Goal: Task Accomplishment & Management: Complete application form

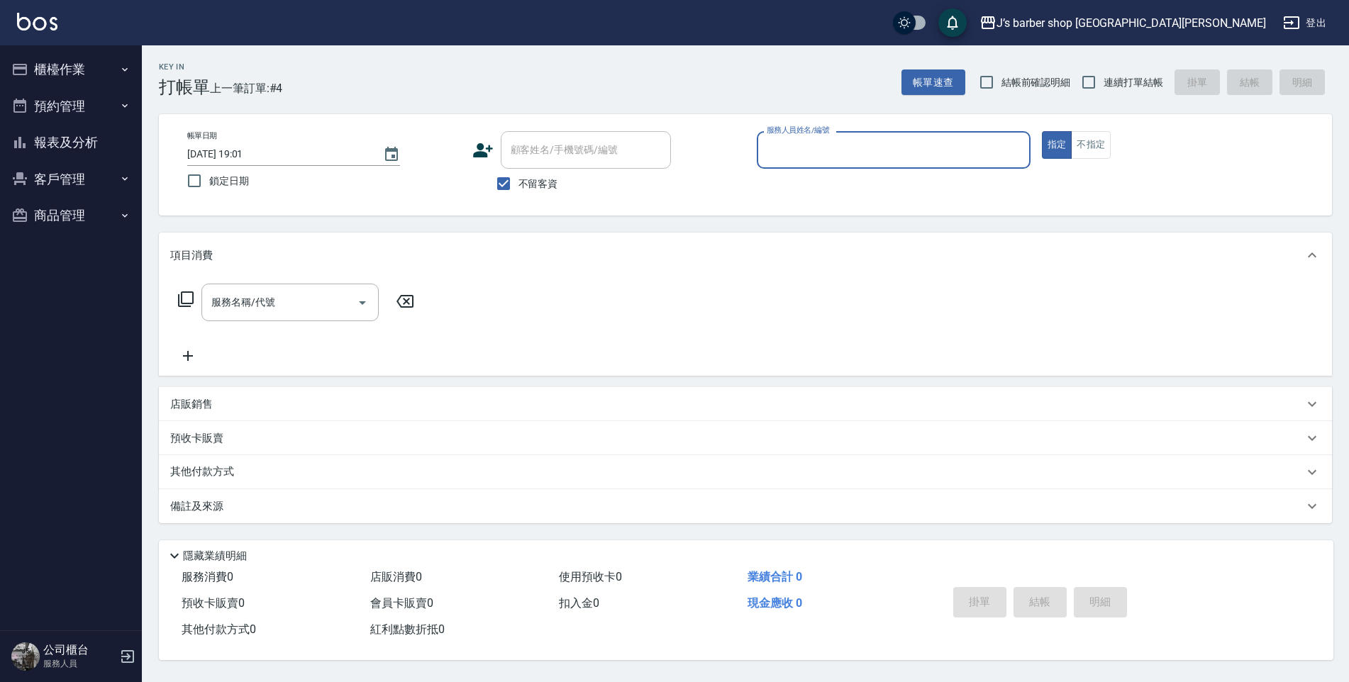
click at [248, 144] on input "[DATE] 19:01" at bounding box center [278, 154] width 182 height 23
type input "[DATE] 01:01"
click at [831, 153] on input "服務人員姓名/編號" at bounding box center [893, 150] width 261 height 25
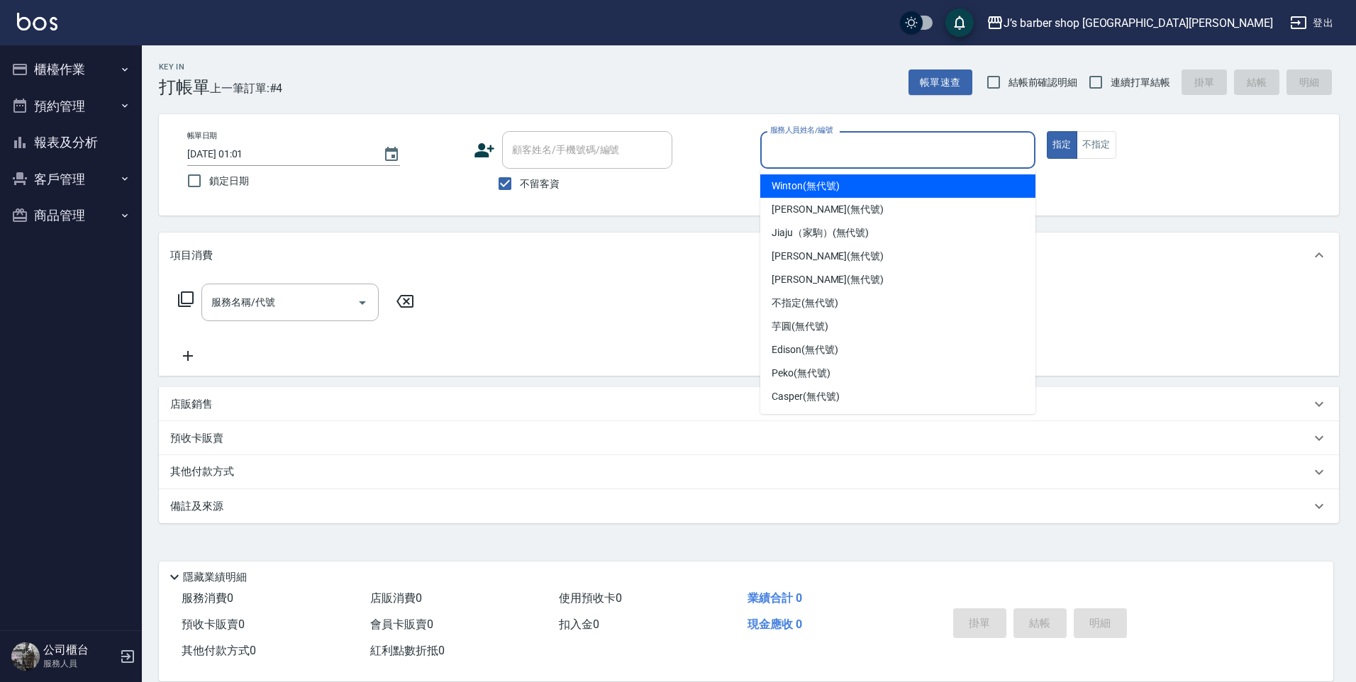
click at [825, 185] on span "Winton (無代號)" at bounding box center [805, 186] width 67 height 15
type input "Winton(無代號)"
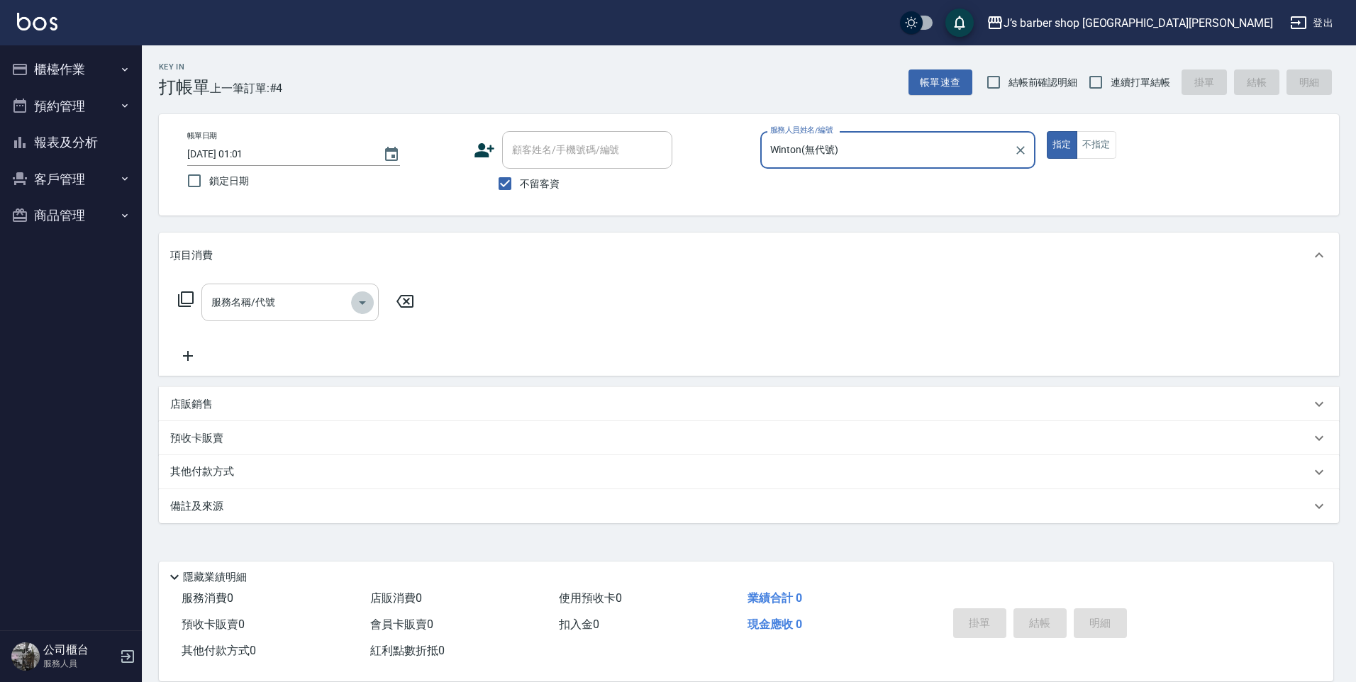
click at [358, 300] on icon "Open" at bounding box center [362, 302] width 17 height 17
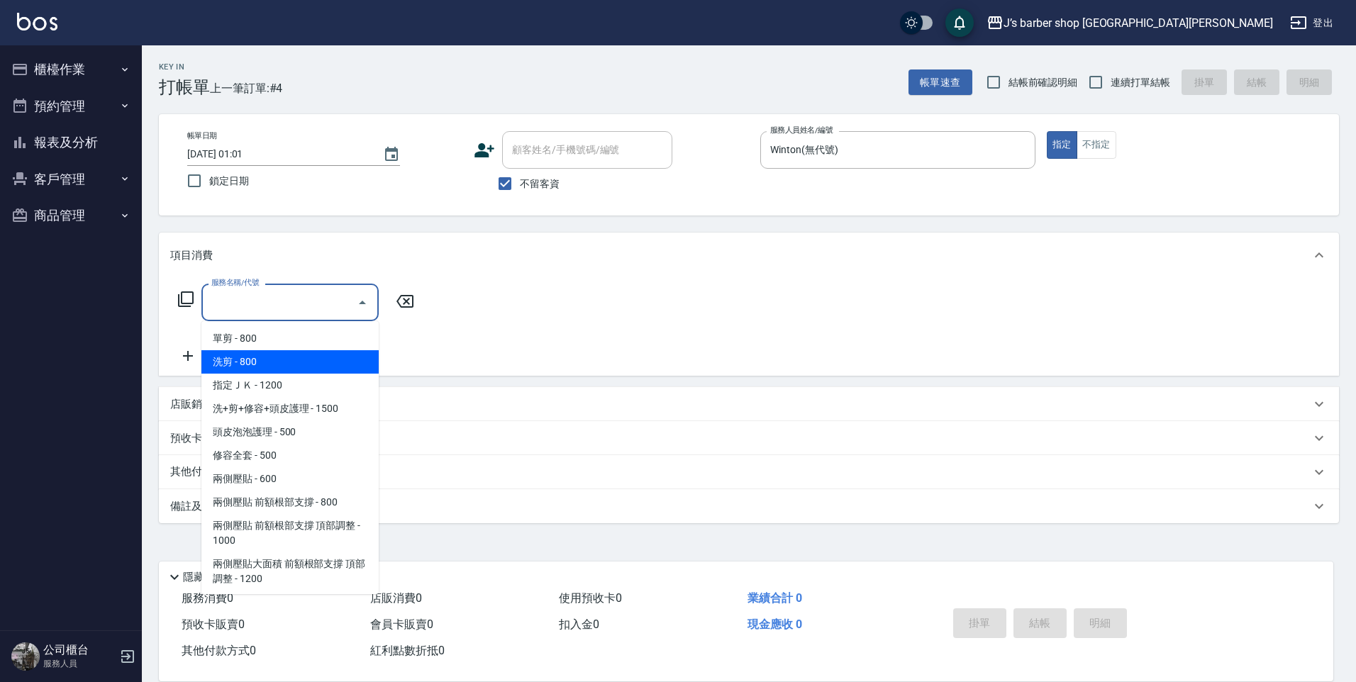
click at [321, 360] on span "洗剪 - 800" at bounding box center [289, 361] width 177 height 23
type input "洗剪(101)"
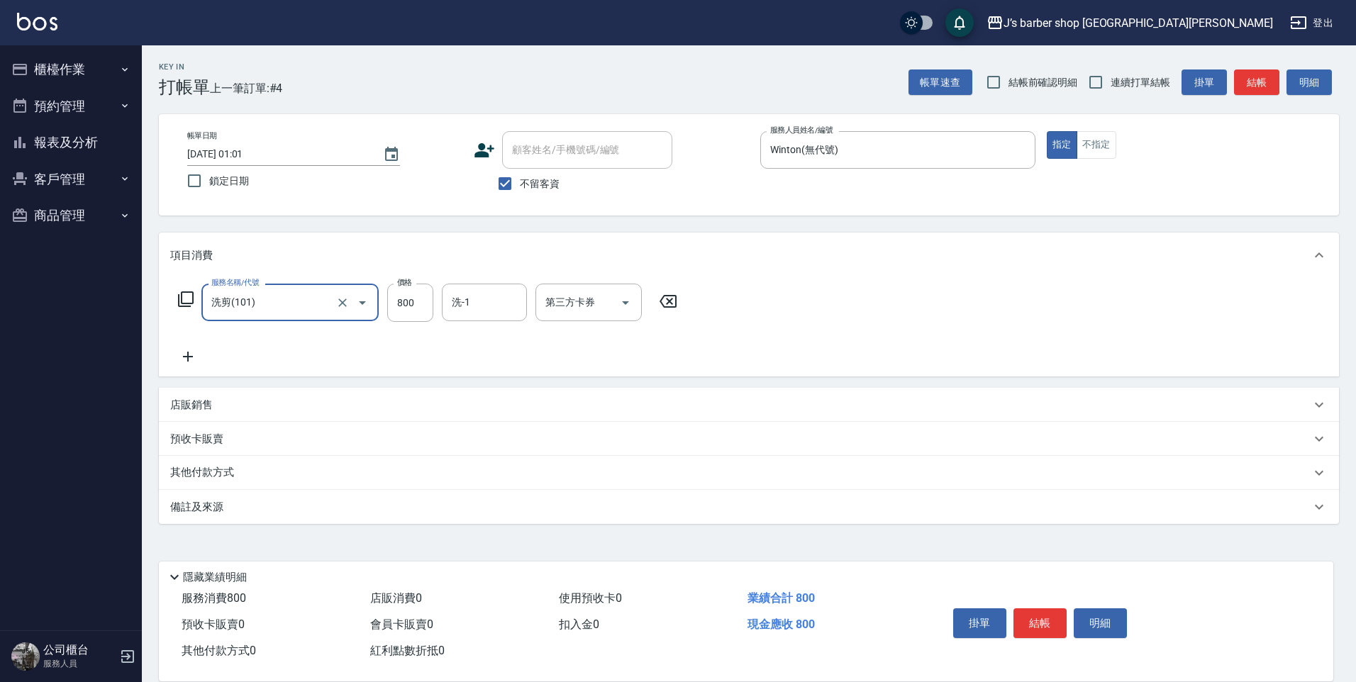
click at [441, 298] on div "服務名稱/代號 洗剪(101) 服務名稱/代號 價格 800 價格 洗-1 洗-1 第三方卡券 第三方卡券" at bounding box center [428, 303] width 516 height 38
click at [454, 299] on div "洗-1 洗-1" at bounding box center [484, 303] width 85 height 38
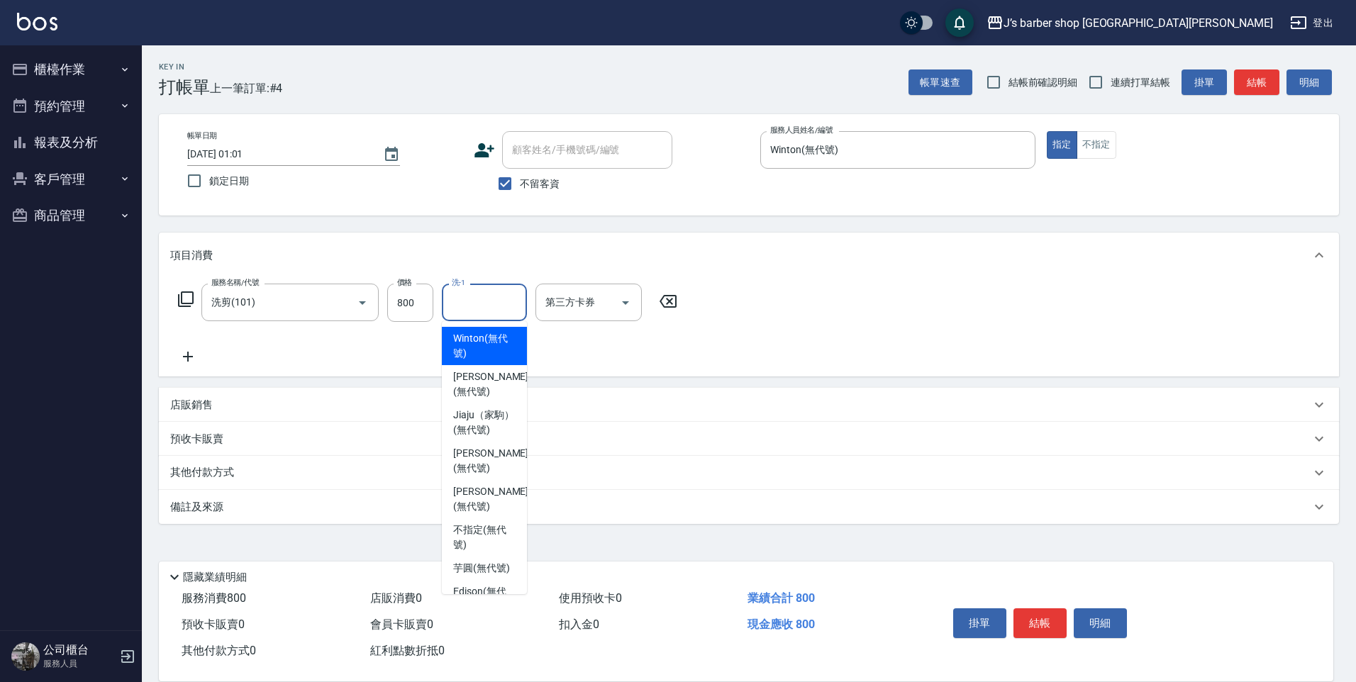
click at [495, 357] on span "Winton (無代號)" at bounding box center [484, 346] width 62 height 30
type input "Winton(無代號)"
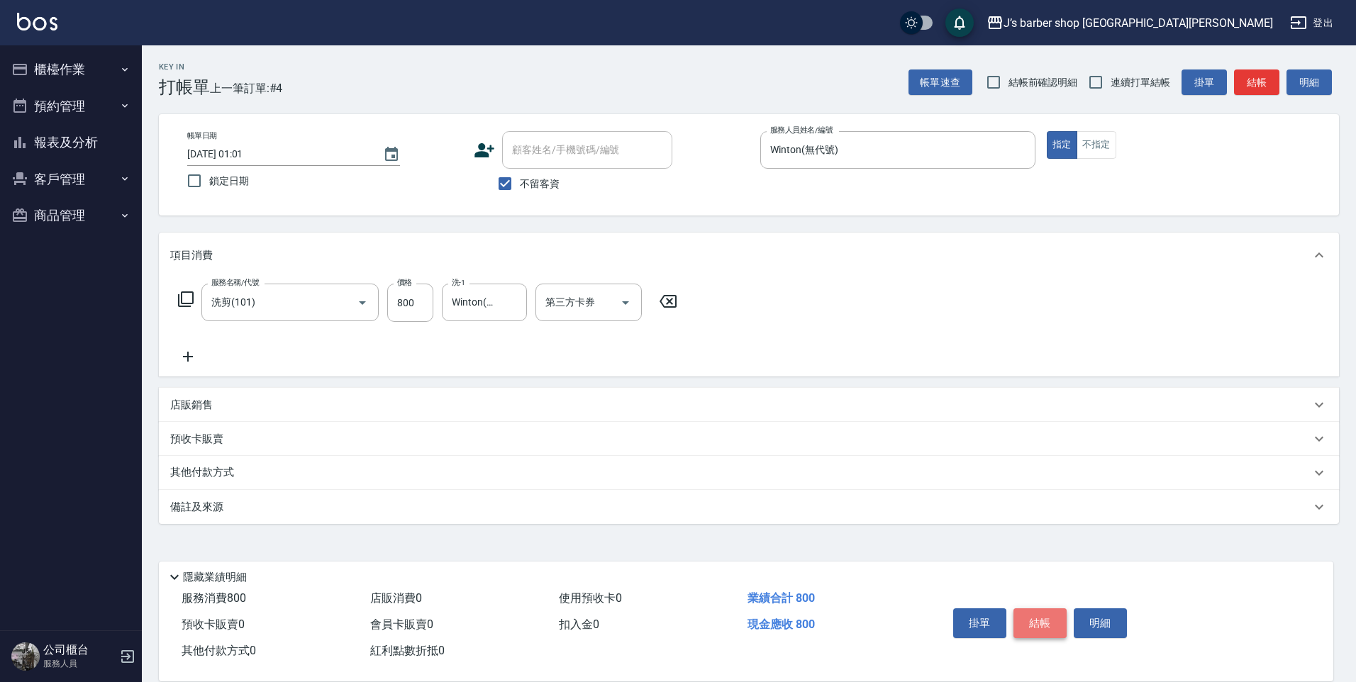
click at [1035, 616] on button "結帳" at bounding box center [1040, 624] width 53 height 30
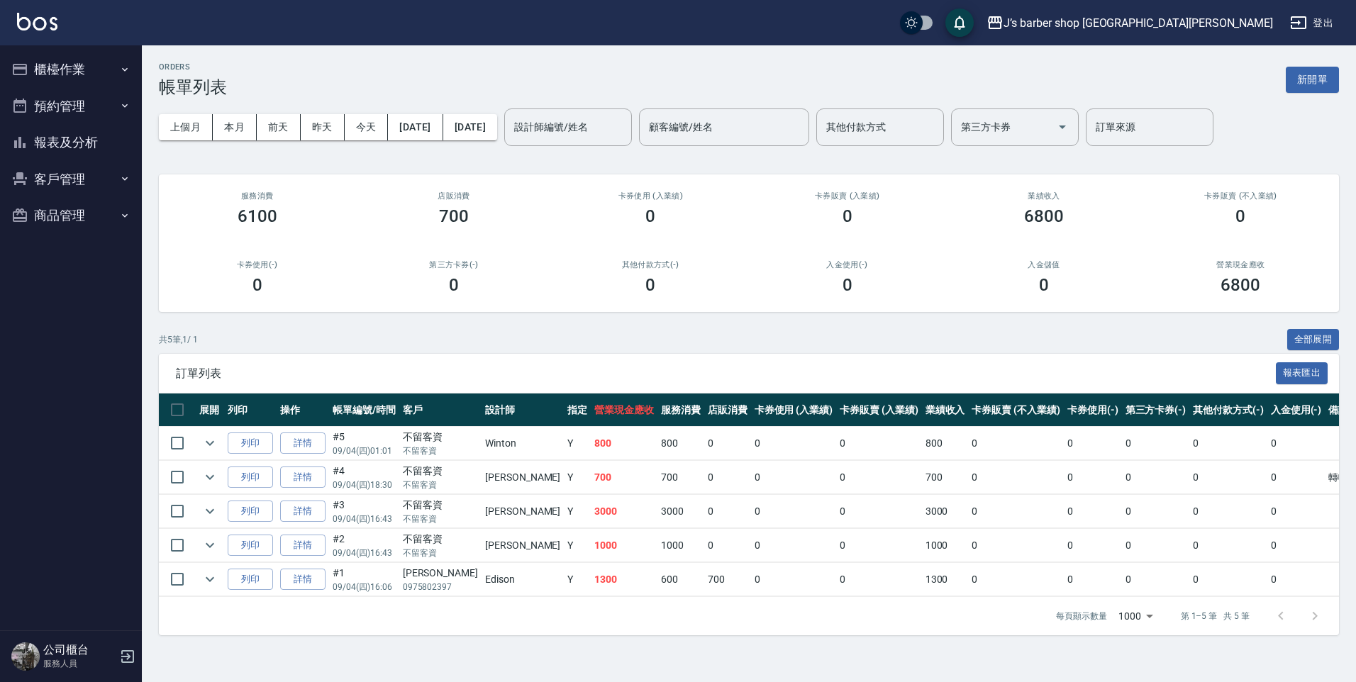
click at [65, 76] on button "櫃檯作業" at bounding box center [71, 69] width 131 height 37
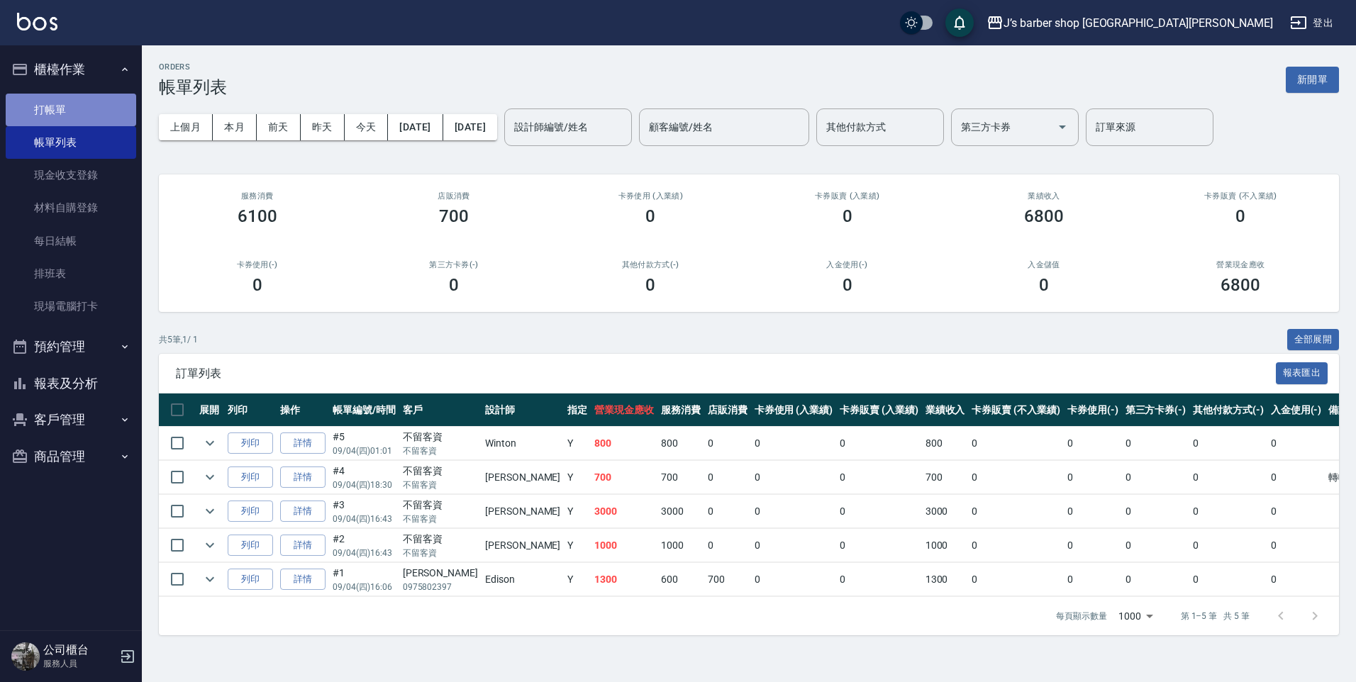
click at [85, 111] on link "打帳單" at bounding box center [71, 110] width 131 height 33
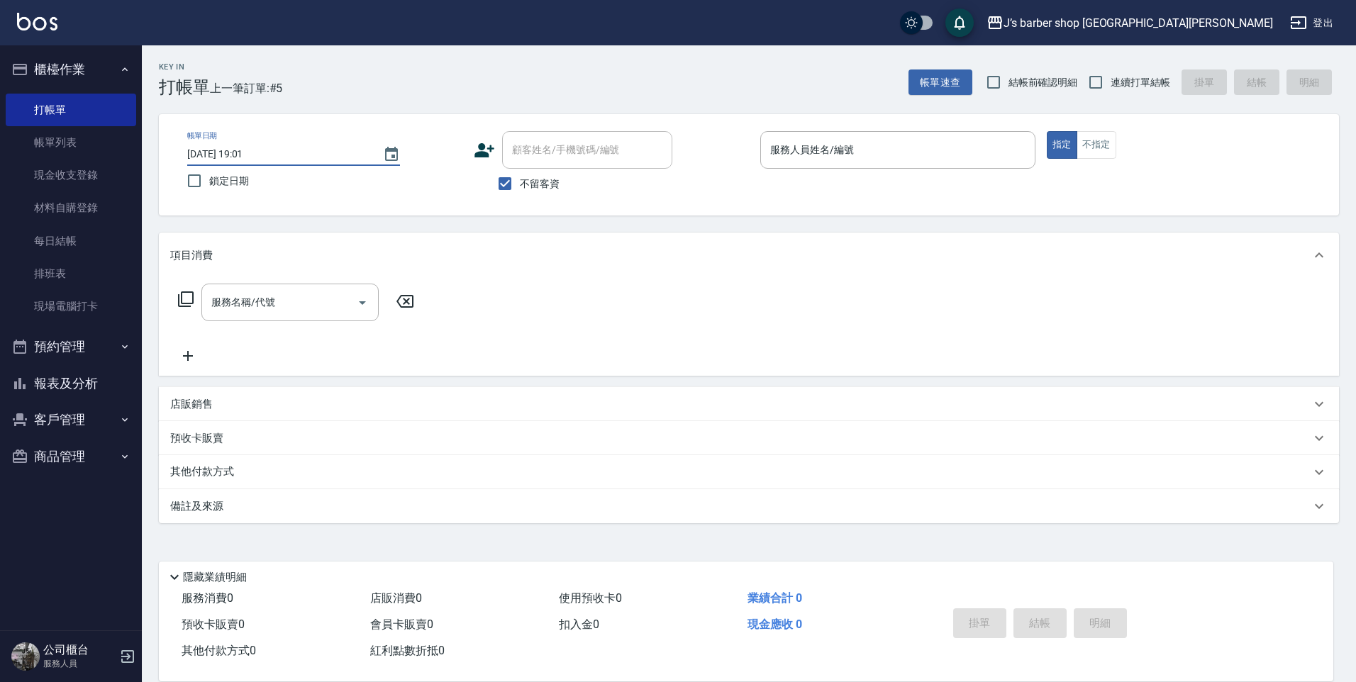
click at [250, 149] on input "[DATE] 19:01" at bounding box center [278, 154] width 182 height 23
type input "[DATE] 02:01"
drag, startPoint x: 758, startPoint y: 153, endPoint x: 783, endPoint y: 152, distance: 25.6
click at [763, 153] on div "帳單日期 [DATE] 02:01 鎖定日期 顧客姓名/手機號碼/編號 顧客姓名/手機號碼/編號 不留客資 服務人員姓名/編號 服務人員姓名/編號 指定 不指定" at bounding box center [749, 164] width 1146 height 67
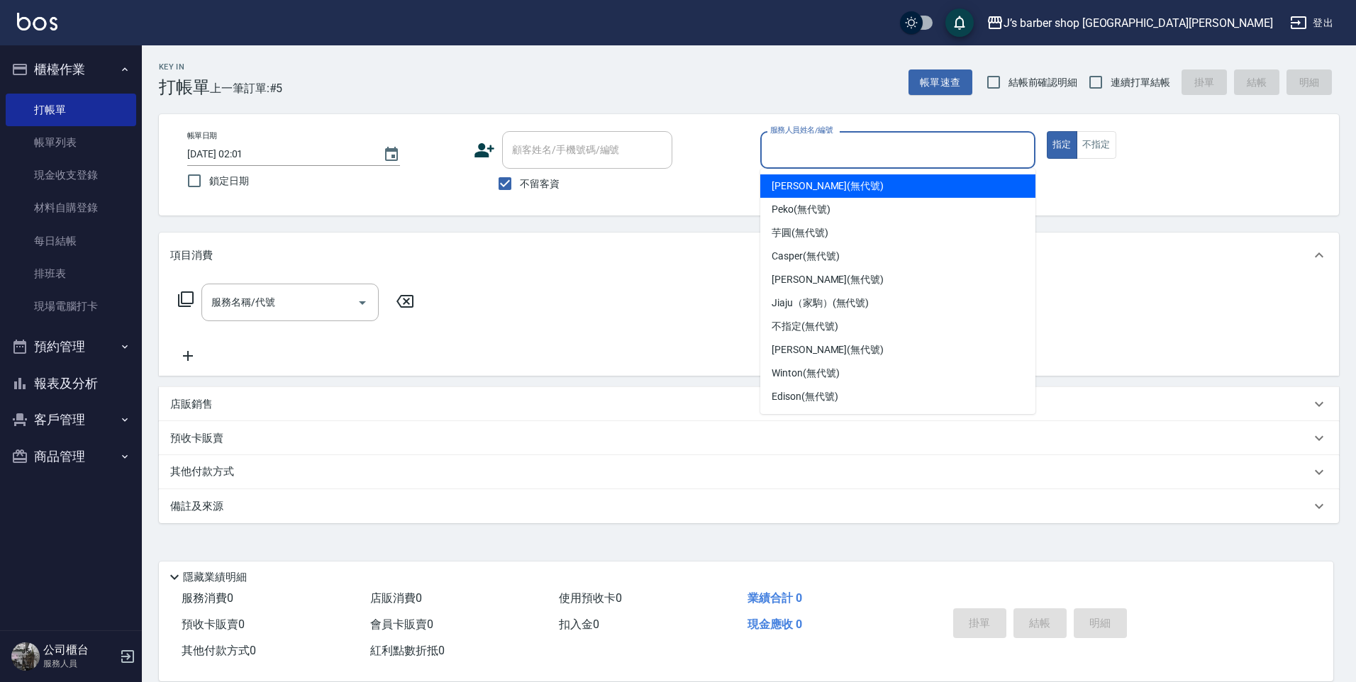
click at [783, 152] on input "服務人員姓名/編號" at bounding box center [898, 150] width 262 height 25
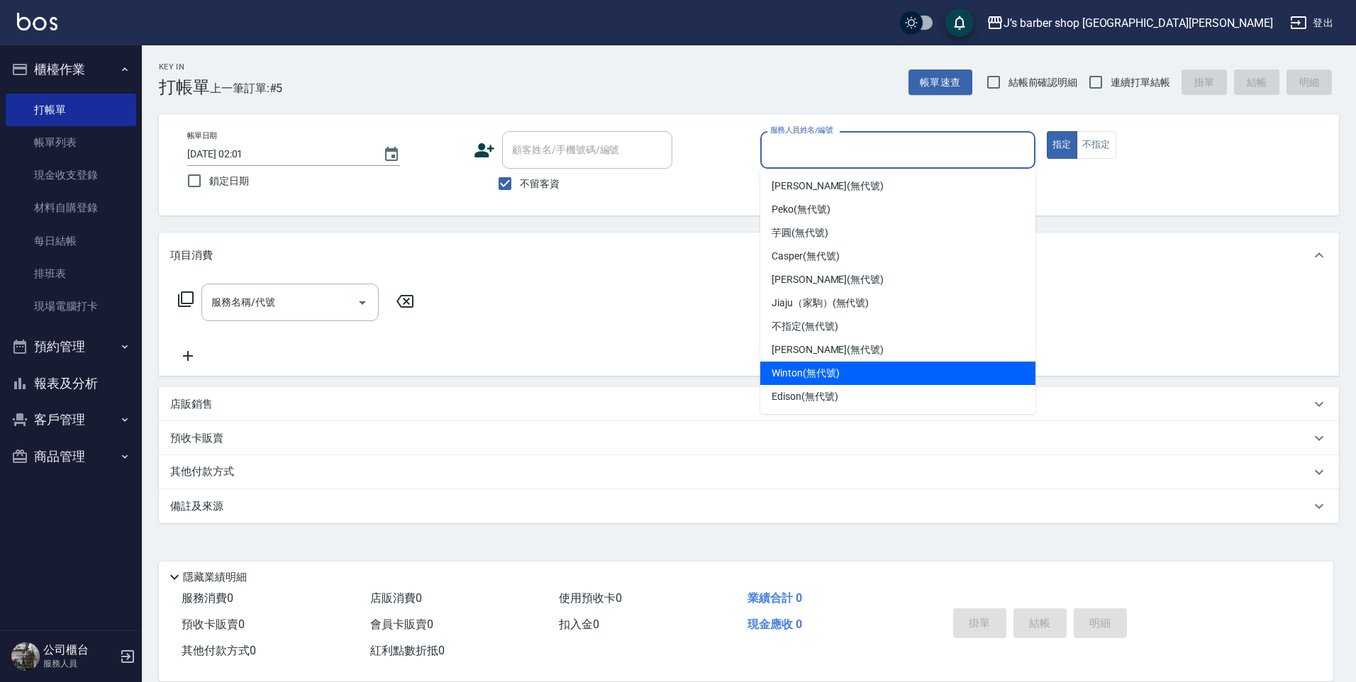
click at [814, 379] on span "Winton (無代號)" at bounding box center [805, 373] width 67 height 15
type input "Winton(無代號)"
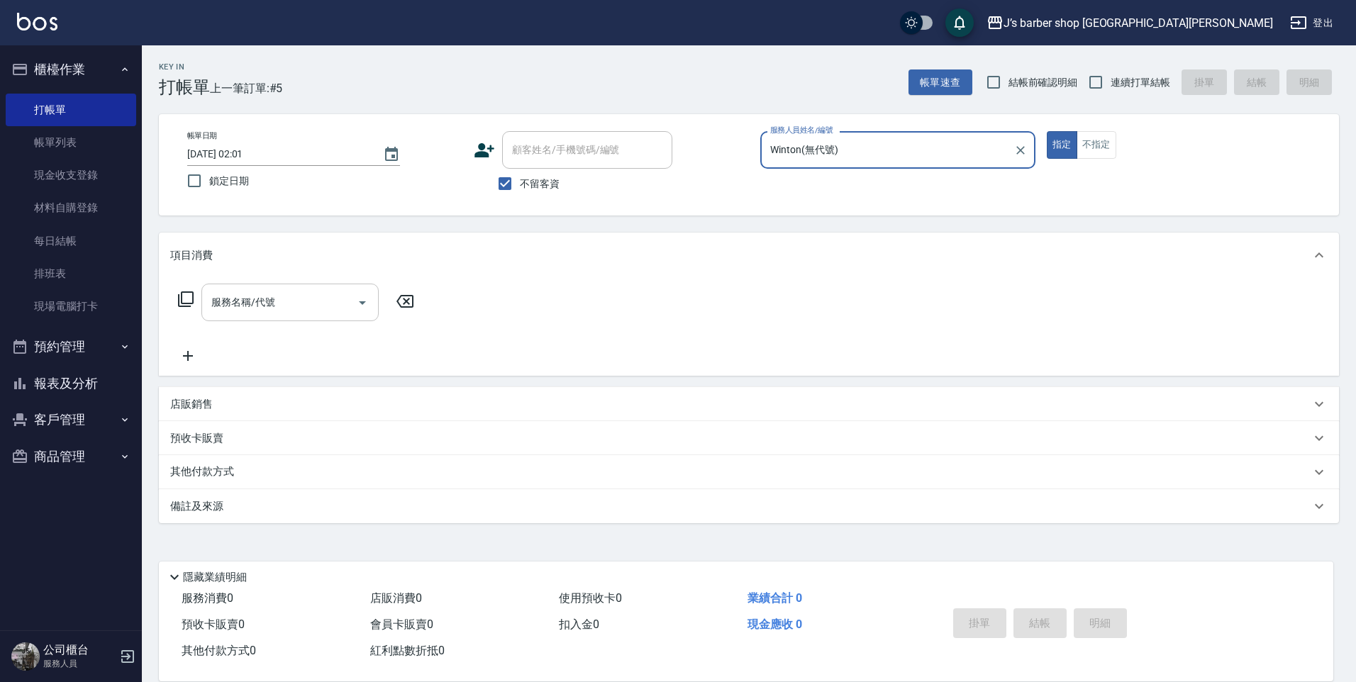
click at [312, 306] on input "服務名稱/代號" at bounding box center [279, 302] width 143 height 25
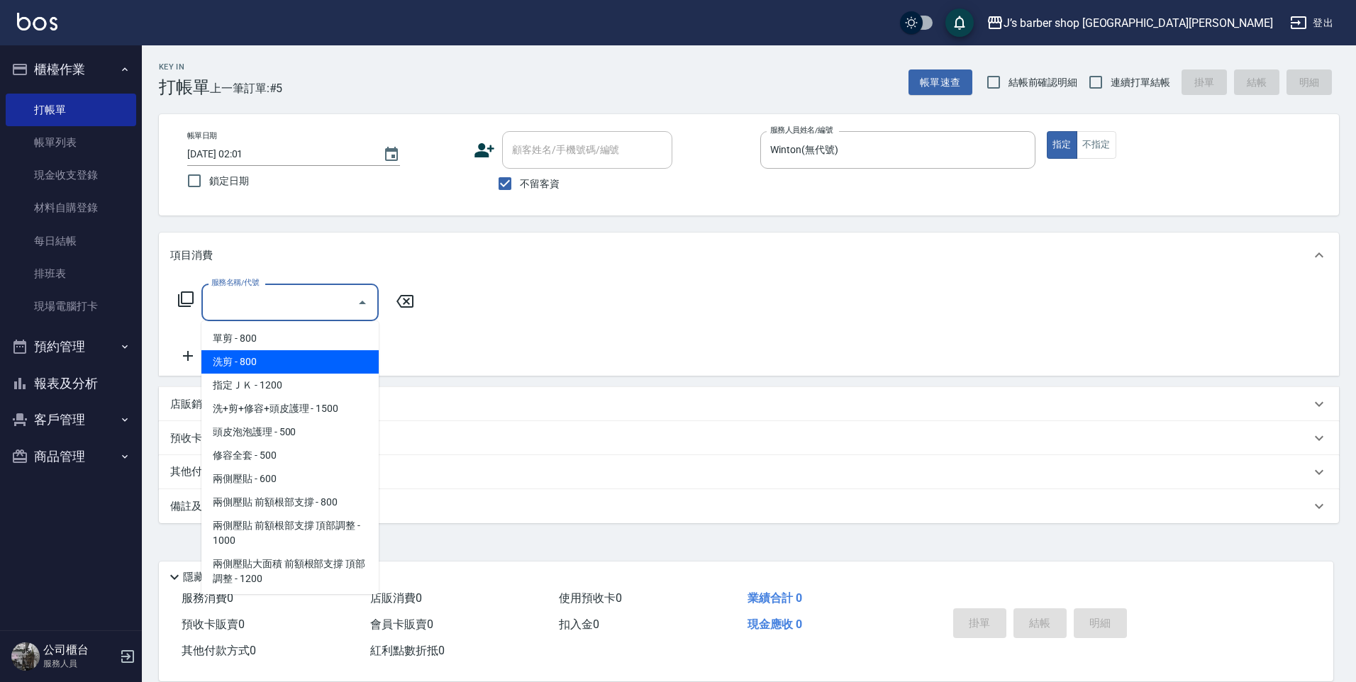
click at [305, 357] on span "洗剪 - 800" at bounding box center [289, 361] width 177 height 23
type input "洗剪(101)"
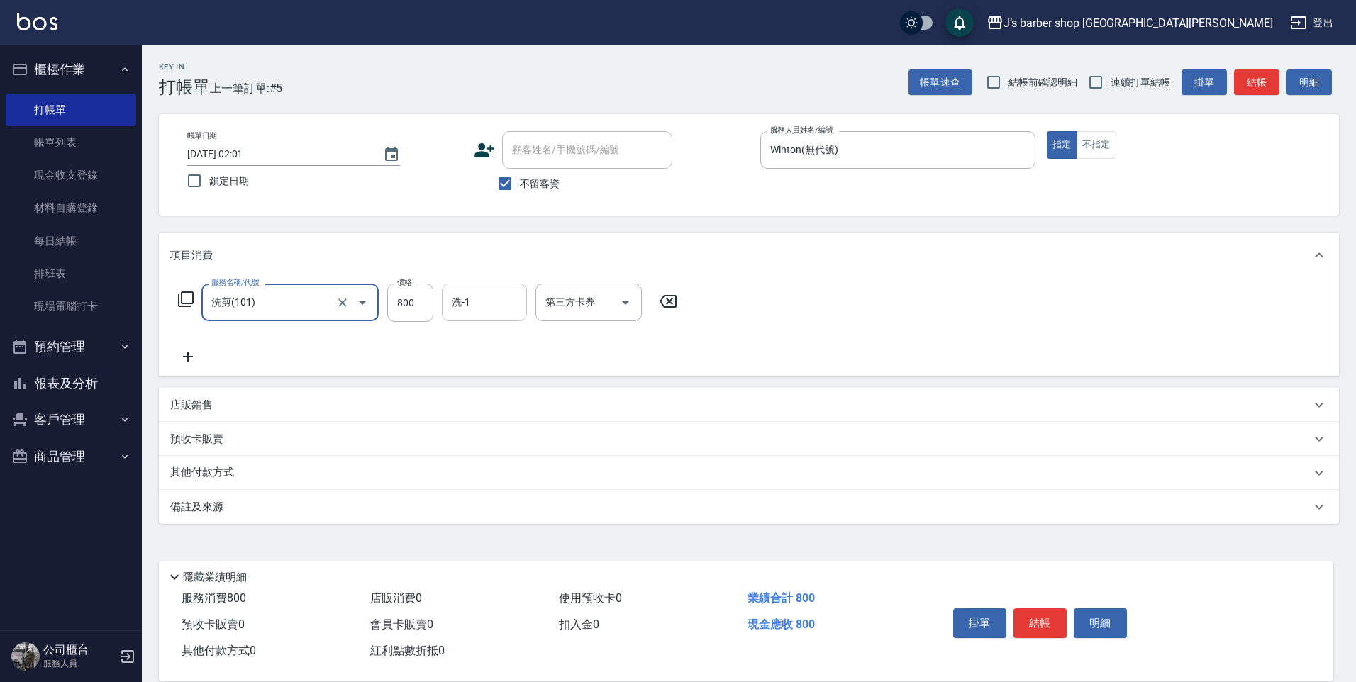
click at [472, 314] on input "洗-1" at bounding box center [484, 302] width 72 height 25
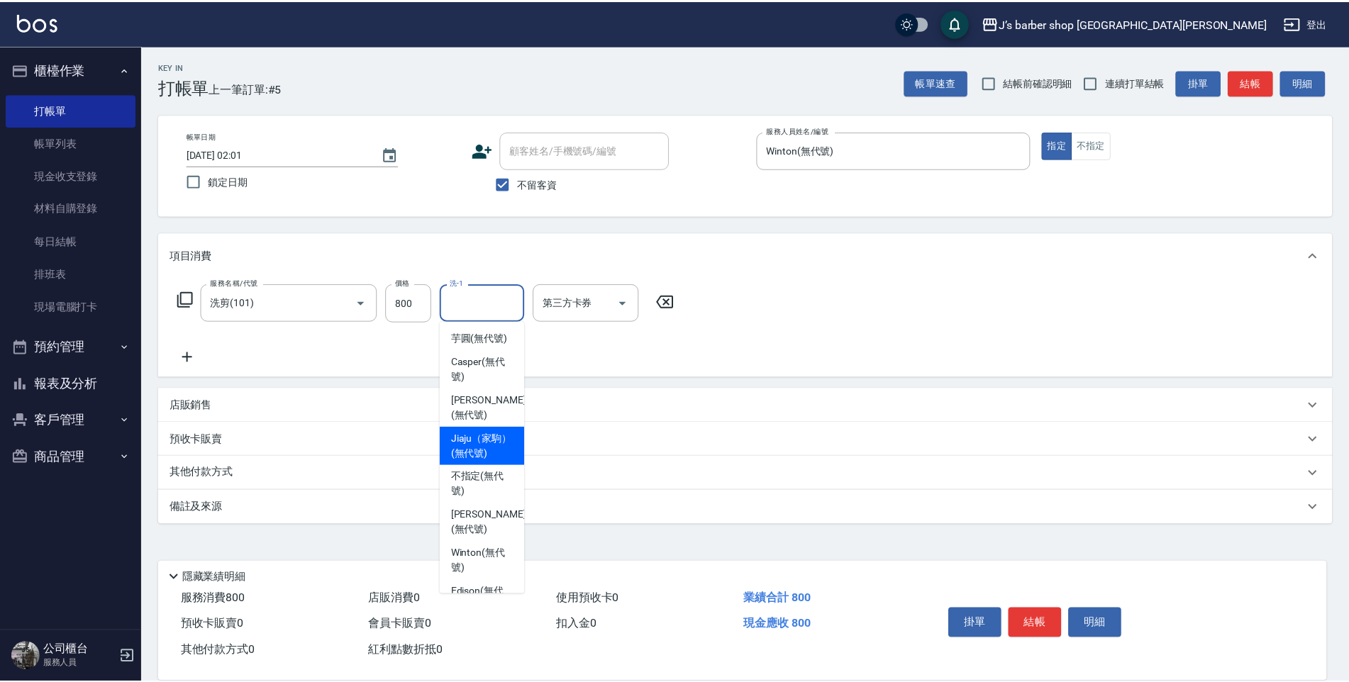
scroll to position [121, 0]
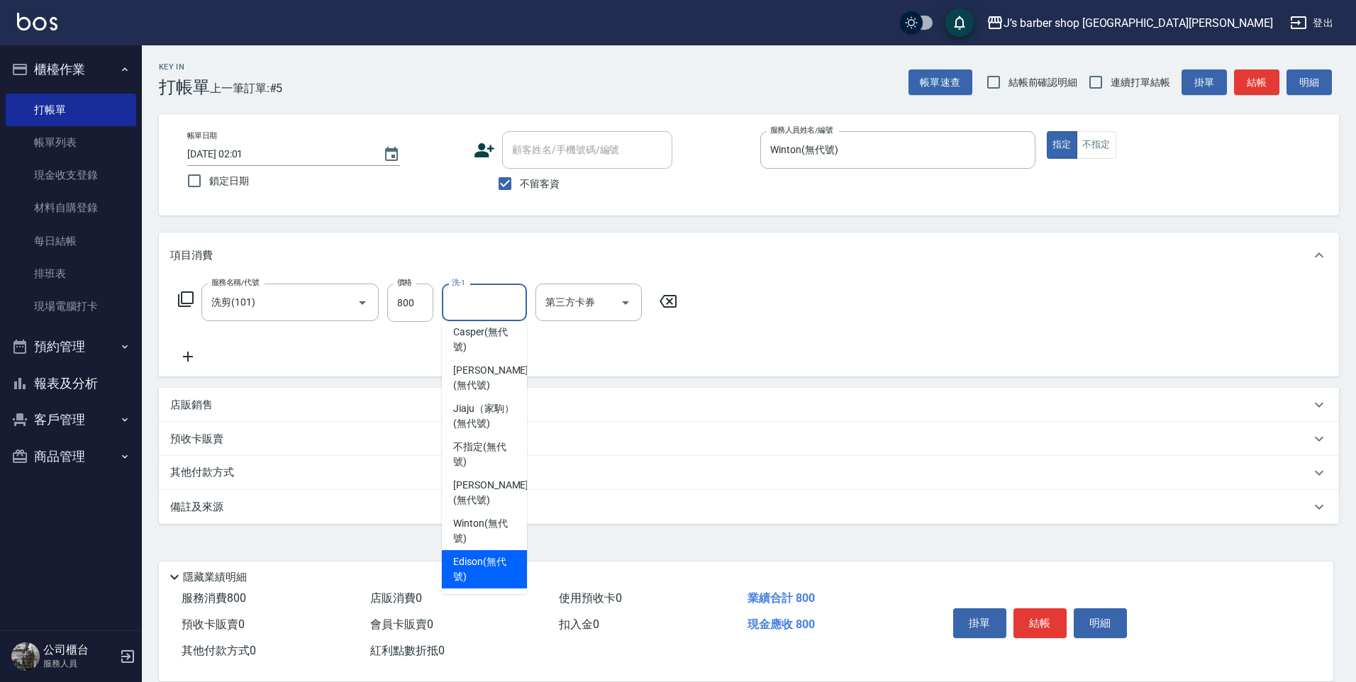
click at [491, 568] on span "Edison (無代號)" at bounding box center [484, 570] width 62 height 30
type input "Edison(無代號)"
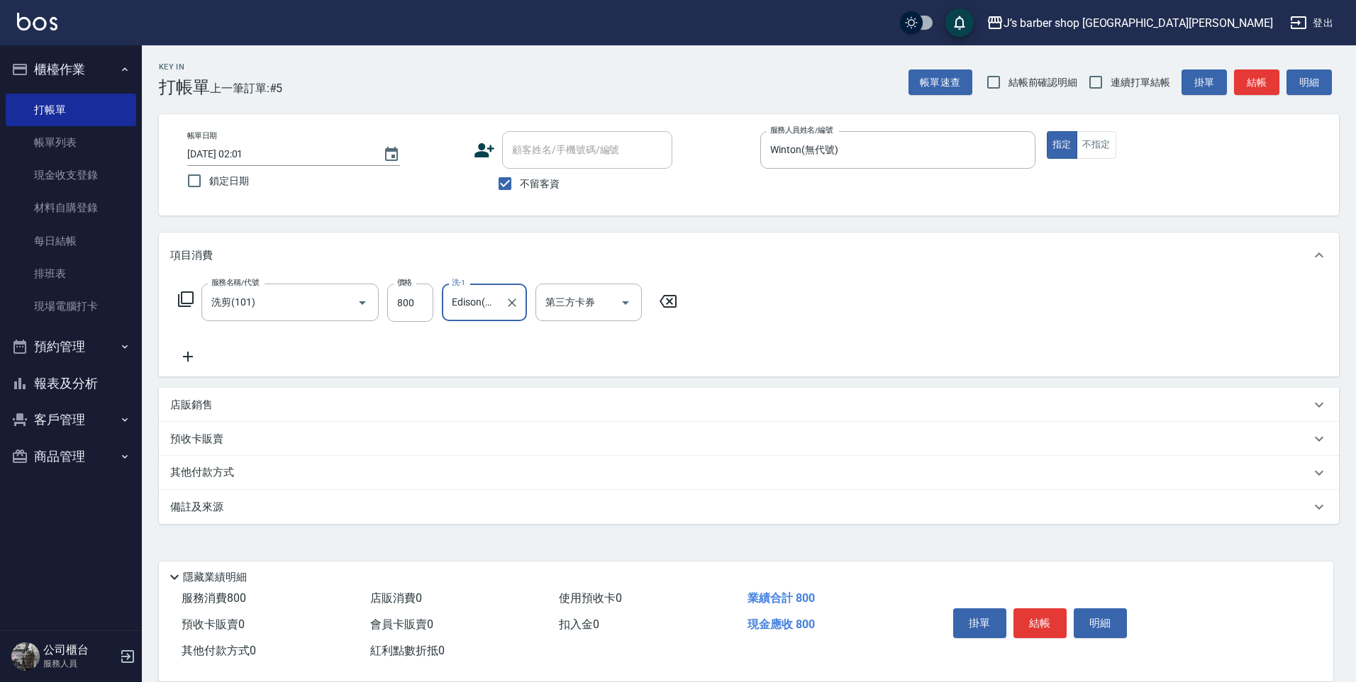
click at [197, 360] on icon at bounding box center [187, 356] width 35 height 17
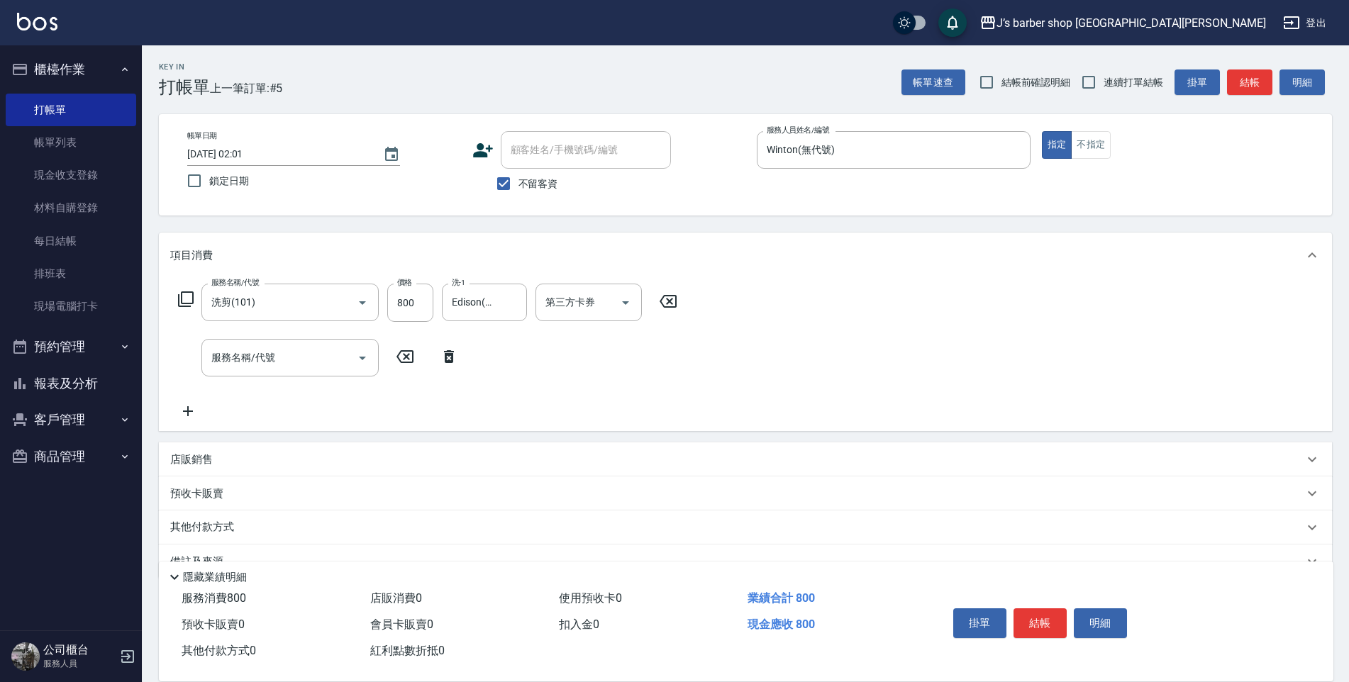
click at [284, 378] on div "服務名稱/代號 洗剪(101) 服務名稱/代號 價格 800 價格 洗-1 Edison(無代號) 洗-1 第三方卡券 第三方卡券 服務名稱/代號 服務名稱/…" at bounding box center [428, 352] width 516 height 136
click at [289, 367] on input "服務名稱/代號" at bounding box center [279, 357] width 143 height 25
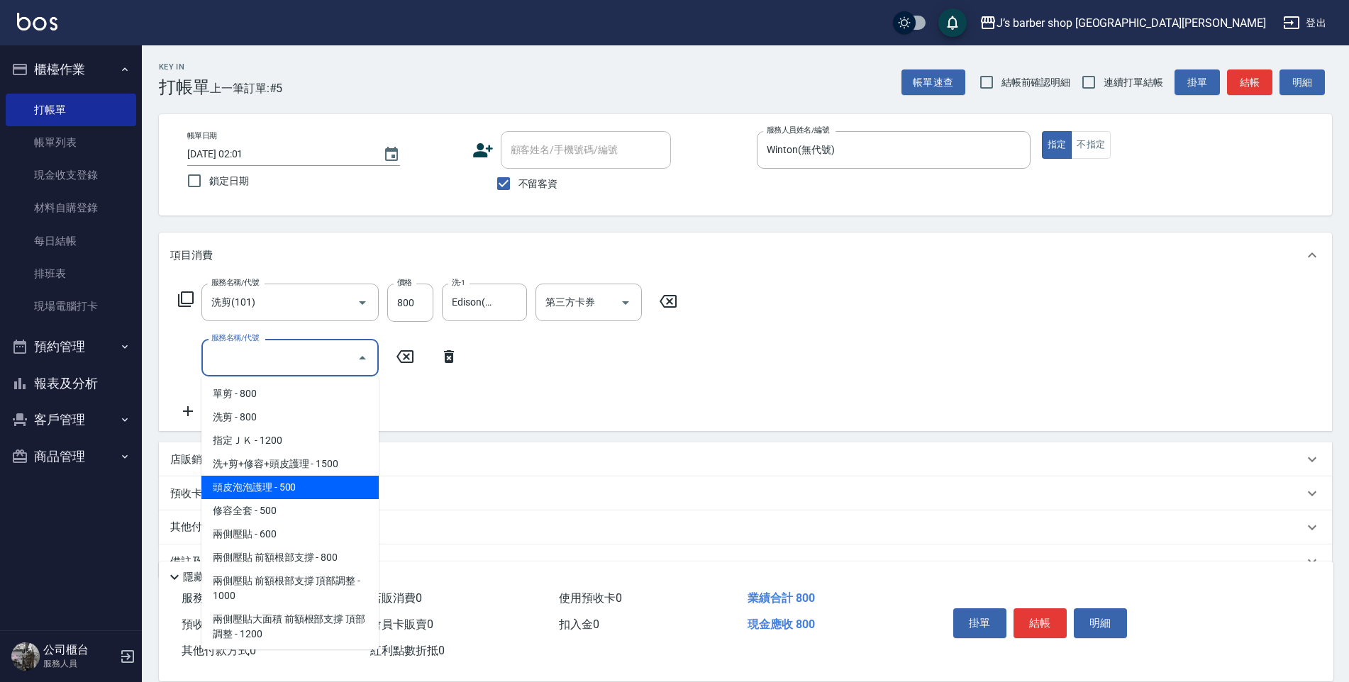
click at [325, 497] on span "頭皮泡泡護理 - 500" at bounding box center [289, 487] width 177 height 23
type input "頭皮泡泡護理(201)"
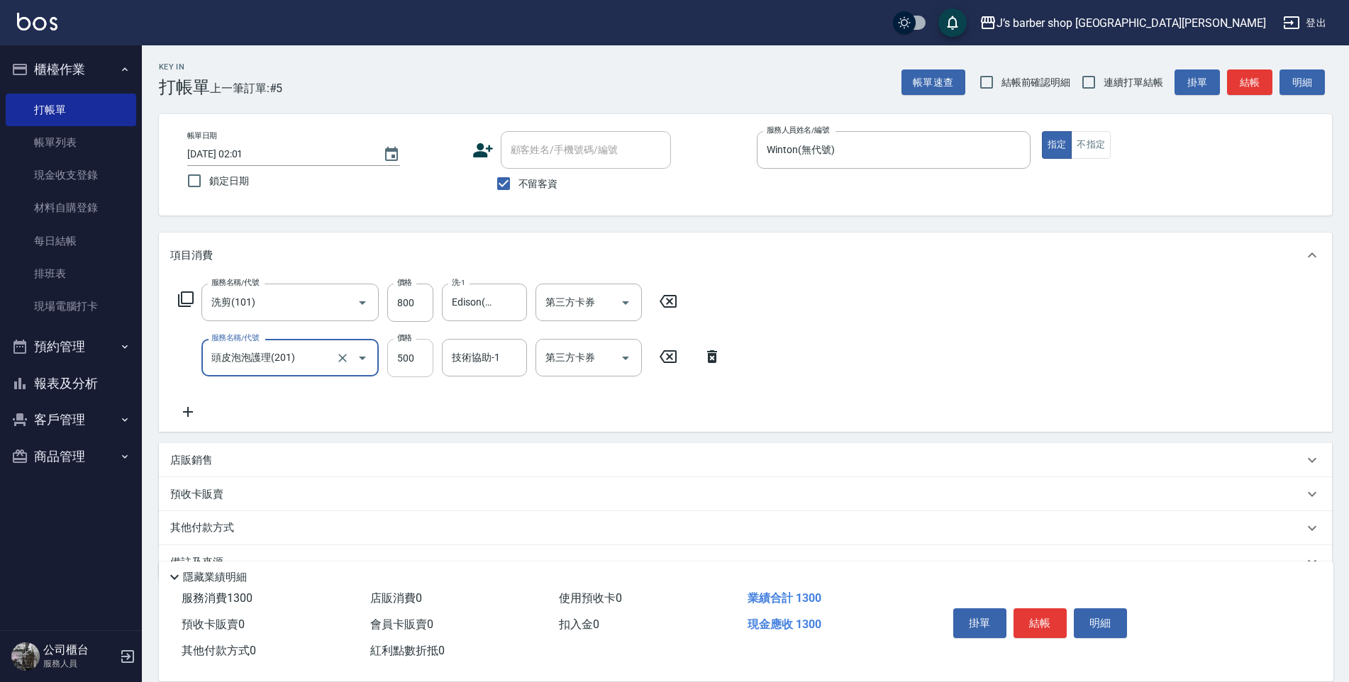
click at [411, 359] on input "500" at bounding box center [410, 358] width 46 height 38
type input "400"
click at [481, 372] on div "技術協助-1" at bounding box center [484, 358] width 85 height 38
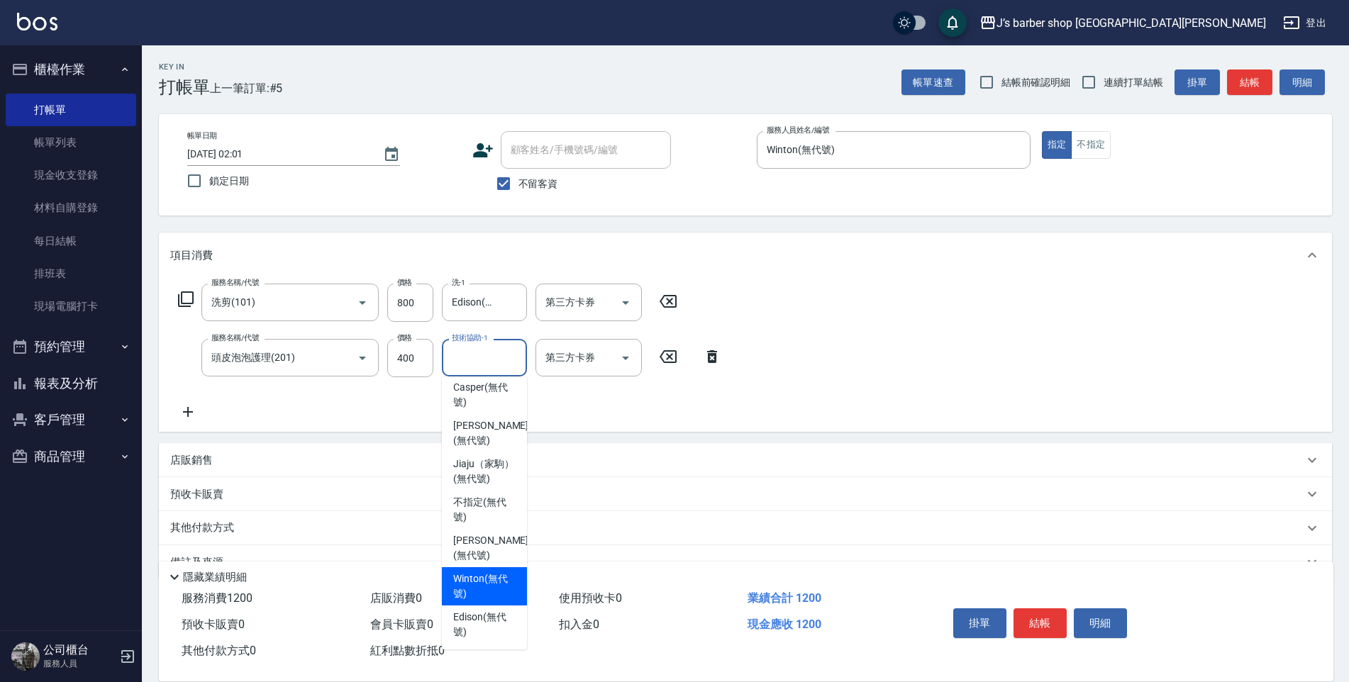
click at [499, 593] on span "Winton (無代號)" at bounding box center [484, 587] width 62 height 30
type input "Winton(無代號)"
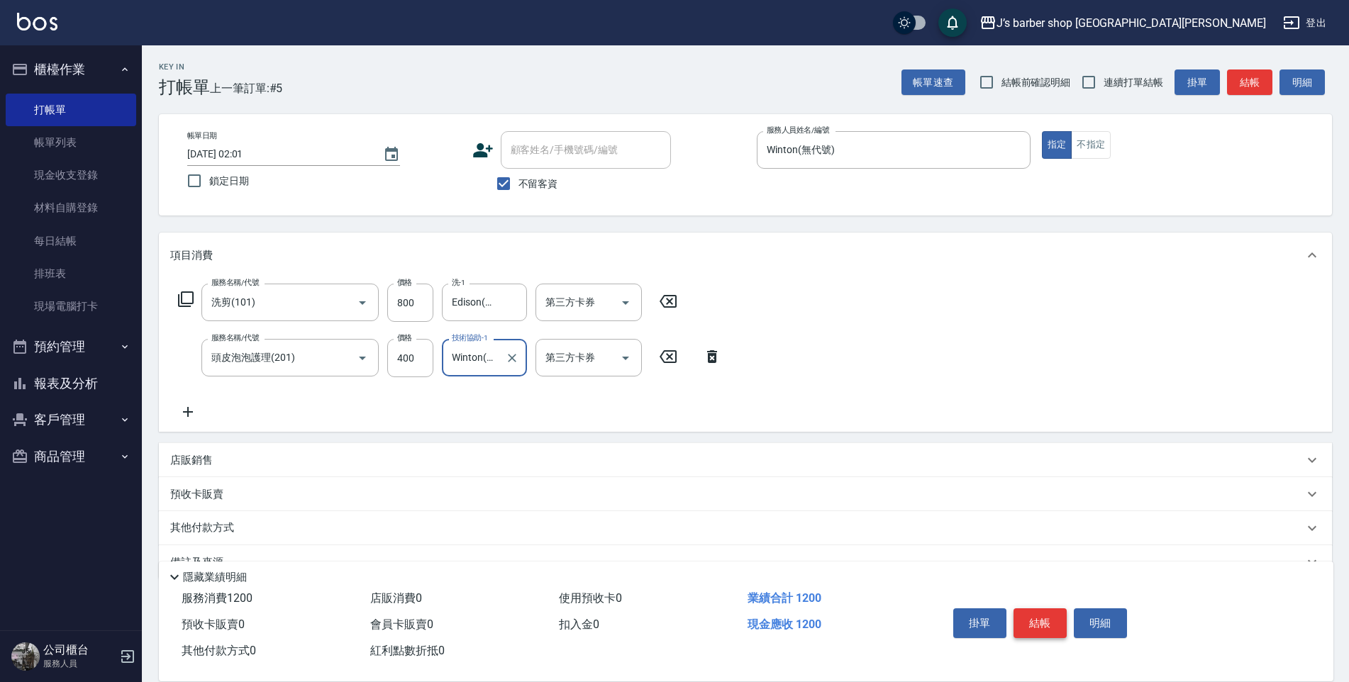
click at [1050, 620] on button "結帳" at bounding box center [1040, 624] width 53 height 30
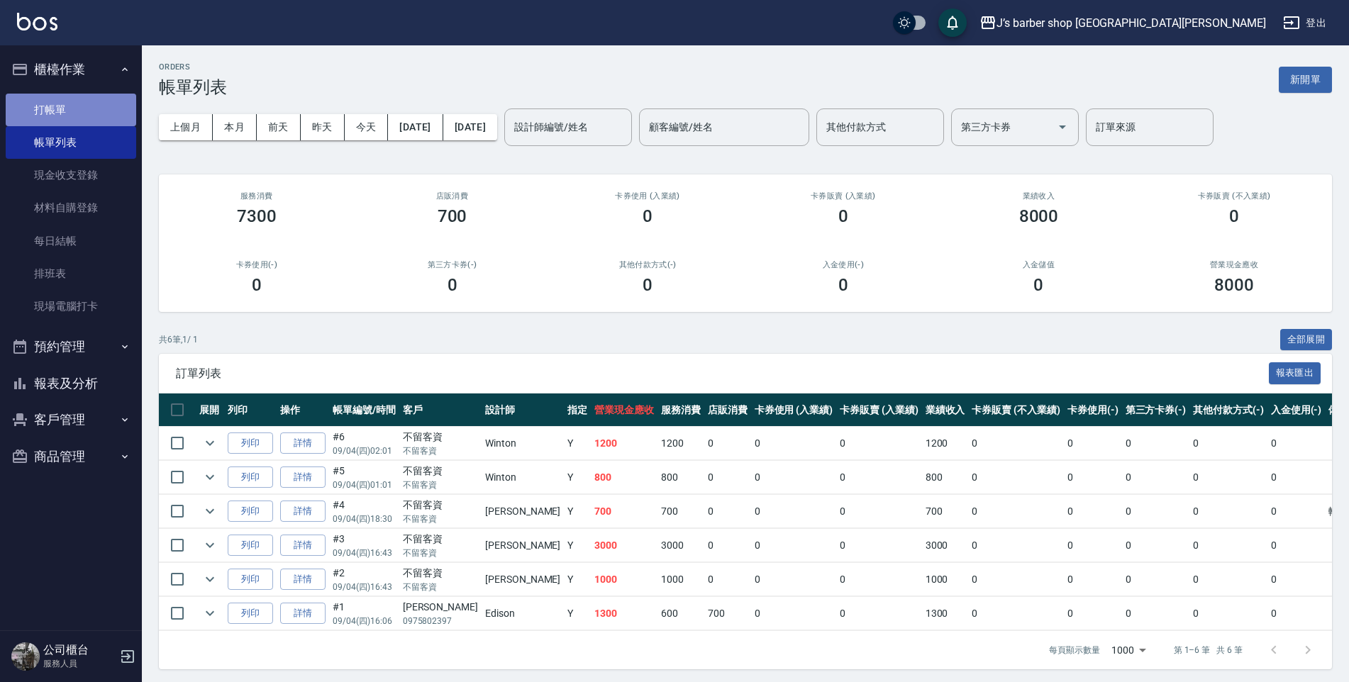
click at [102, 111] on link "打帳單" at bounding box center [71, 110] width 131 height 33
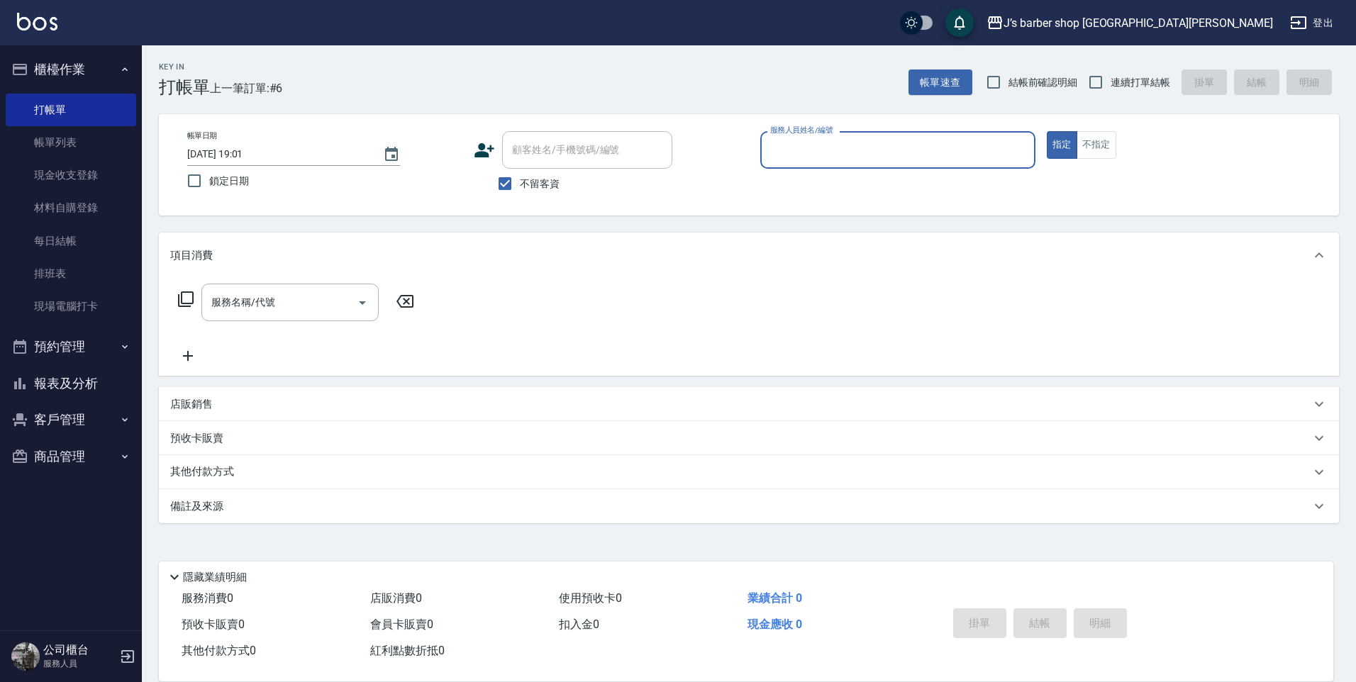
click at [245, 153] on input "[DATE] 19:01" at bounding box center [278, 154] width 182 height 23
type input "[DATE] 03:01"
click at [815, 160] on input "服務人員姓名/編號" at bounding box center [898, 150] width 262 height 25
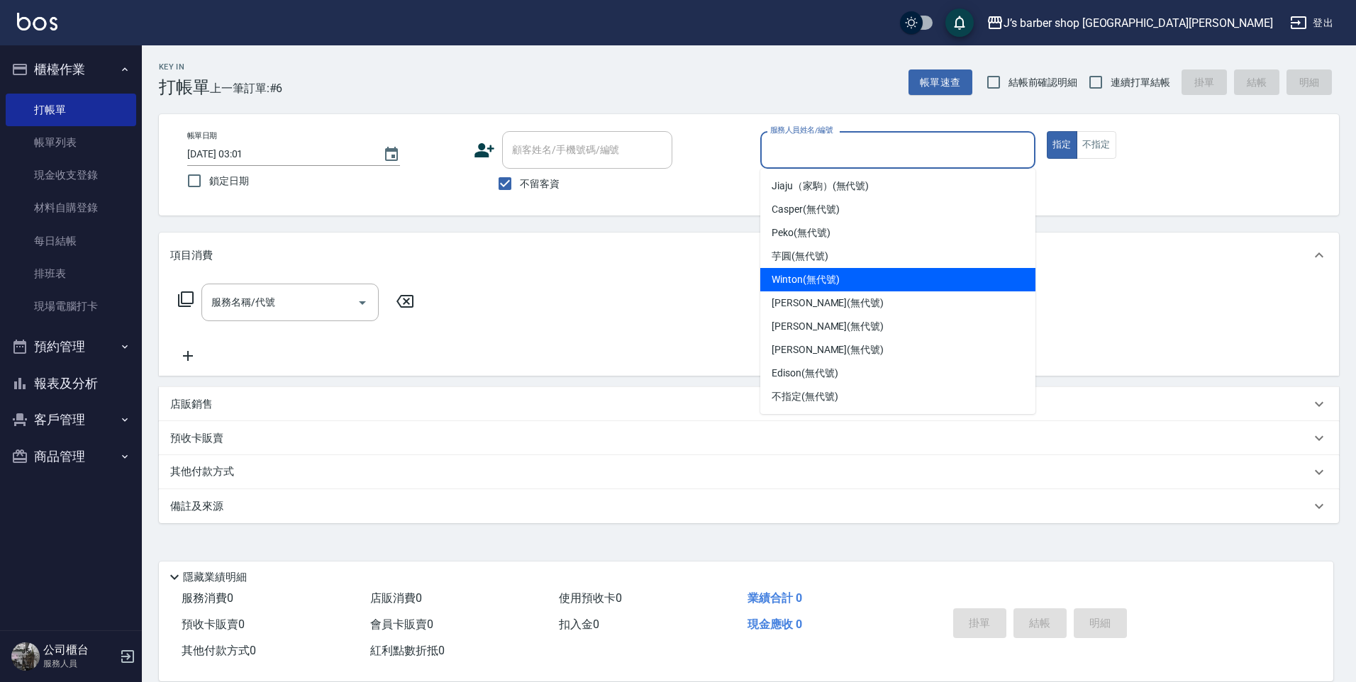
click at [809, 277] on span "Winton (無代號)" at bounding box center [805, 279] width 67 height 15
type input "Winton(無代號)"
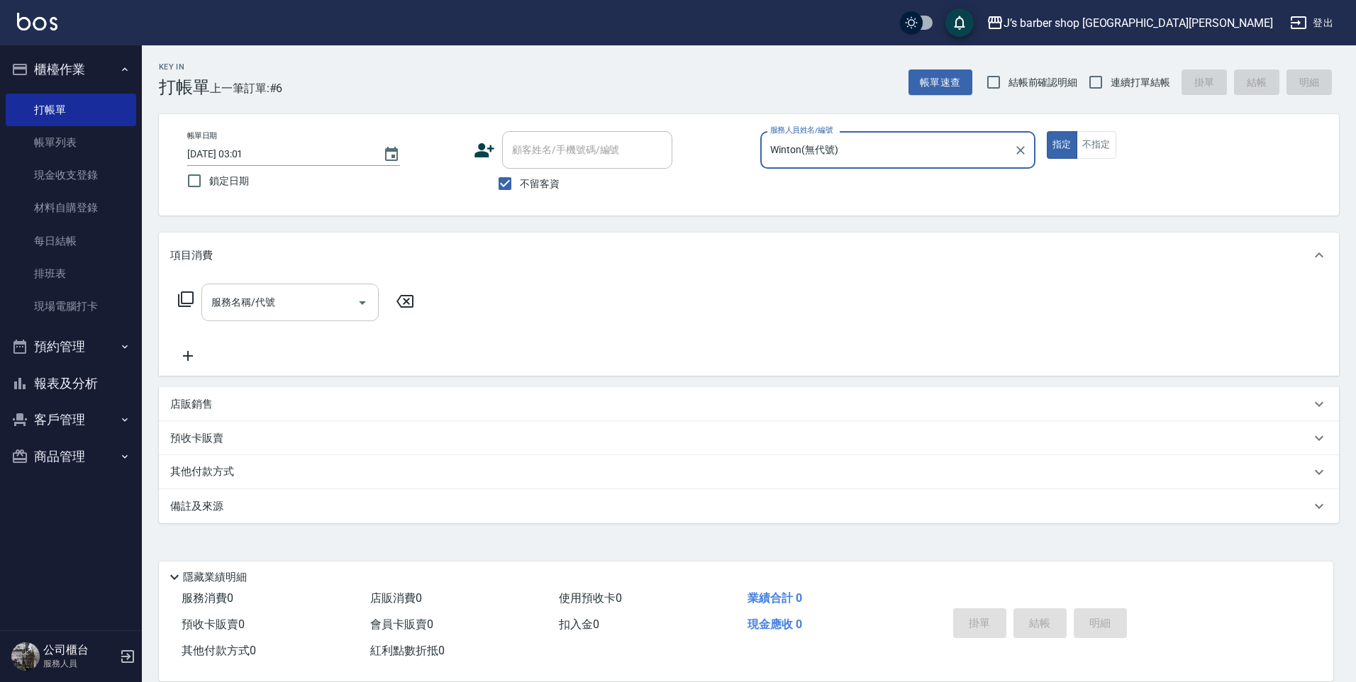
click at [318, 300] on input "服務名稱/代號" at bounding box center [279, 302] width 143 height 25
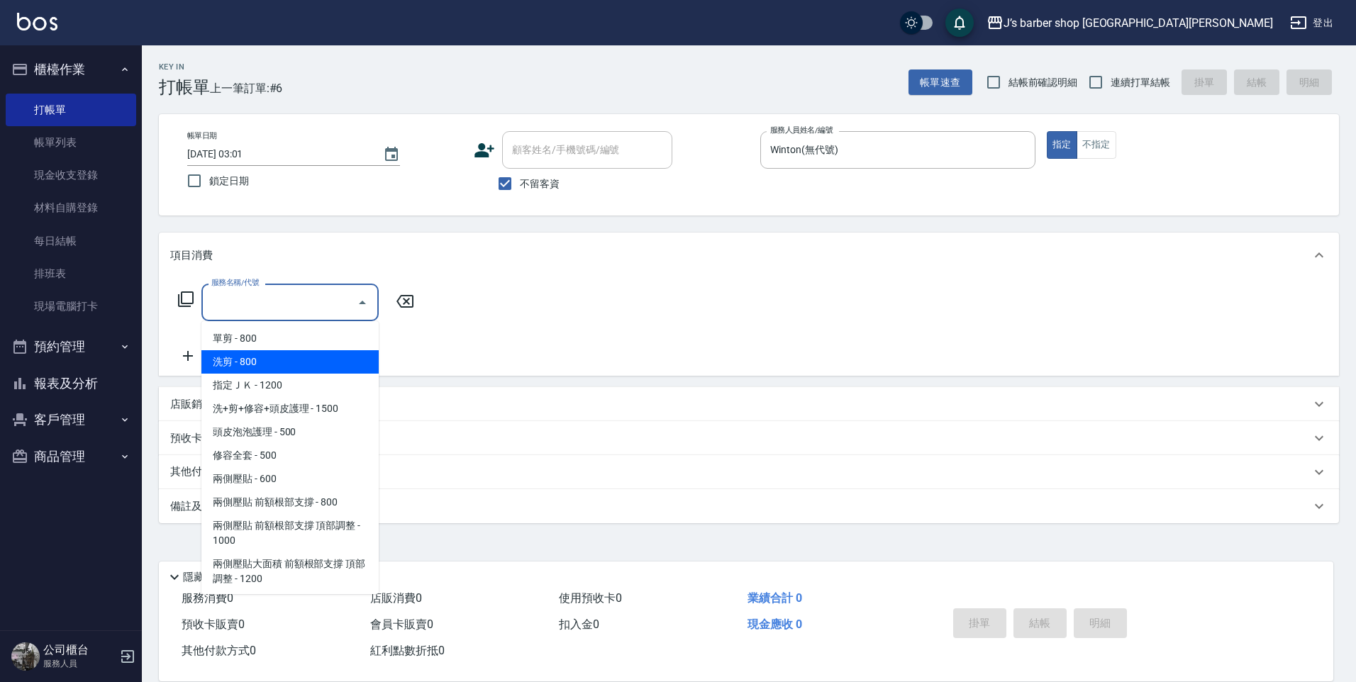
click at [292, 363] on span "洗剪 - 800" at bounding box center [289, 361] width 177 height 23
type input "洗剪(101)"
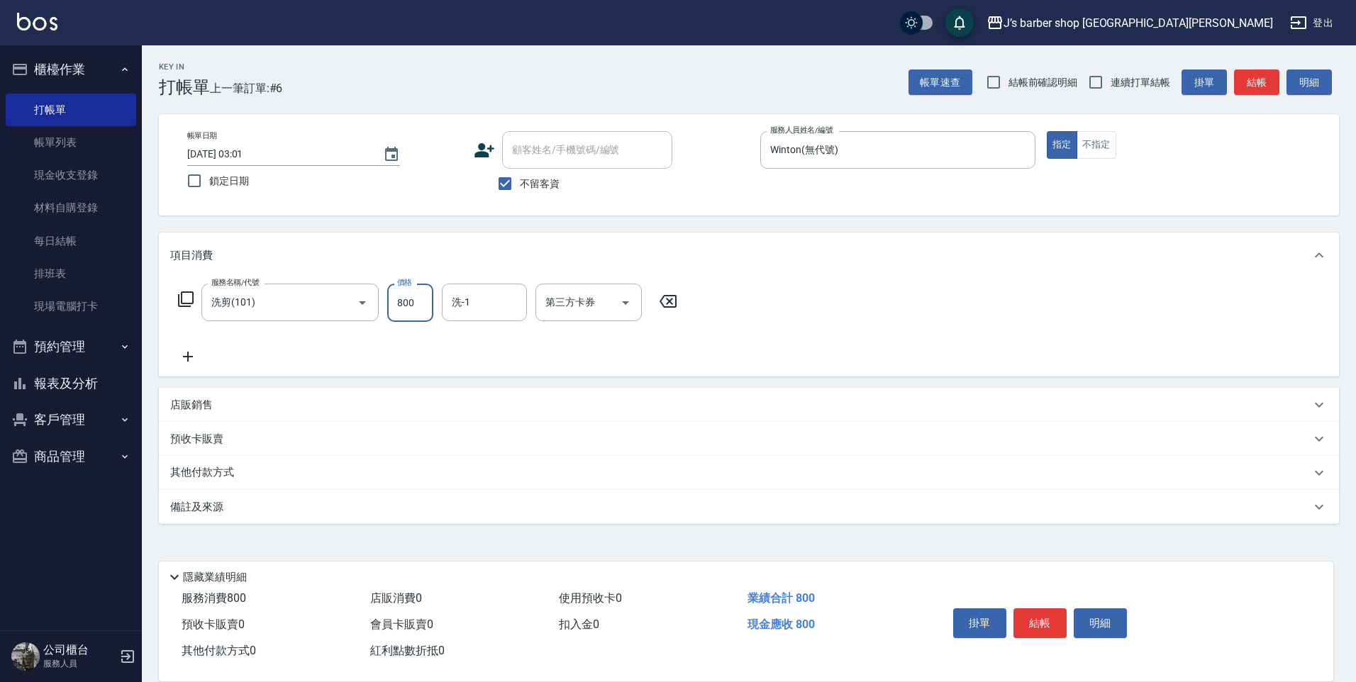
click at [428, 305] on input "800" at bounding box center [410, 303] width 46 height 38
type input "700"
click at [470, 302] on input "洗-1" at bounding box center [484, 302] width 72 height 25
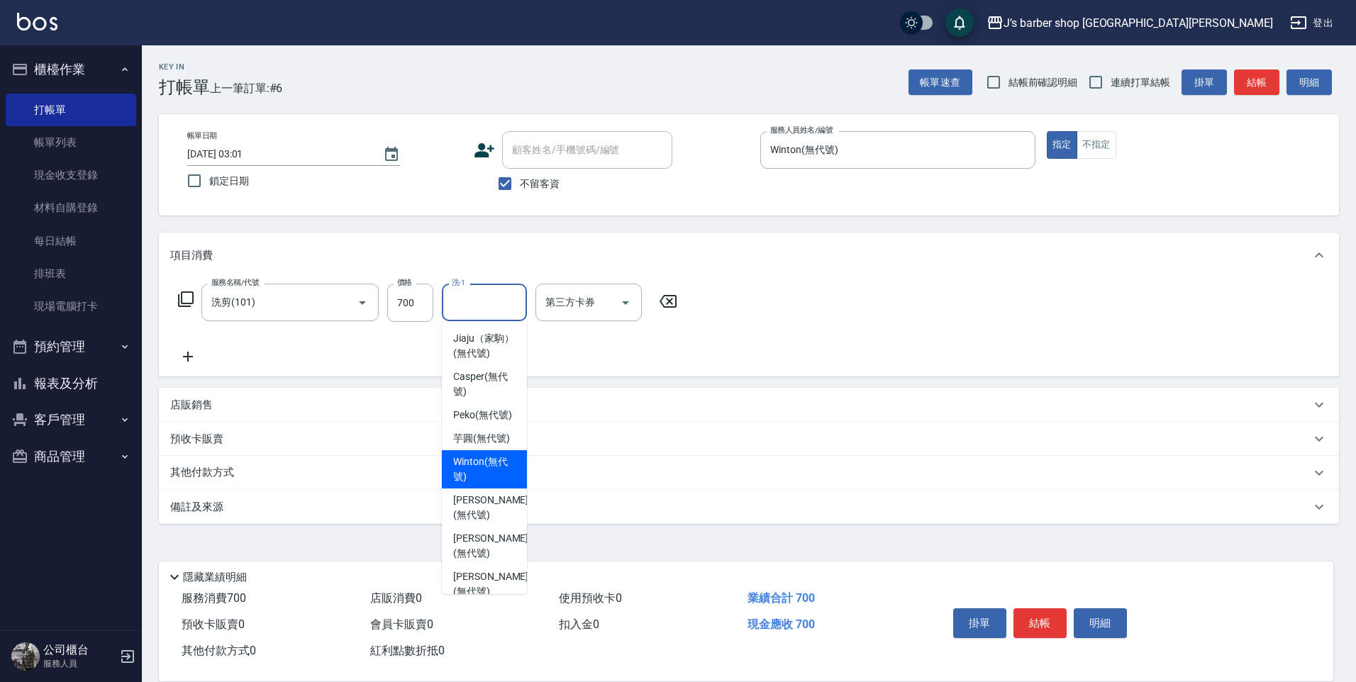
click at [507, 485] on span "Winton (無代號)" at bounding box center [484, 470] width 62 height 30
type input "Winton(無代號)"
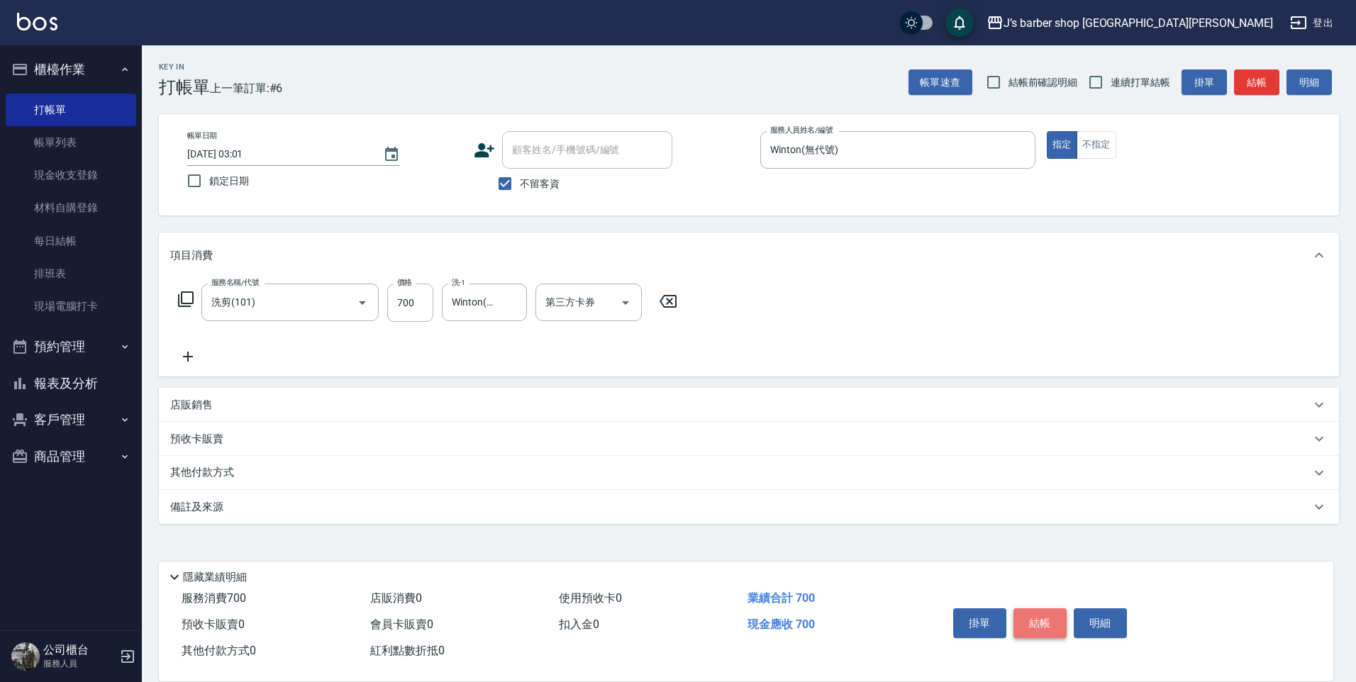
click at [1026, 618] on button "結帳" at bounding box center [1040, 624] width 53 height 30
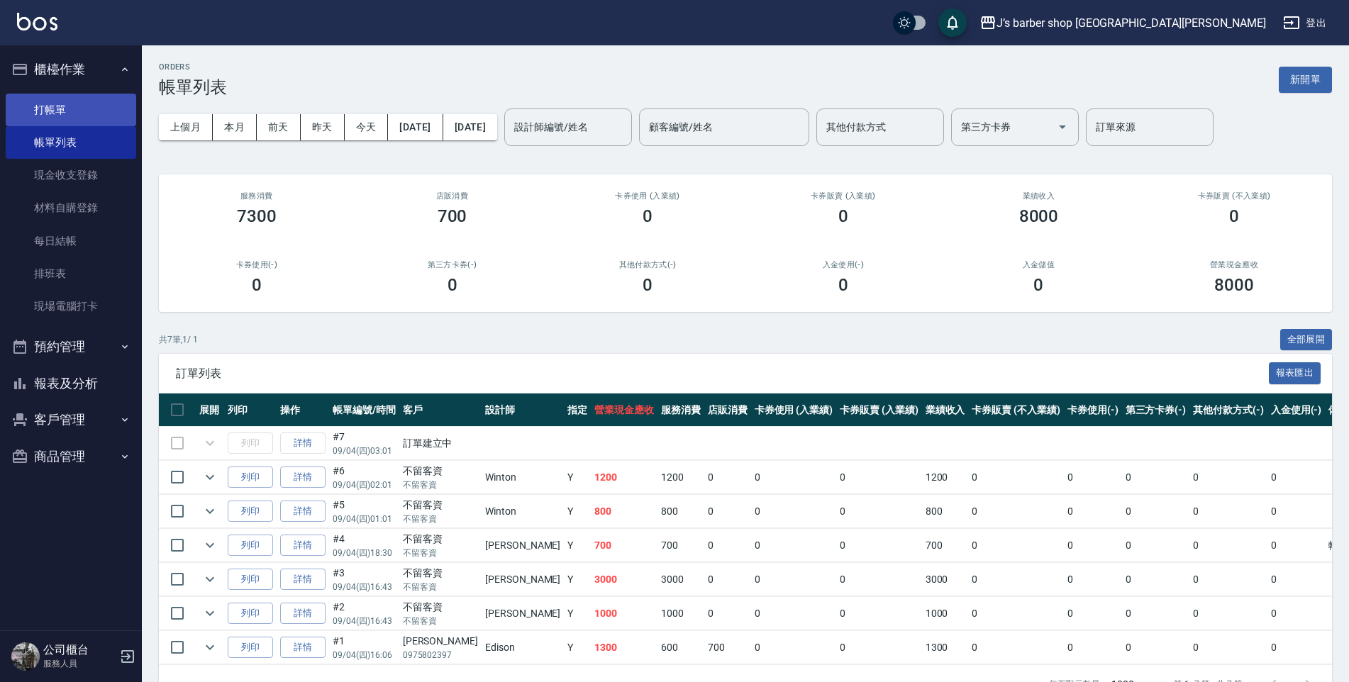
click at [97, 104] on link "打帳單" at bounding box center [71, 110] width 131 height 33
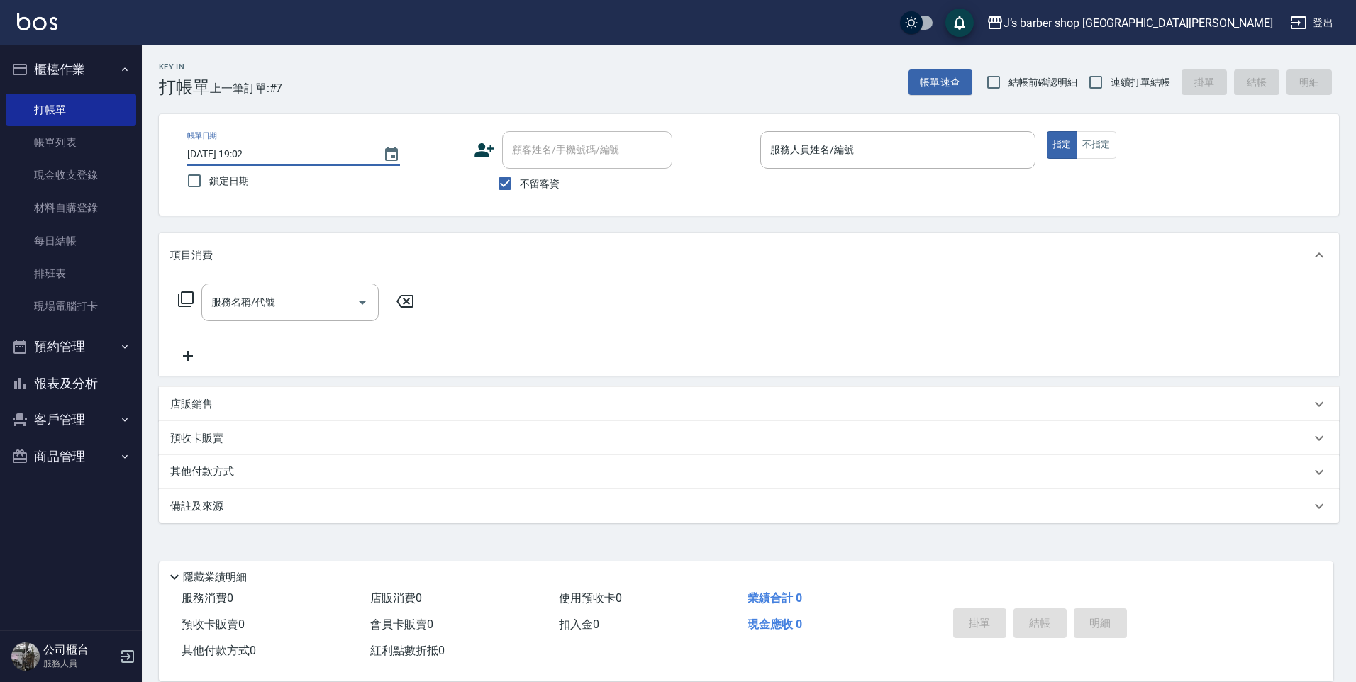
click at [248, 146] on input "[DATE] 19:02" at bounding box center [278, 154] width 182 height 23
type input "[DATE] 04:02"
click at [837, 155] on input "服務人員姓名/編號" at bounding box center [898, 150] width 262 height 25
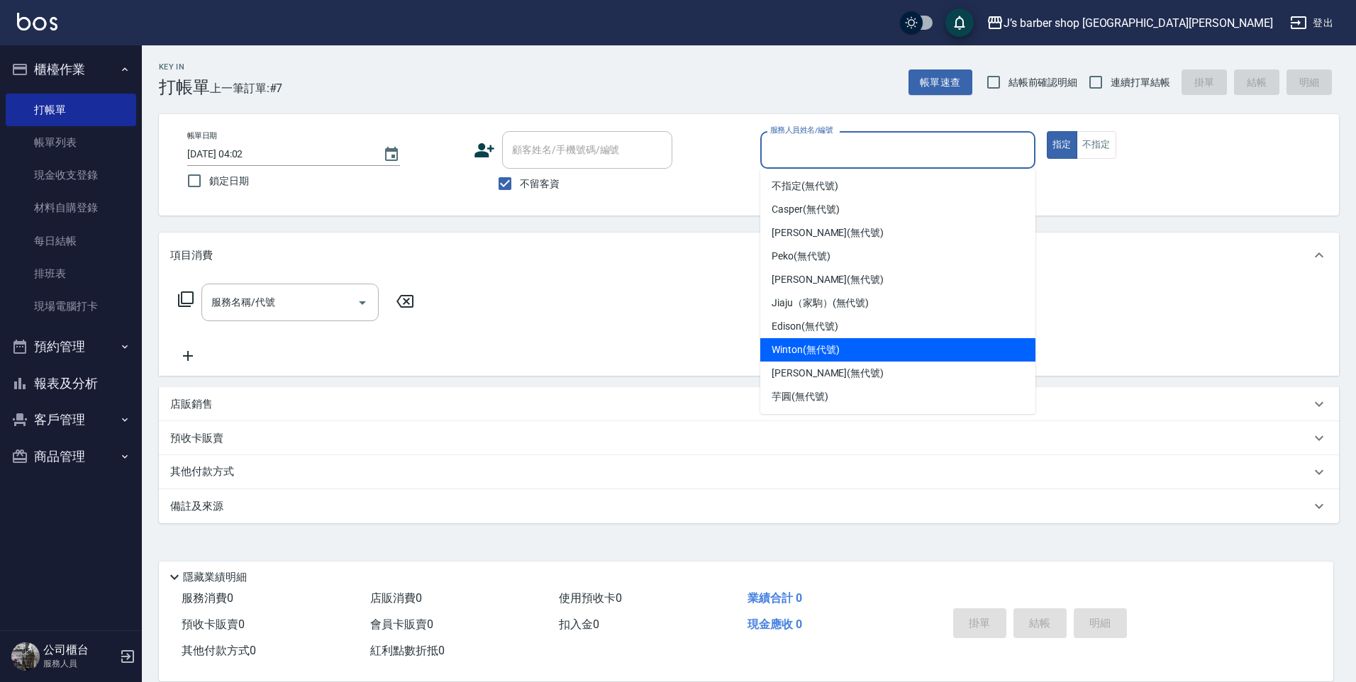
click at [799, 350] on span "Winton (無代號)" at bounding box center [805, 350] width 67 height 15
type input "Winton(無代號)"
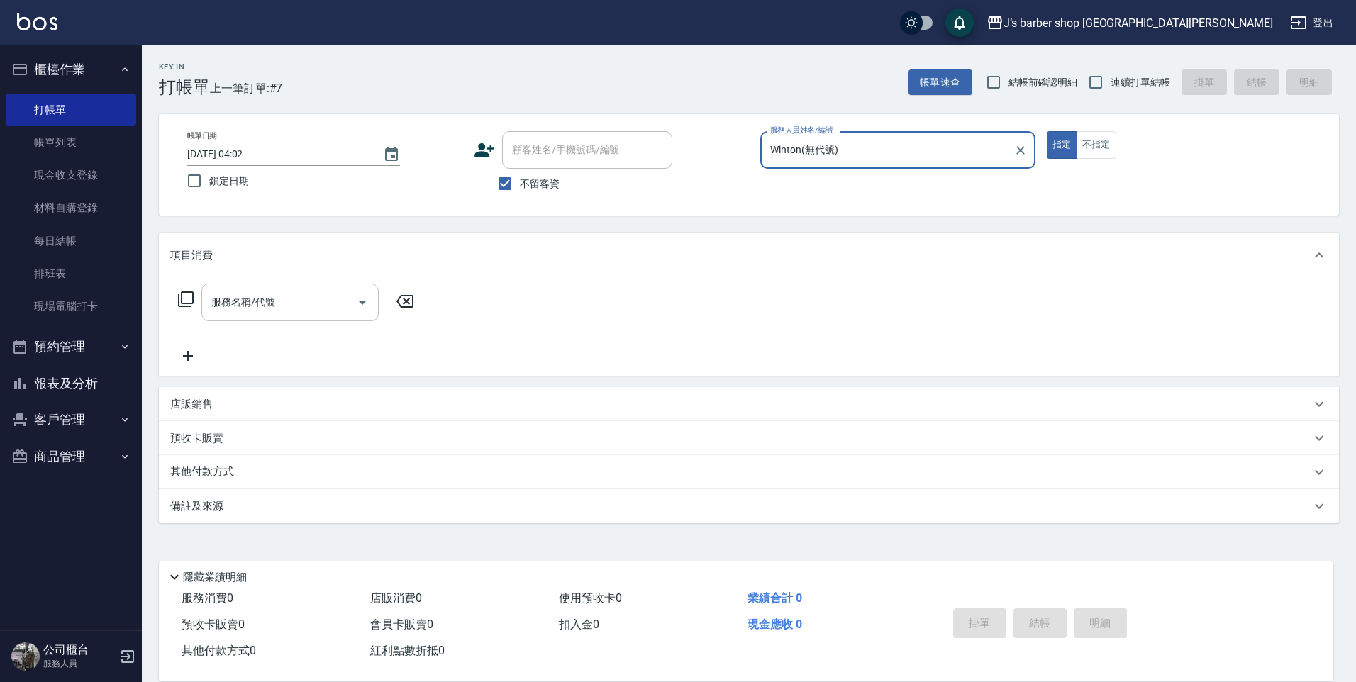
click at [318, 312] on input "服務名稱/代號" at bounding box center [279, 302] width 143 height 25
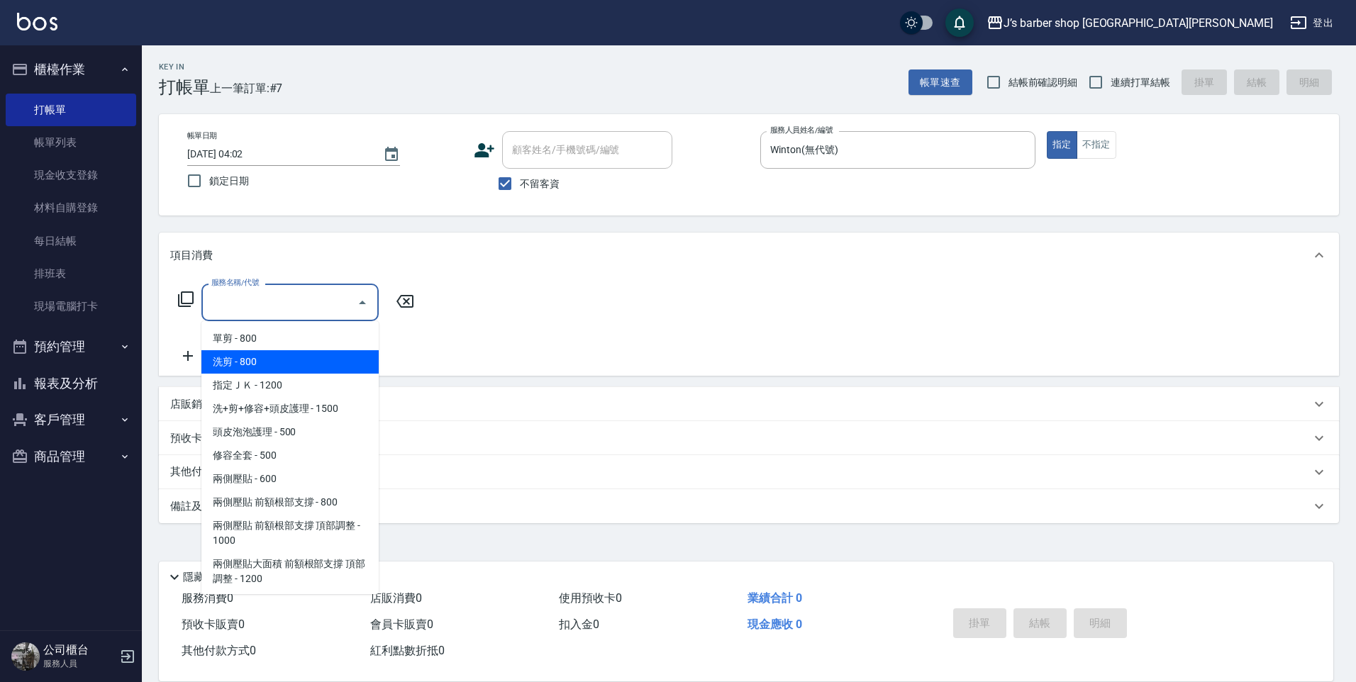
click at [320, 355] on span "洗剪 - 800" at bounding box center [289, 361] width 177 height 23
type input "洗剪(101)"
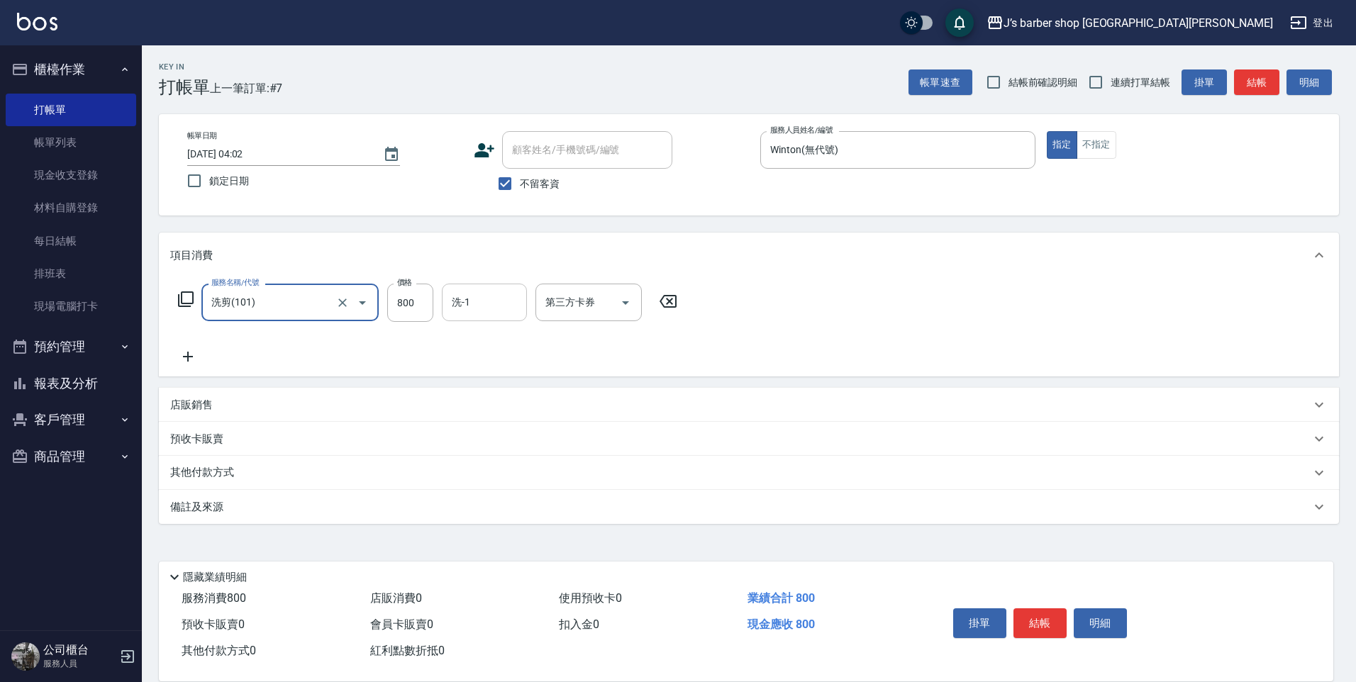
click at [473, 303] on input "洗-1" at bounding box center [484, 302] width 72 height 25
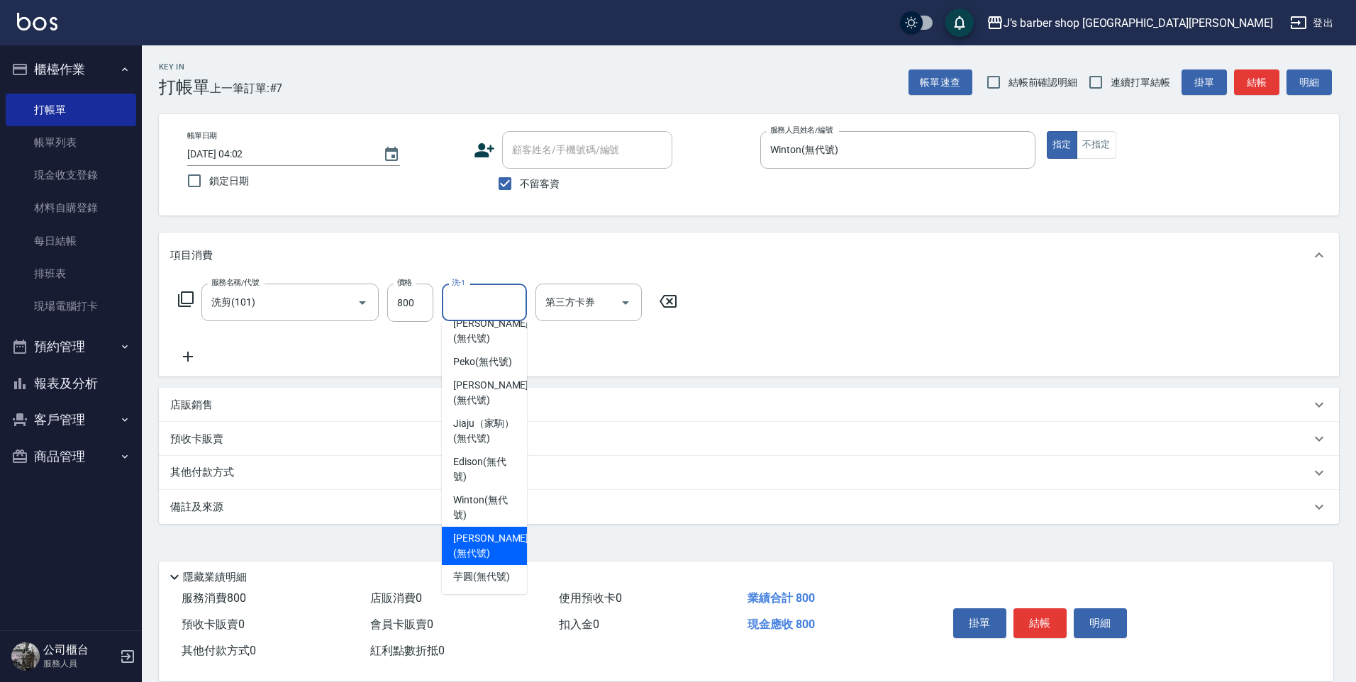
scroll to position [121, 0]
click at [497, 514] on span "Winton (無代號)" at bounding box center [484, 508] width 62 height 30
type input "Winton(無代號)"
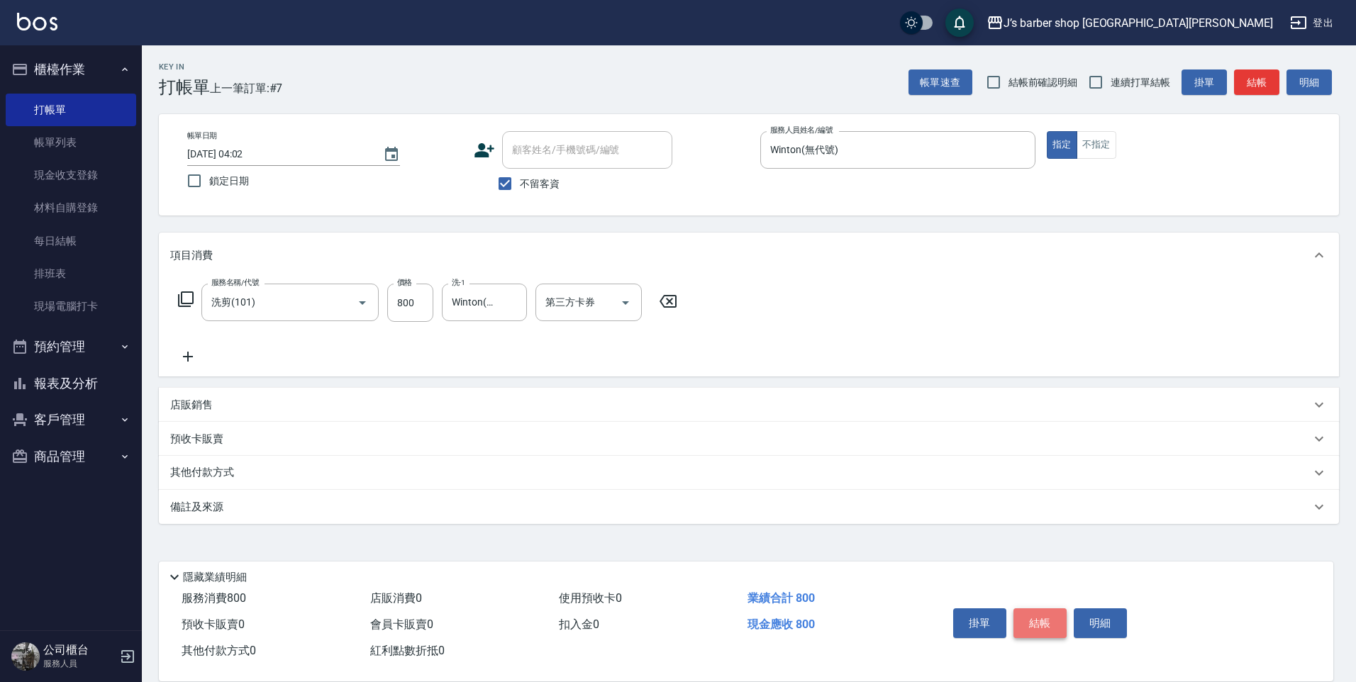
click at [1027, 620] on button "結帳" at bounding box center [1040, 624] width 53 height 30
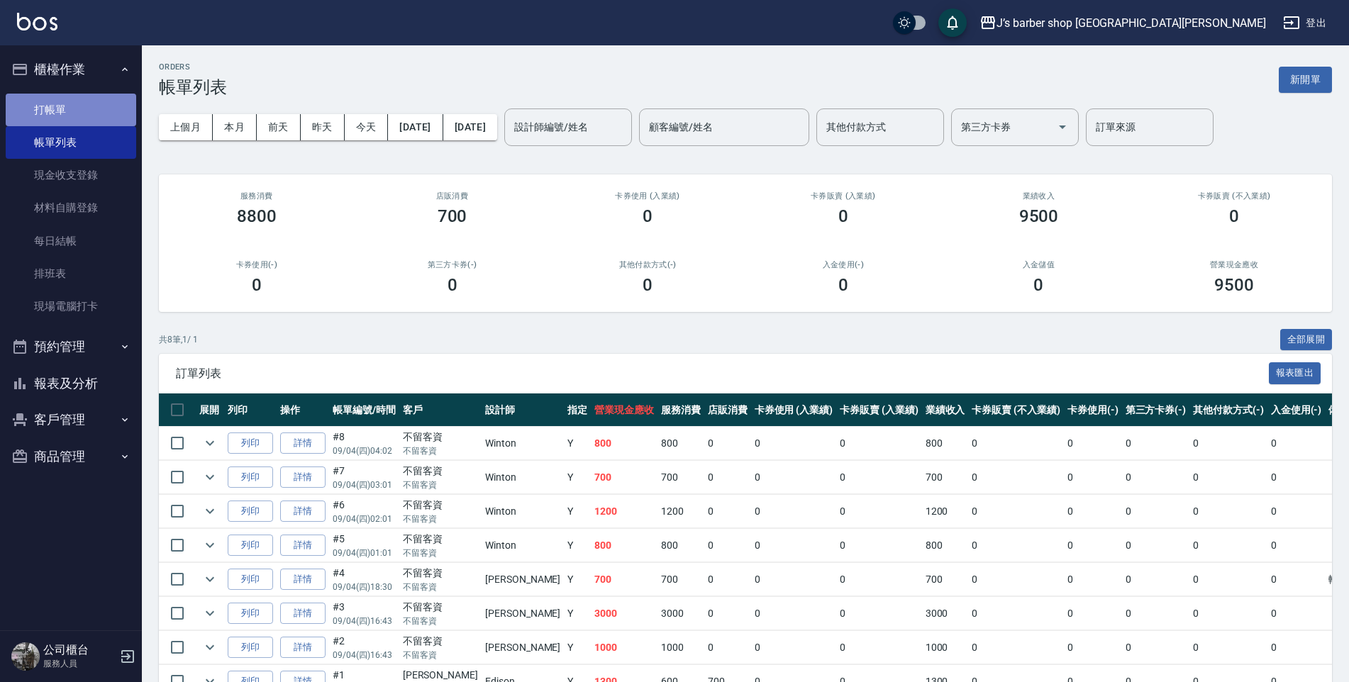
click at [76, 115] on link "打帳單" at bounding box center [71, 110] width 131 height 33
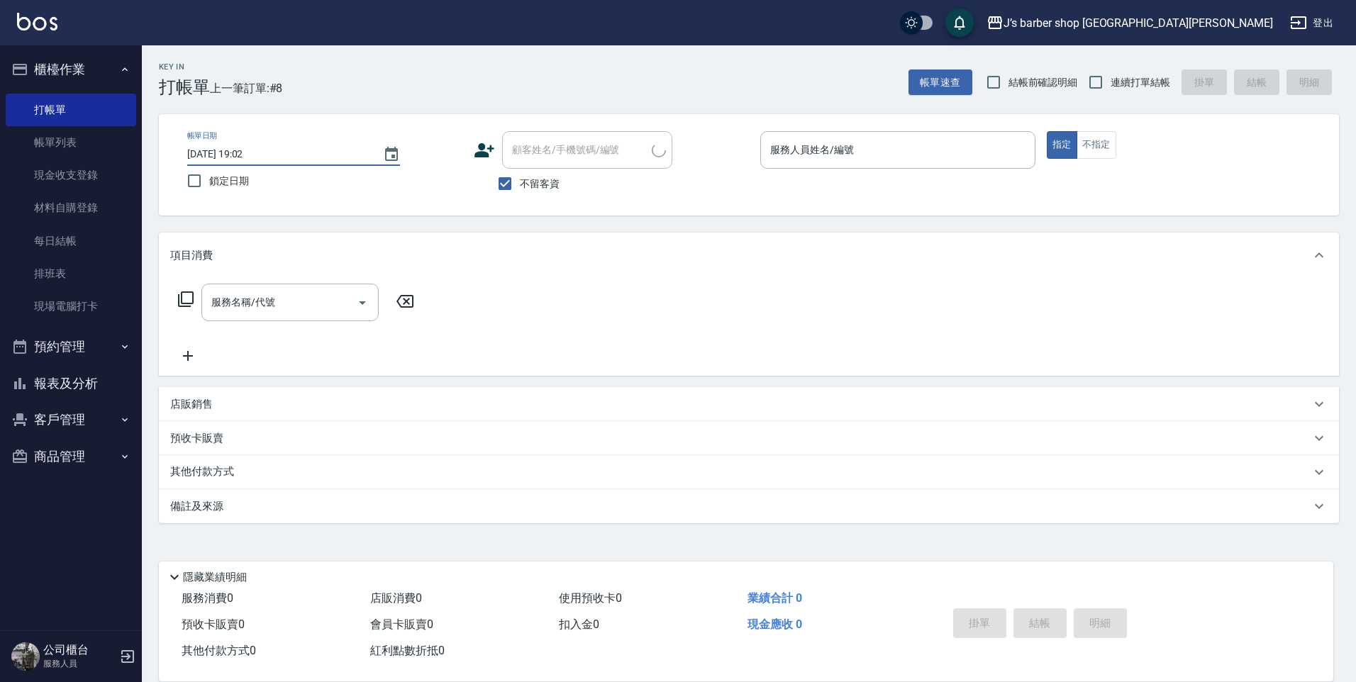
click at [254, 149] on input "[DATE] 19:02" at bounding box center [278, 154] width 182 height 23
type input "[DATE] 05:02"
click at [857, 157] on input "服務人員姓名/編號" at bounding box center [898, 150] width 262 height 25
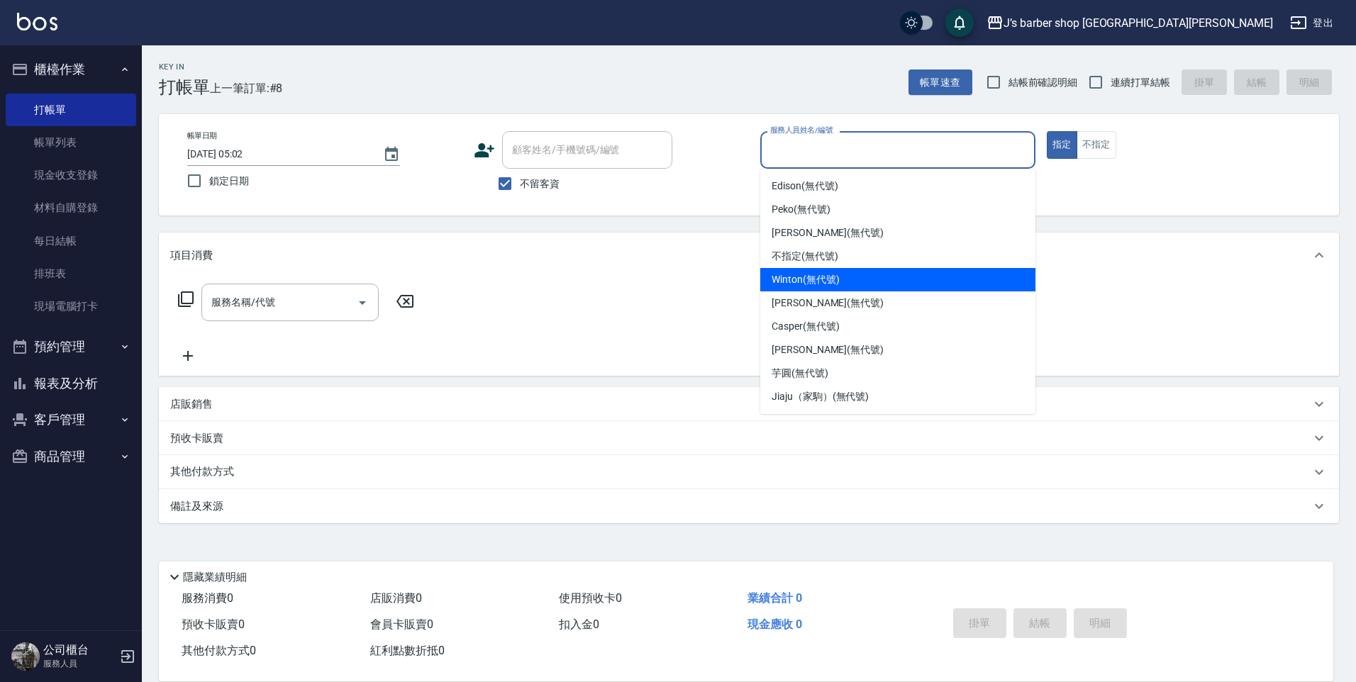
click at [821, 271] on div "Winton (無代號)" at bounding box center [897, 279] width 275 height 23
type input "Winton(無代號)"
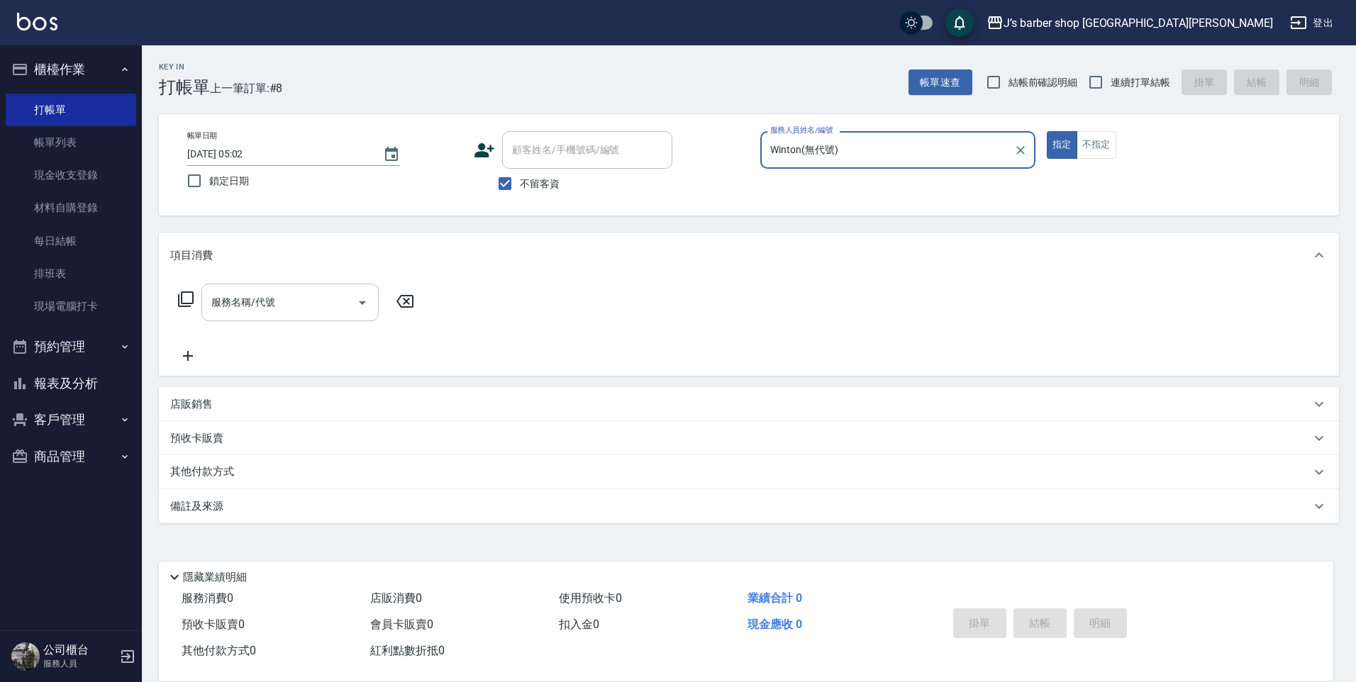
click at [277, 309] on input "服務名稱/代號" at bounding box center [279, 302] width 143 height 25
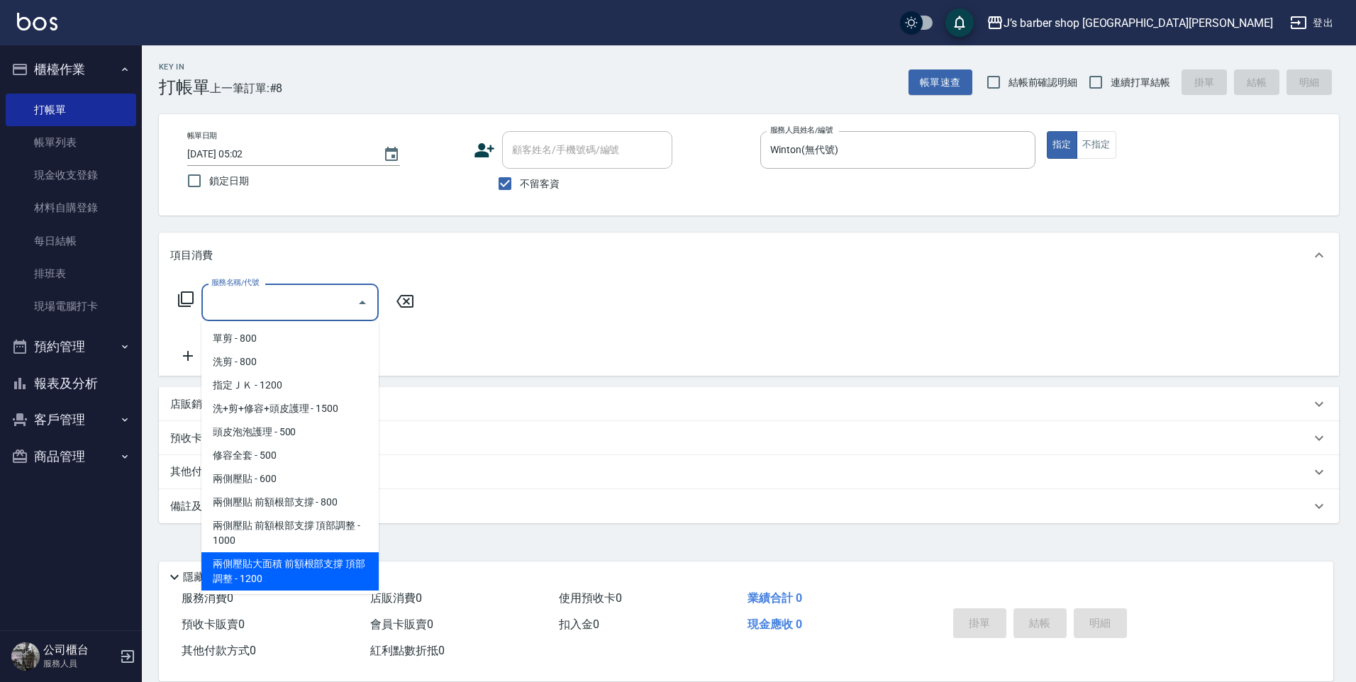
click at [331, 570] on span "兩側壓貼大面積 前額根部支撐 頂部調整 - 1200" at bounding box center [289, 572] width 177 height 38
type input "兩側壓貼大面積 前額根部支撐 頂部調整(Gp3)"
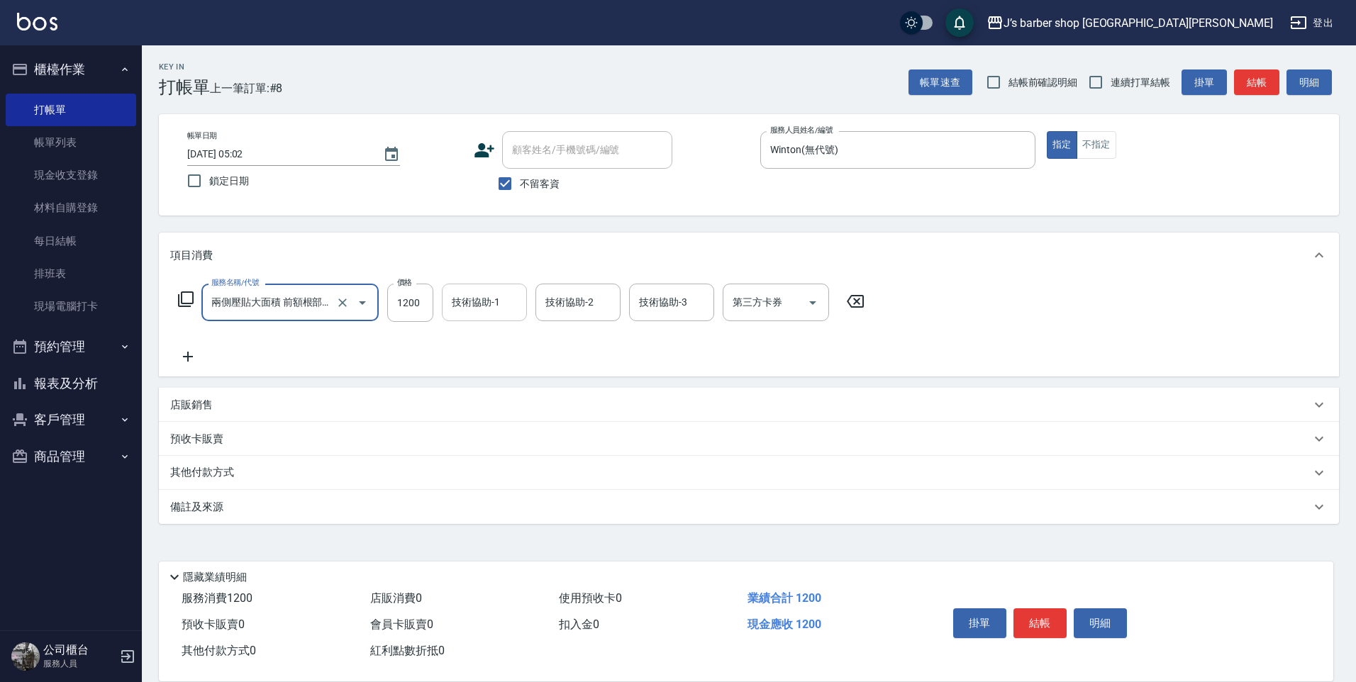
click at [499, 302] on input "技術協助-1" at bounding box center [484, 302] width 72 height 25
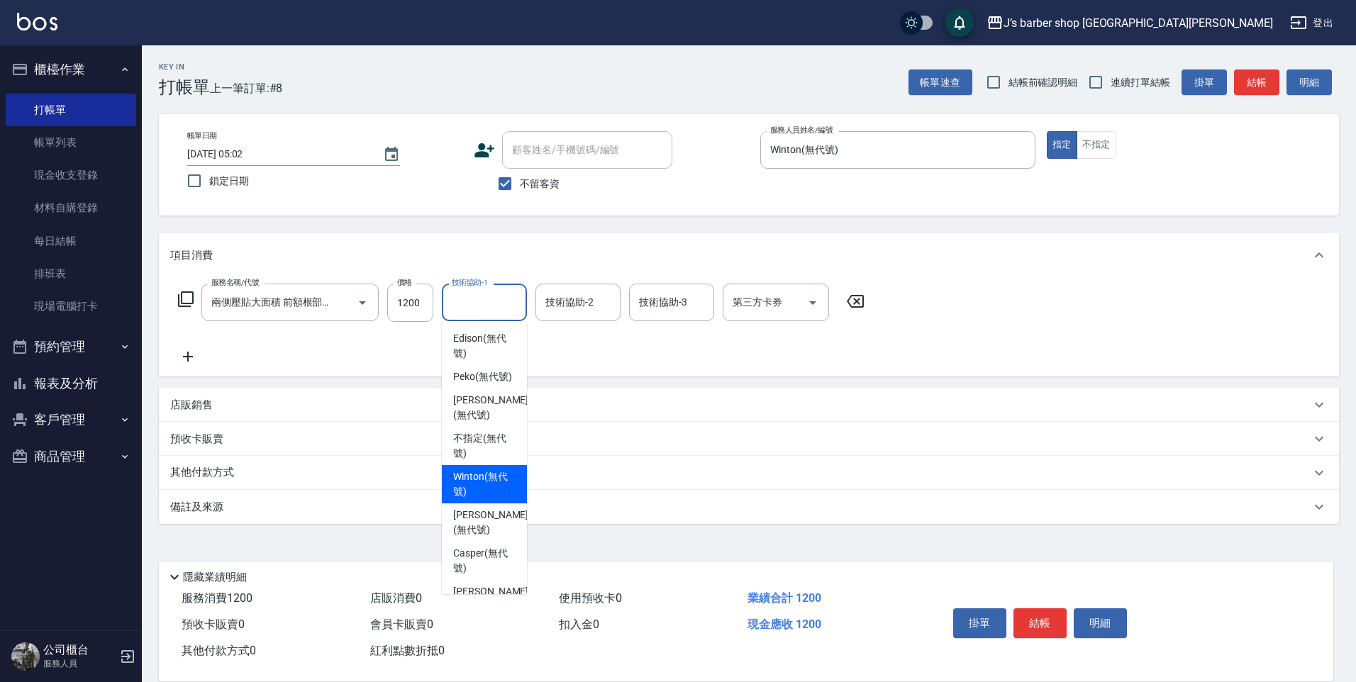
click at [494, 499] on span "Winton (無代號)" at bounding box center [484, 485] width 62 height 30
type input "Winton(無代號)"
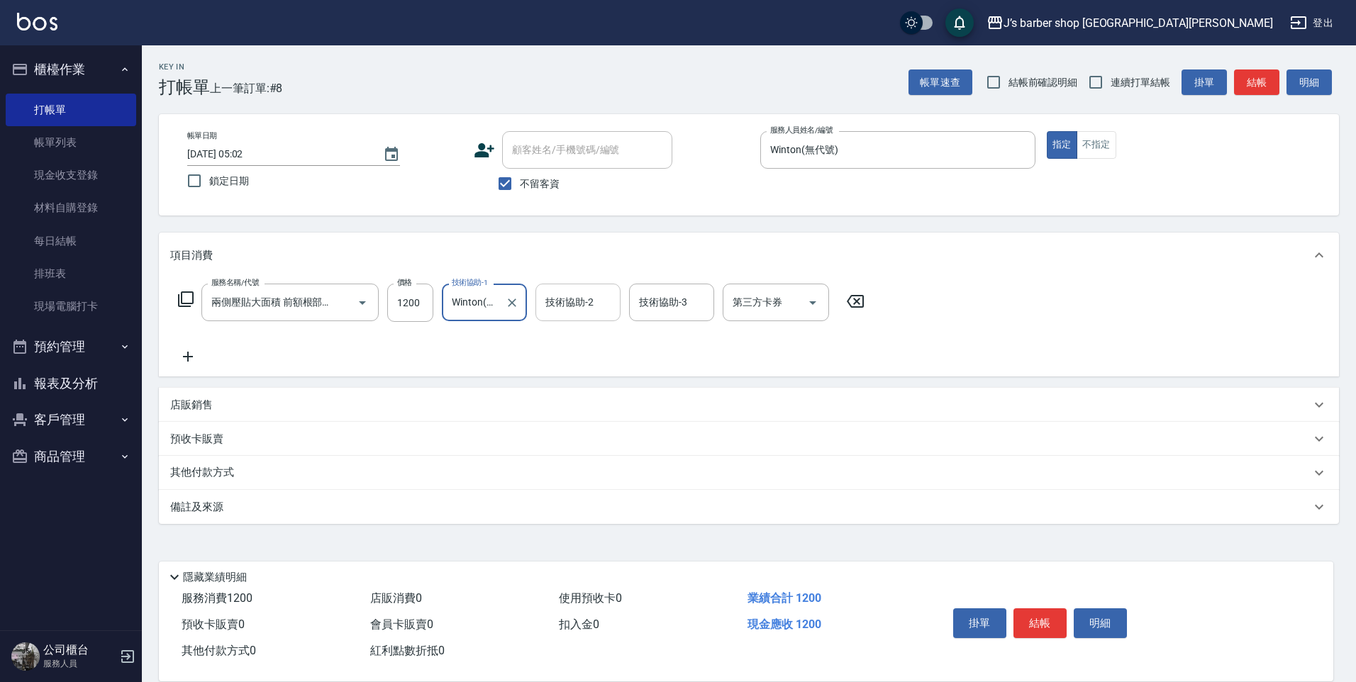
click at [563, 308] on input "技術協助-2" at bounding box center [578, 302] width 72 height 25
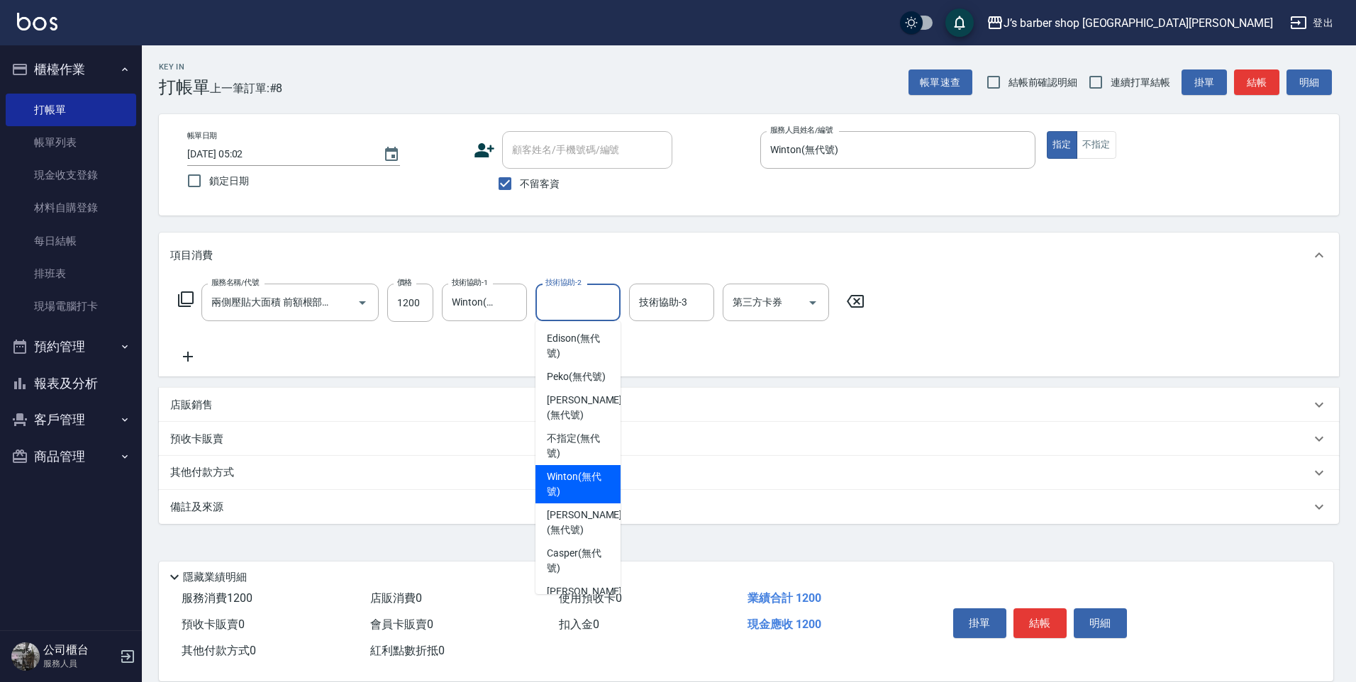
click at [570, 499] on span "Winton (無代號)" at bounding box center [578, 485] width 62 height 30
type input "Winton(無代號)"
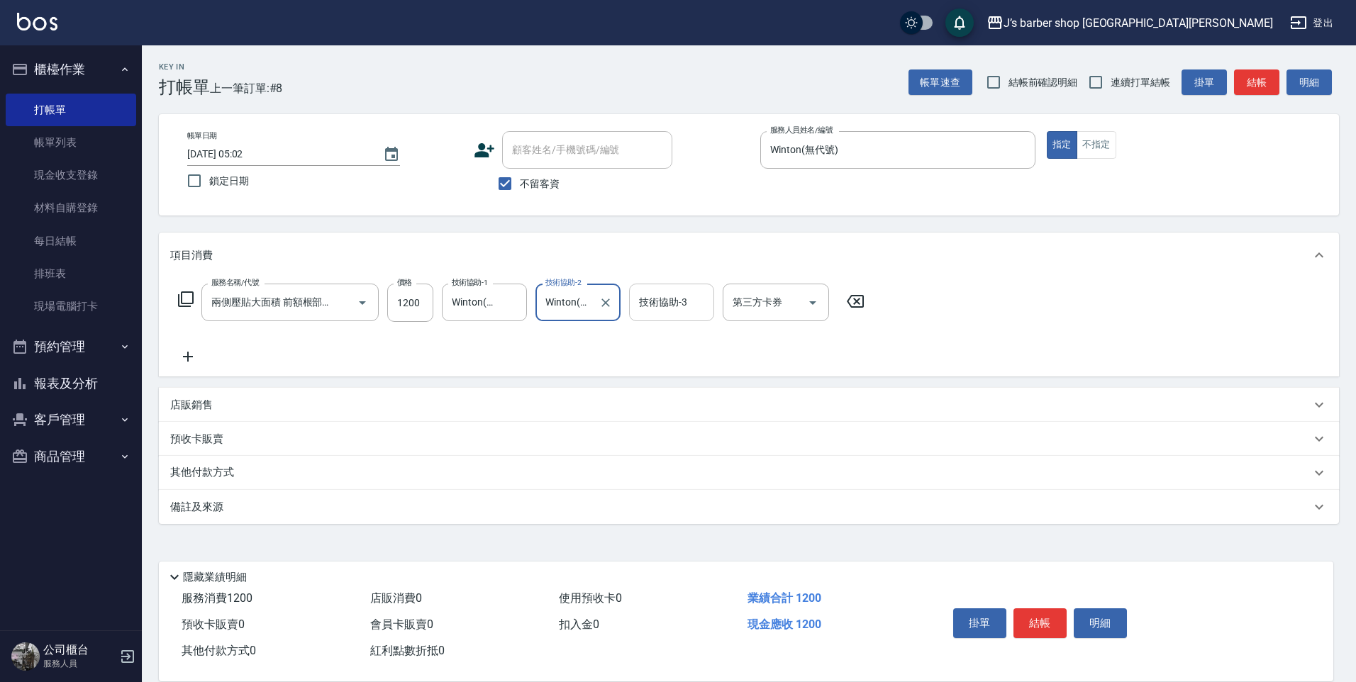
click at [674, 321] on div "技術協助-3 技術協助-3" at bounding box center [676, 303] width 94 height 38
click at [674, 321] on div "技術協助-3" at bounding box center [671, 303] width 85 height 38
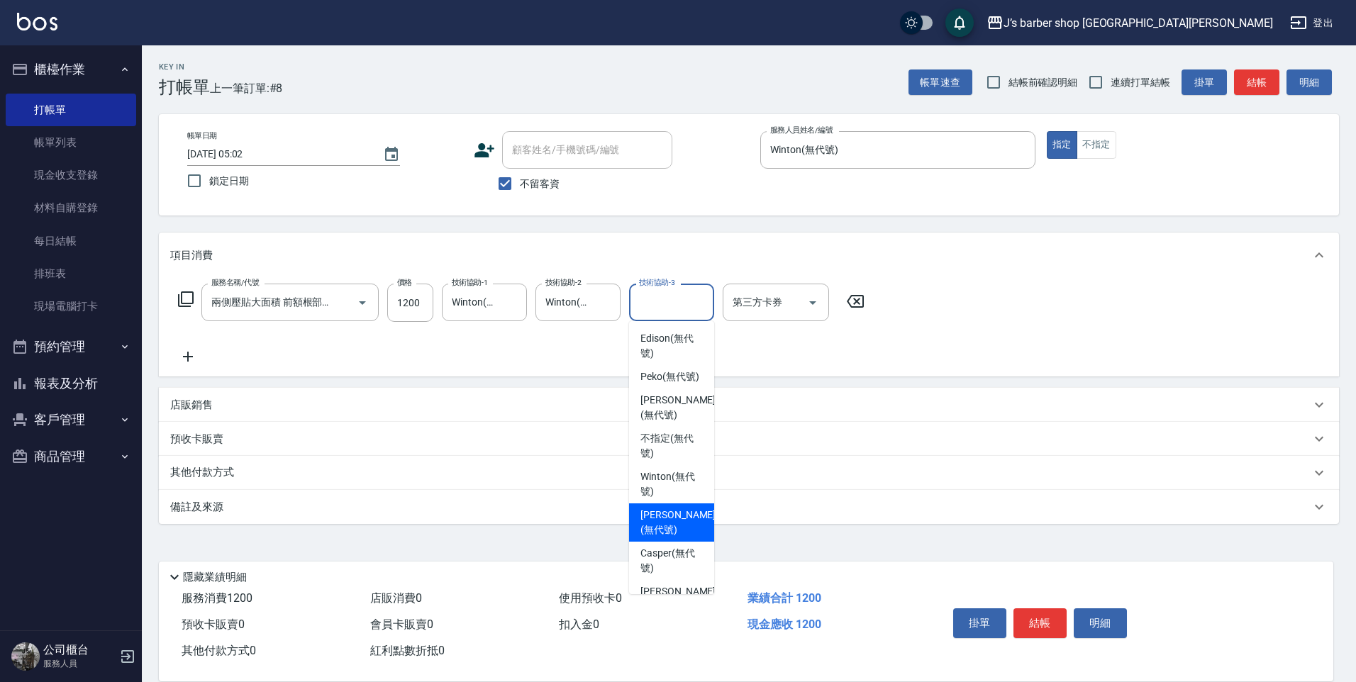
click at [684, 499] on span "Winton (無代號)" at bounding box center [672, 485] width 62 height 30
type input "Winton(無代號)"
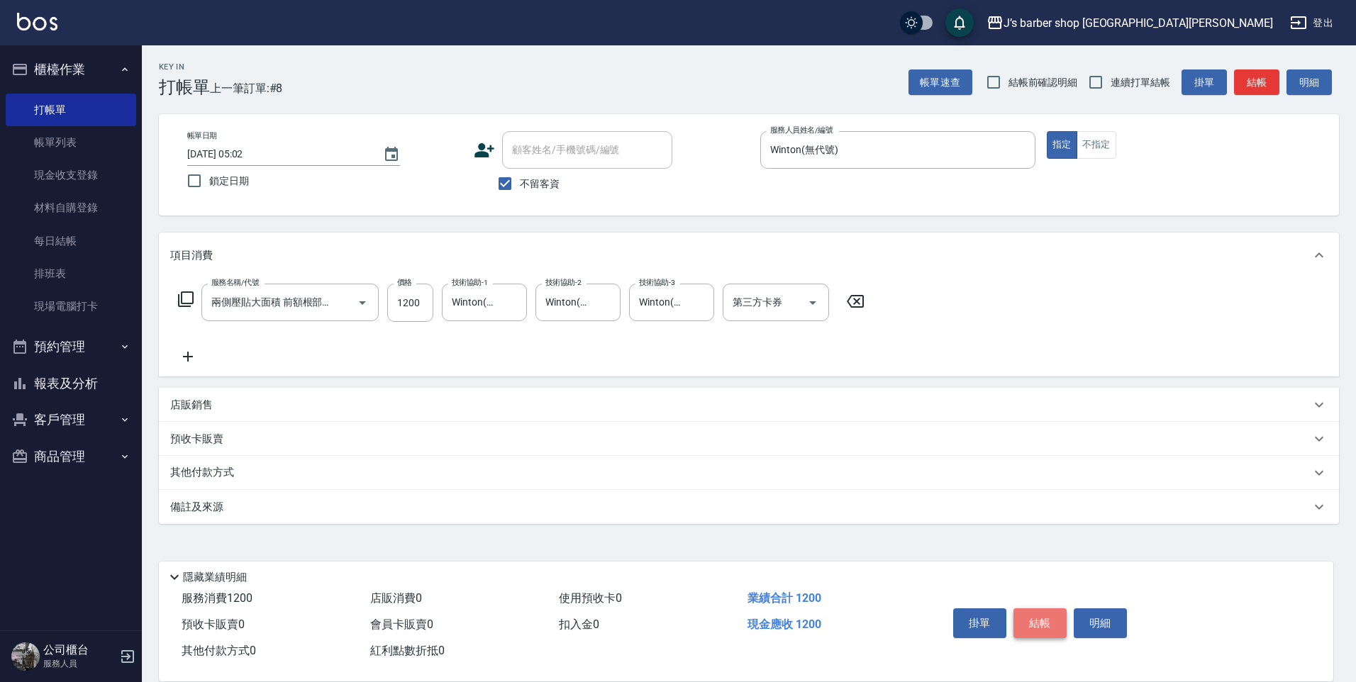
click at [1037, 616] on button "結帳" at bounding box center [1040, 624] width 53 height 30
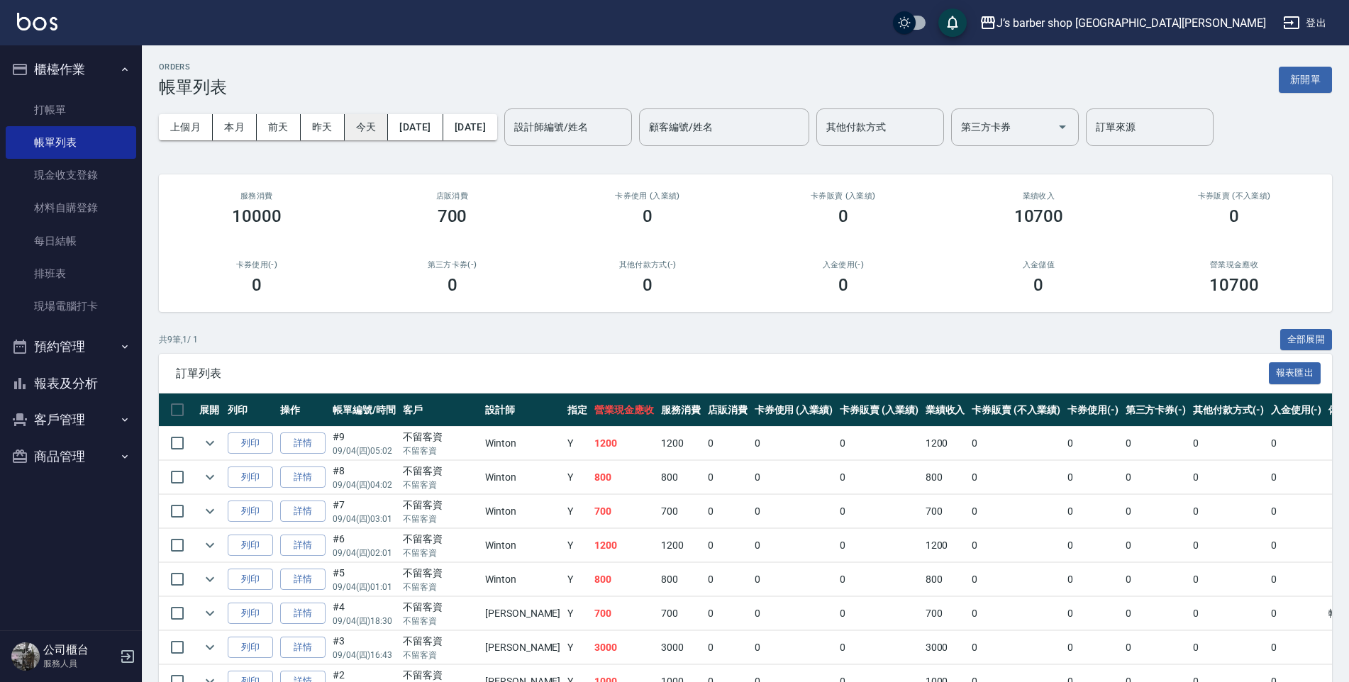
click at [355, 120] on button "今天" at bounding box center [367, 127] width 44 height 26
click at [586, 124] on input "設計師編號/姓名" at bounding box center [568, 127] width 115 height 25
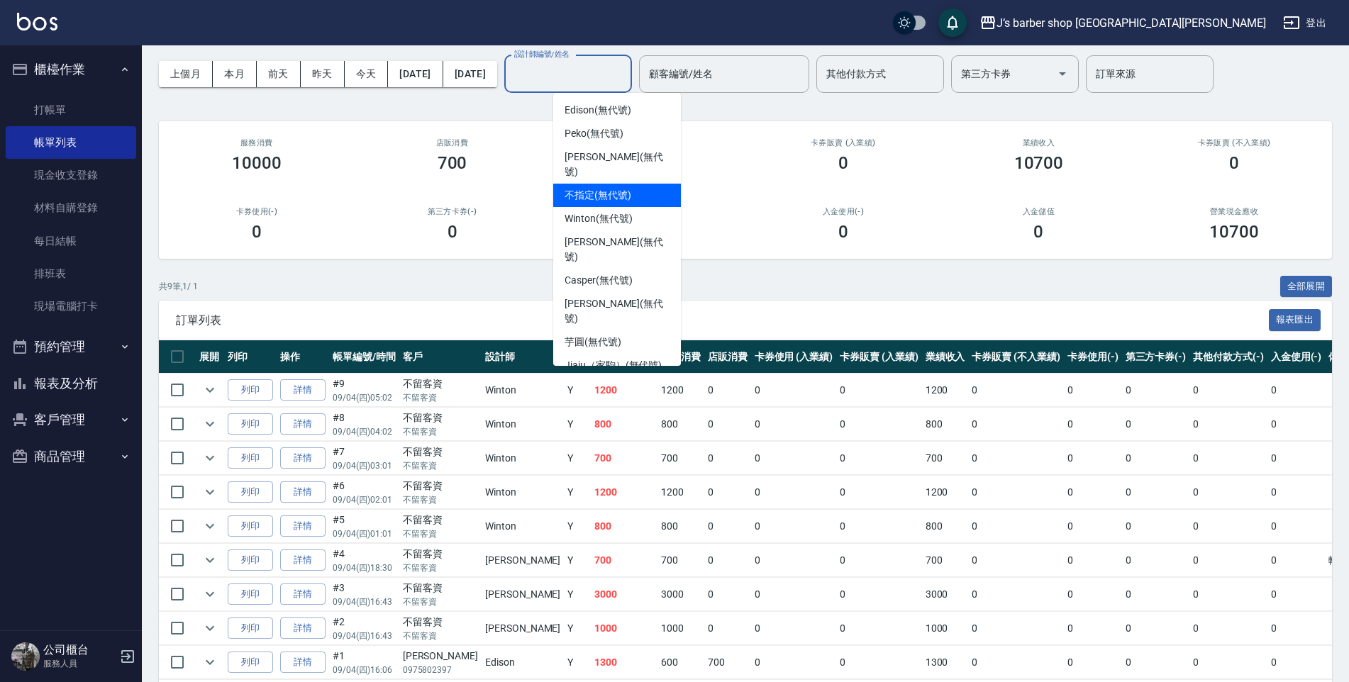
scroll to position [106, 0]
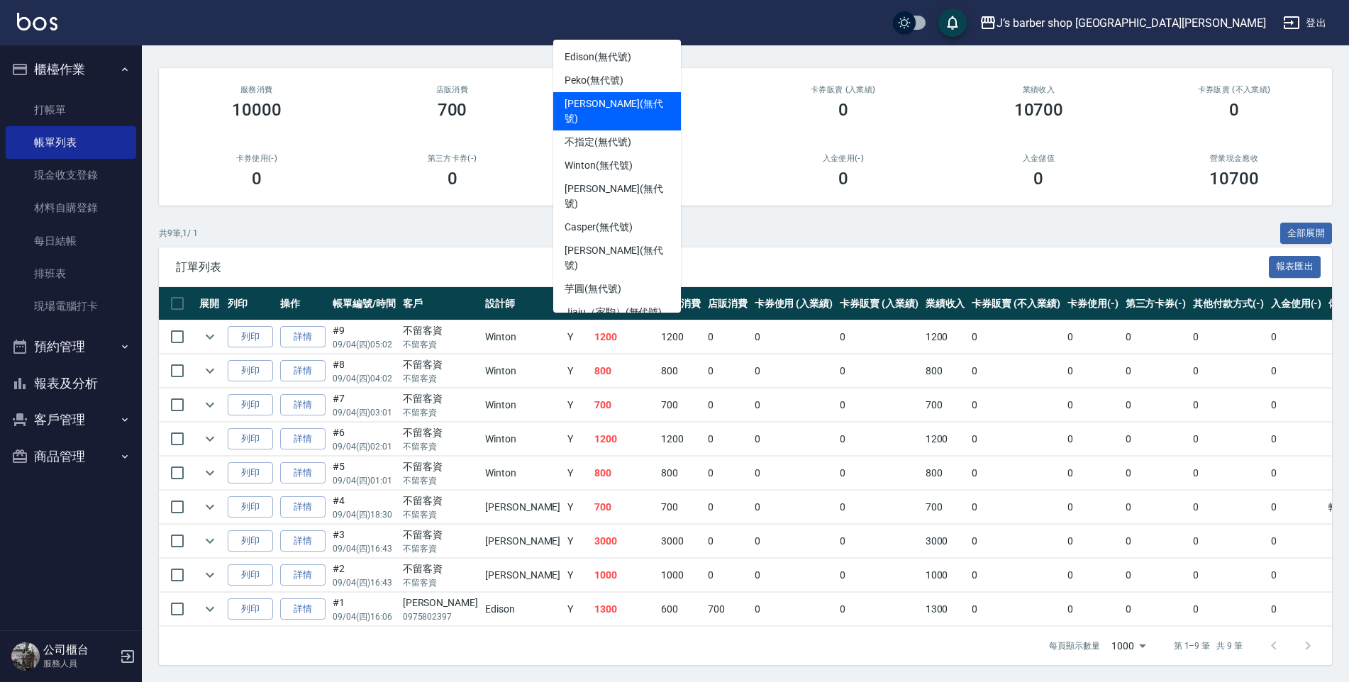
click at [603, 104] on span "[PERSON_NAME] (無代號)" at bounding box center [617, 111] width 105 height 30
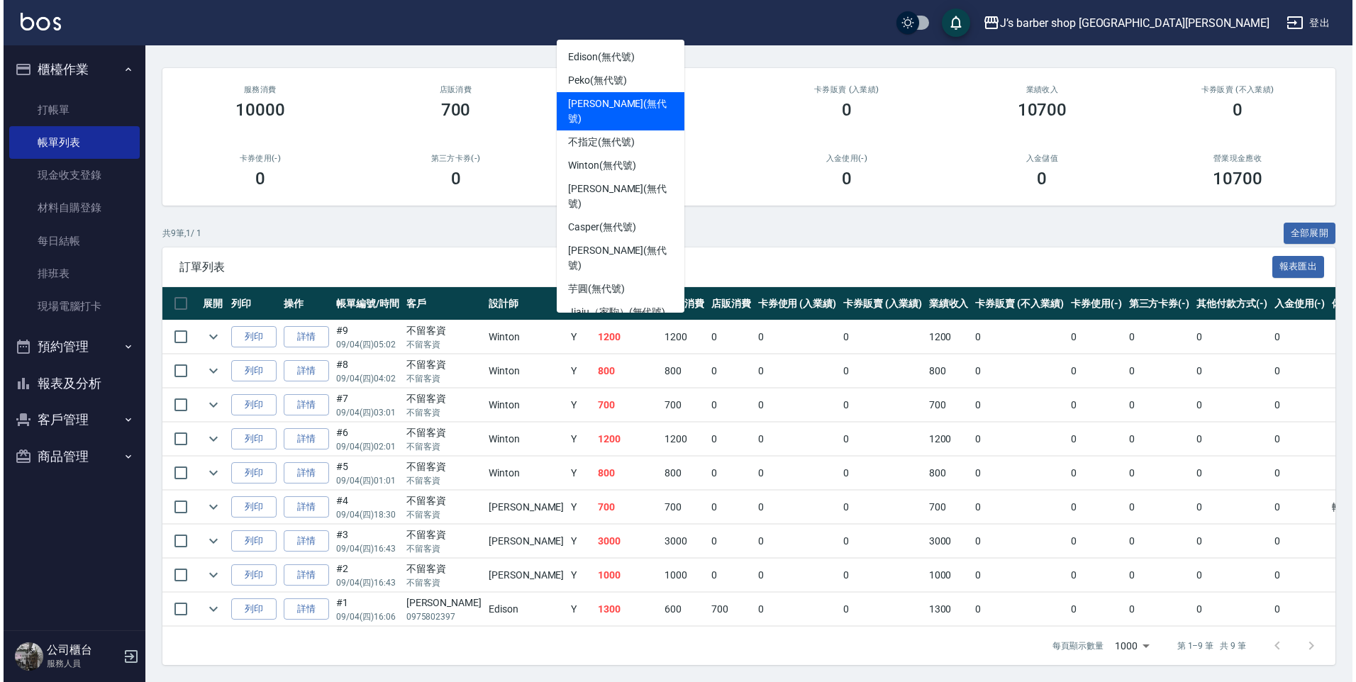
scroll to position [0, 0]
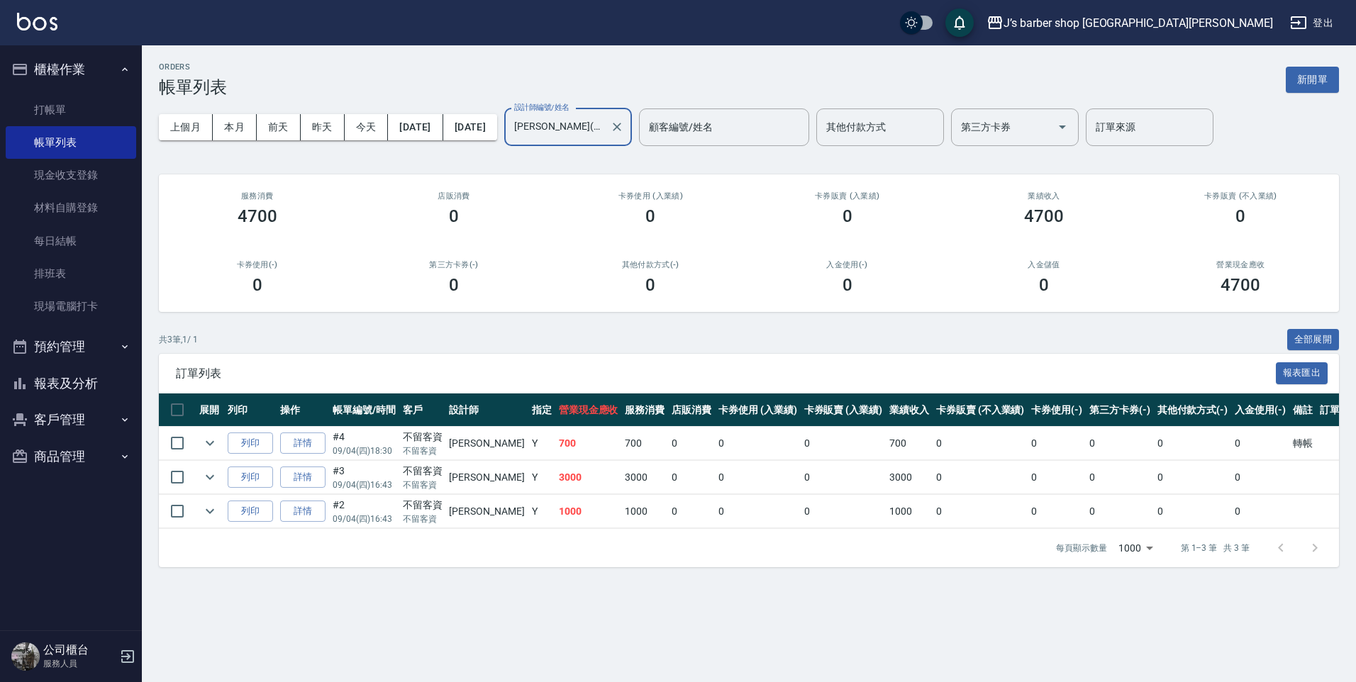
click at [604, 125] on input "[PERSON_NAME](無代號)" at bounding box center [558, 127] width 94 height 25
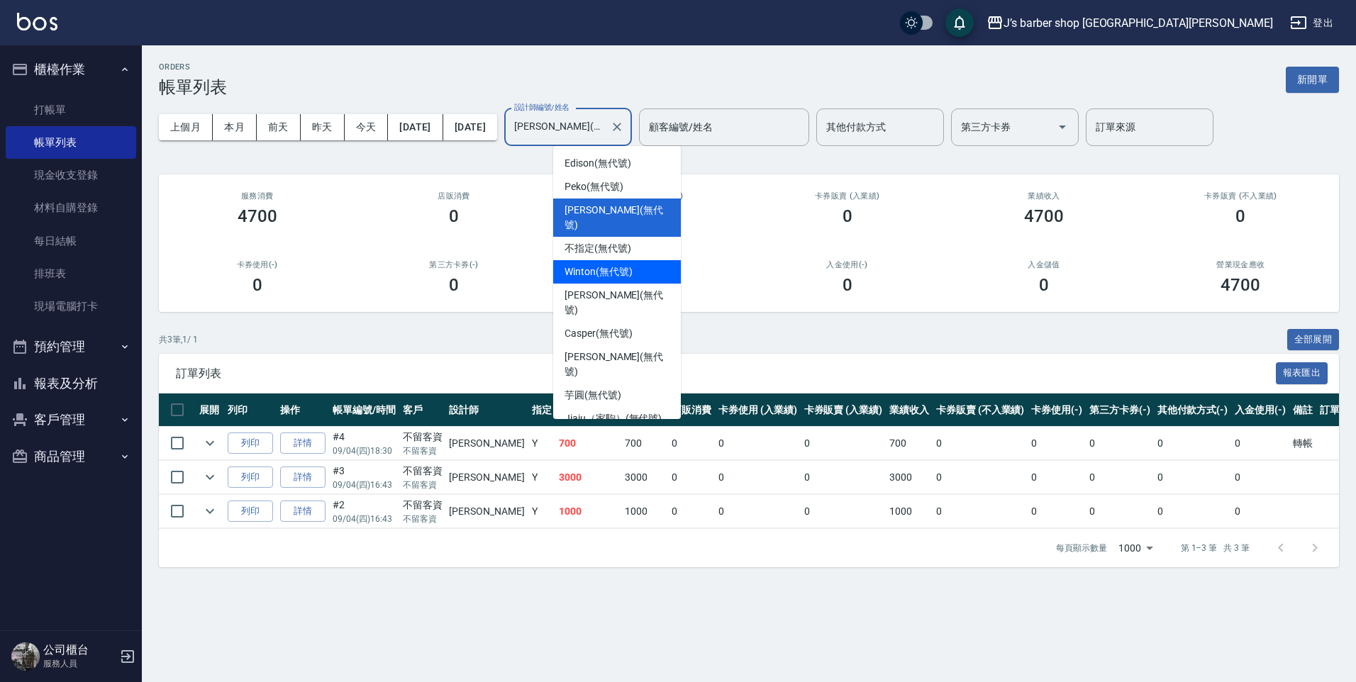
click at [615, 265] on span "Winton (無代號)" at bounding box center [598, 272] width 67 height 15
type input "Winton(無代號)"
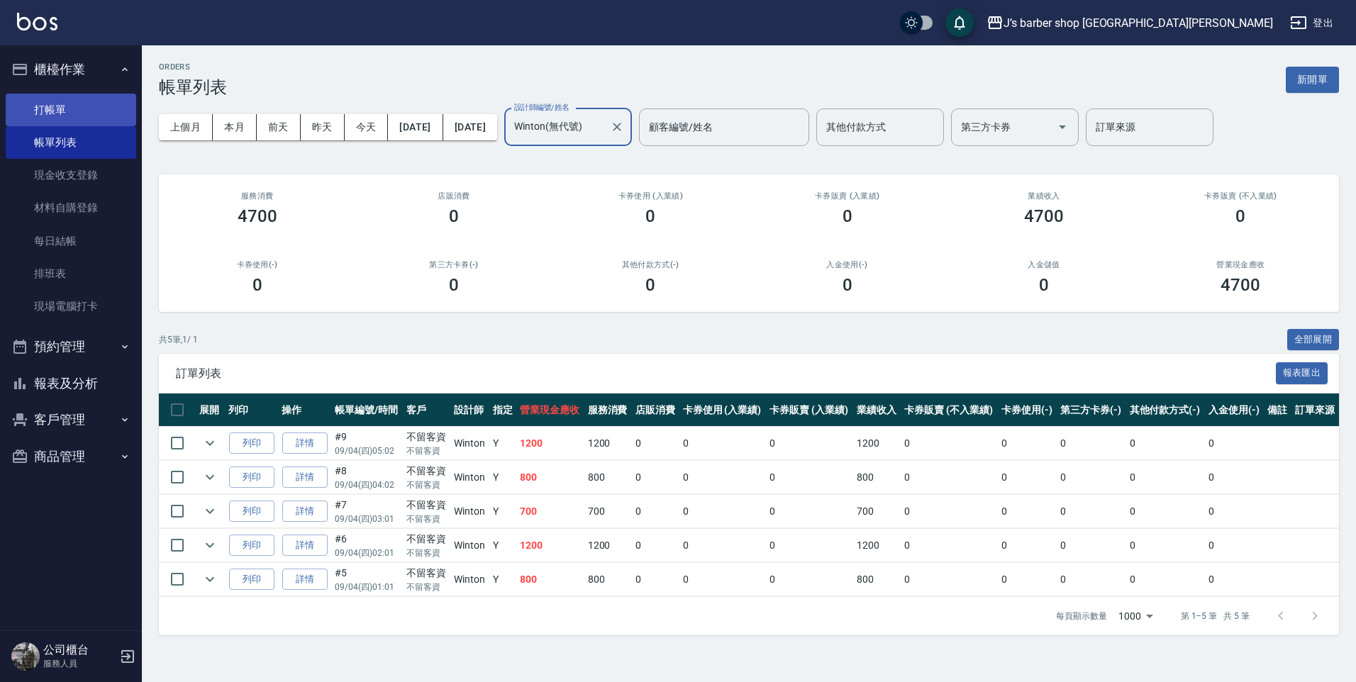
click at [111, 95] on link "打帳單" at bounding box center [71, 110] width 131 height 33
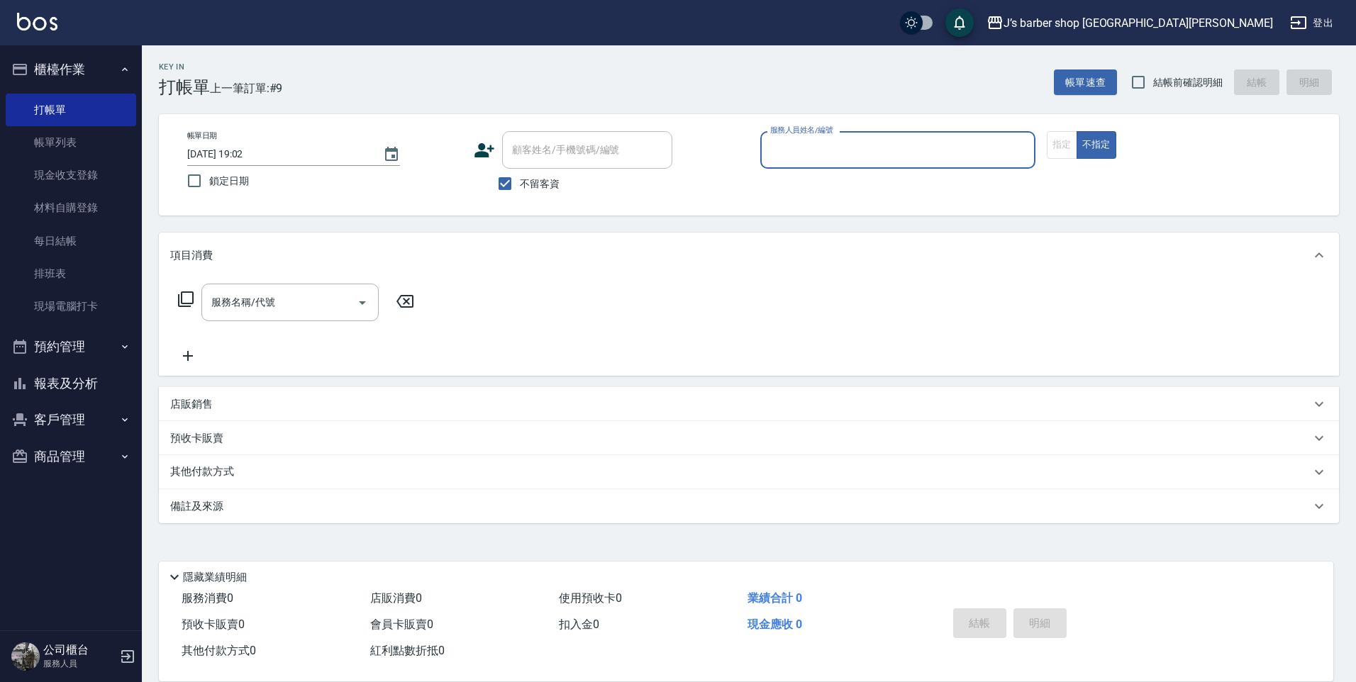
click at [244, 153] on input "[DATE] 19:02" at bounding box center [278, 154] width 182 height 23
type input "[DATE] 06:02"
click at [792, 156] on input "服務人員姓名/編號" at bounding box center [898, 150] width 262 height 25
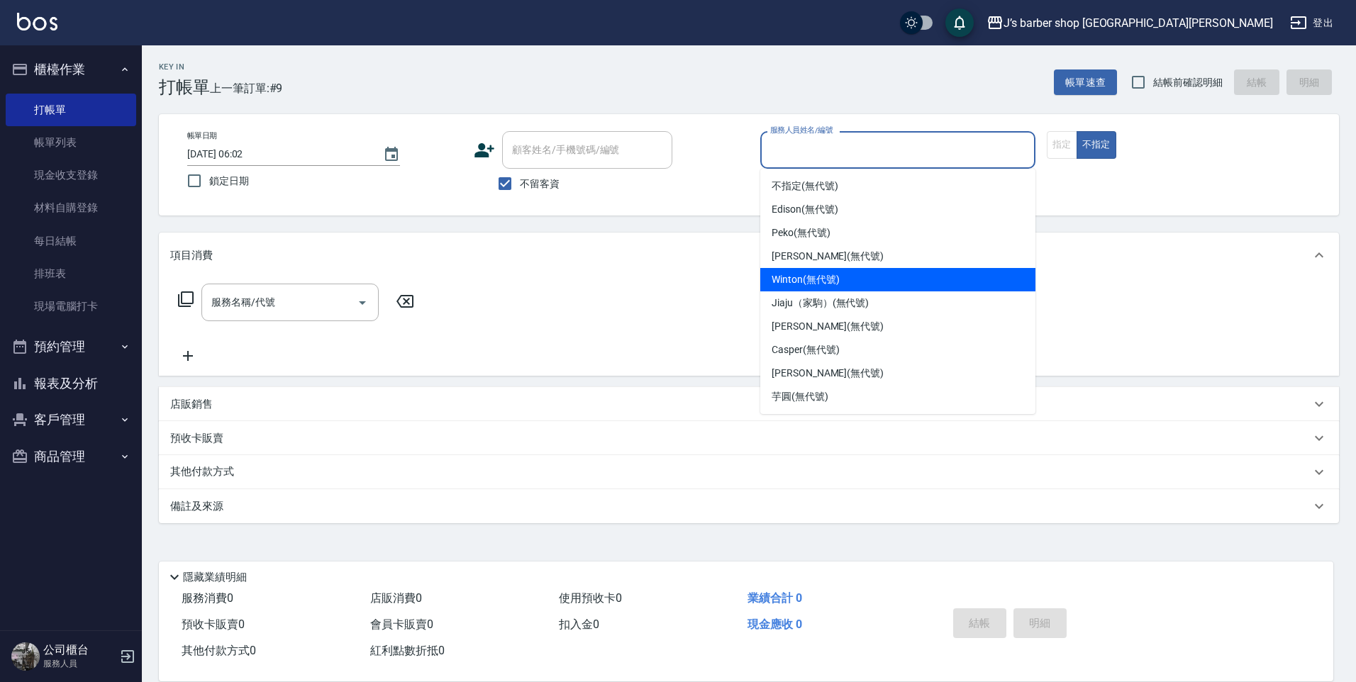
click at [826, 283] on span "Winton (無代號)" at bounding box center [805, 279] width 67 height 15
type input "Winton(無代號)"
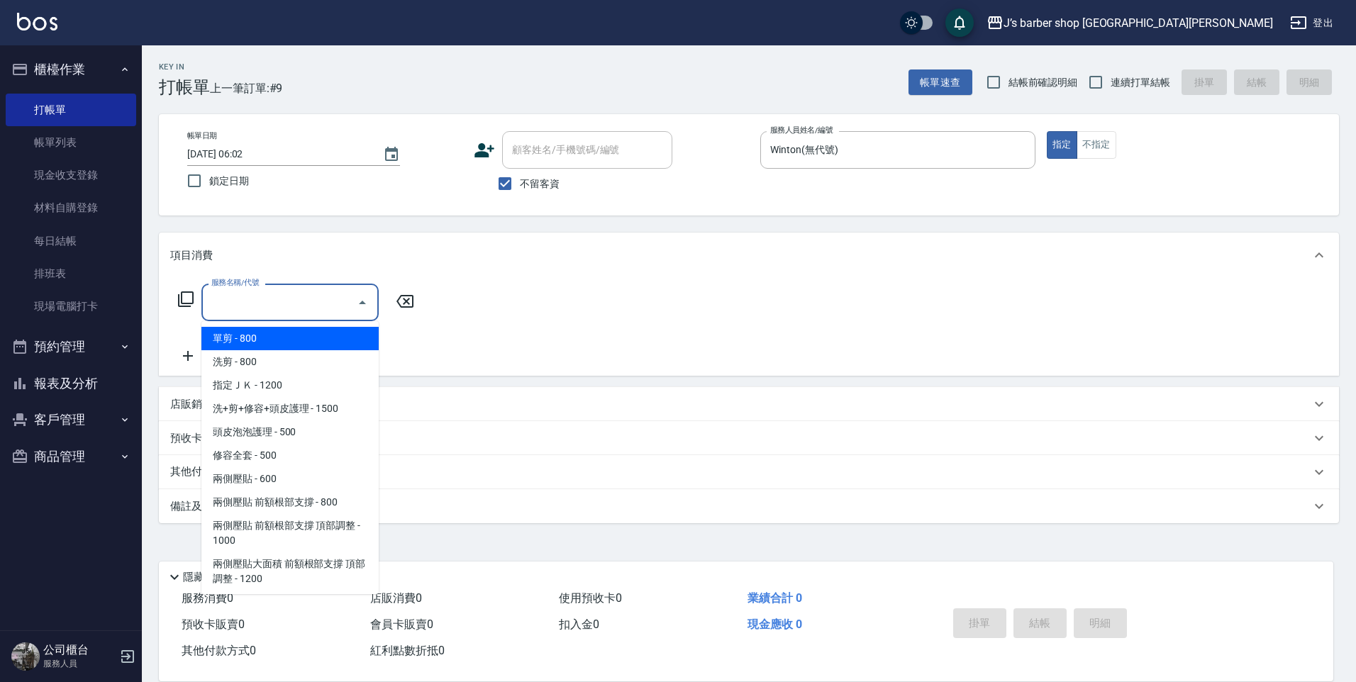
click at [328, 294] on input "服務名稱/代號" at bounding box center [279, 302] width 143 height 25
click at [309, 354] on span "洗剪 - 800" at bounding box center [289, 361] width 177 height 23
type input "洗剪(101)"
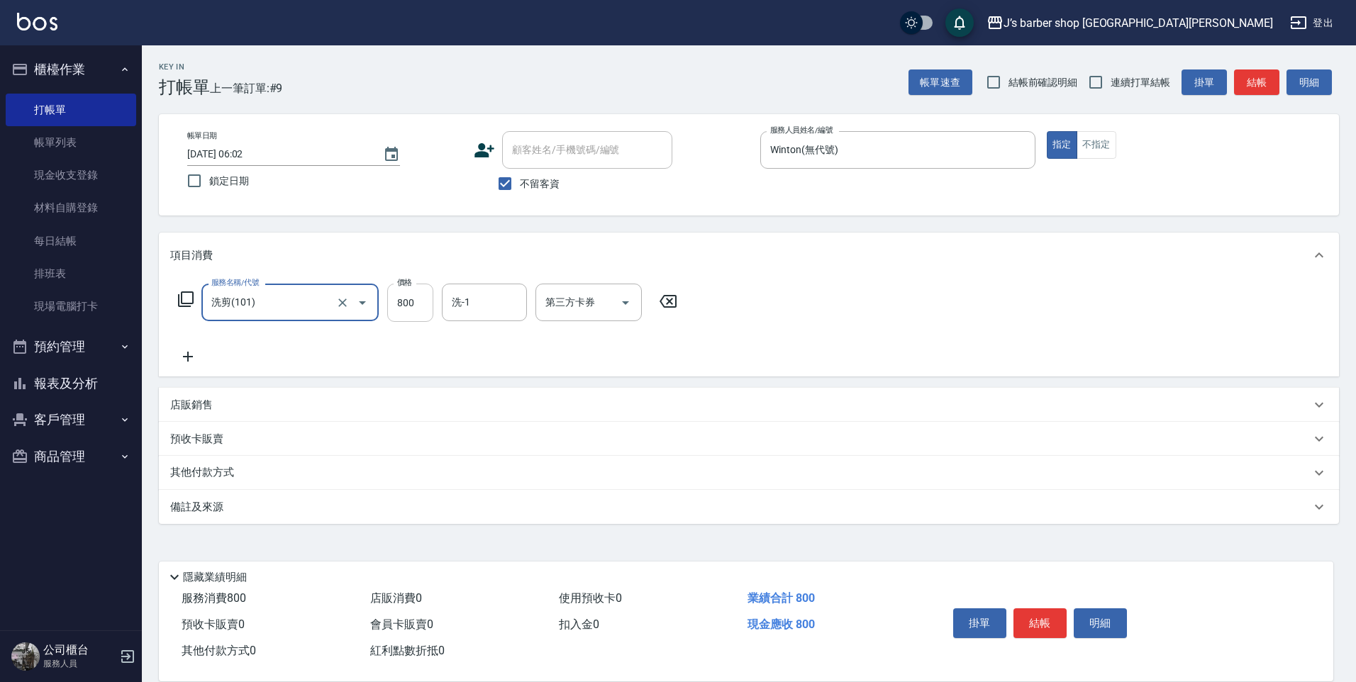
click at [411, 292] on input "800" at bounding box center [410, 303] width 46 height 38
type input "500"
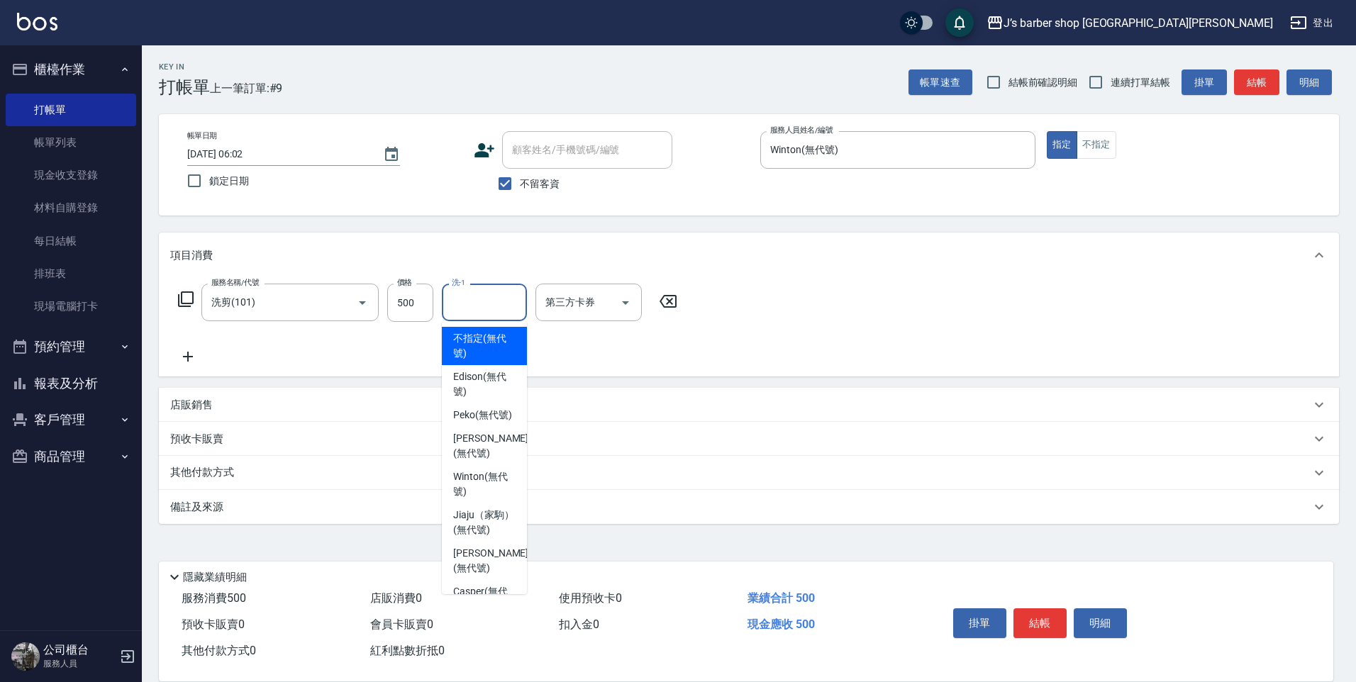
click at [491, 311] on input "洗-1" at bounding box center [484, 302] width 72 height 25
click at [465, 473] on span "Winton (無代號)" at bounding box center [484, 485] width 62 height 30
type input "Winton(無代號)"
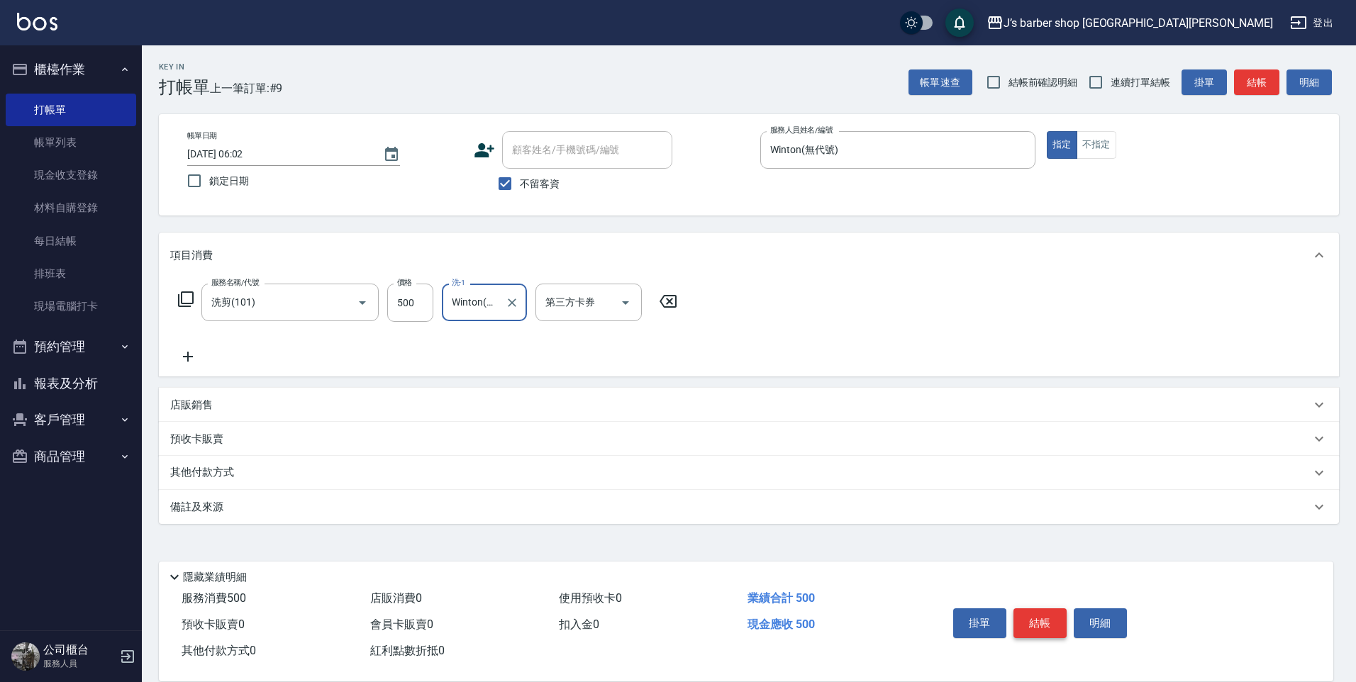
click at [1040, 616] on button "結帳" at bounding box center [1040, 624] width 53 height 30
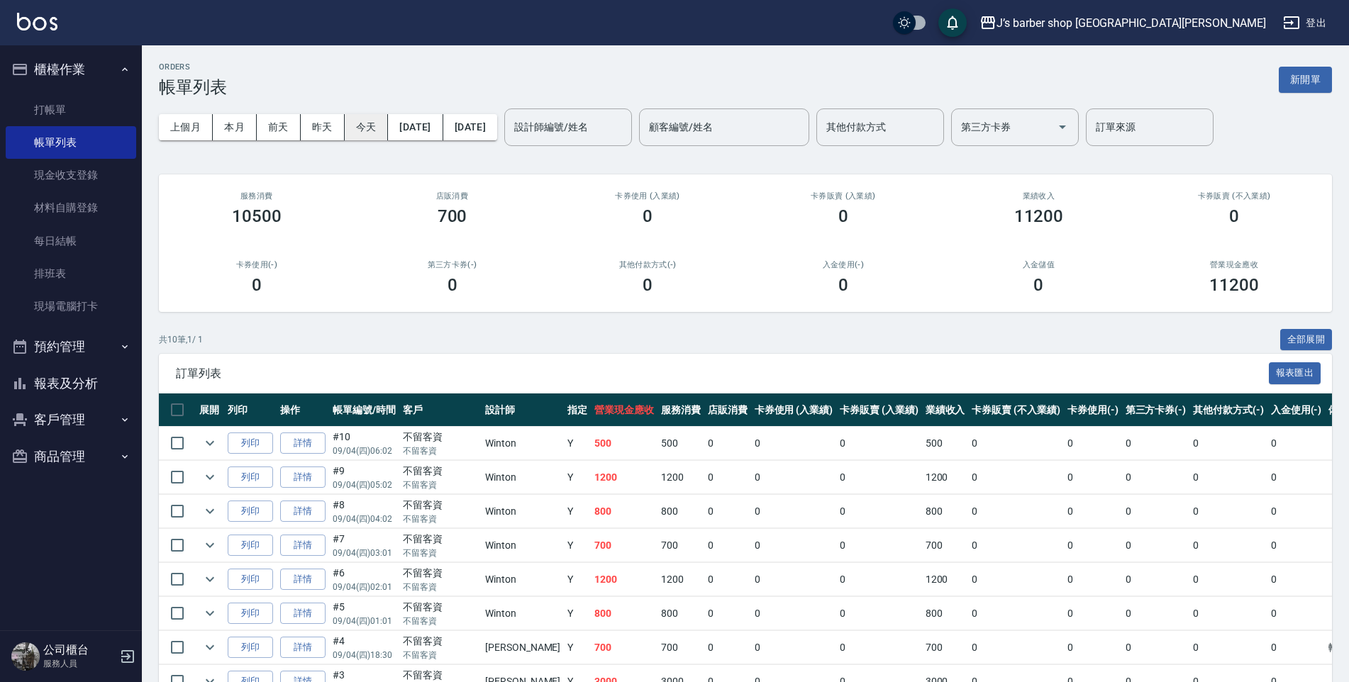
click at [382, 135] on button "今天" at bounding box center [367, 127] width 44 height 26
click at [560, 120] on input "設計師編號/姓名" at bounding box center [568, 127] width 115 height 25
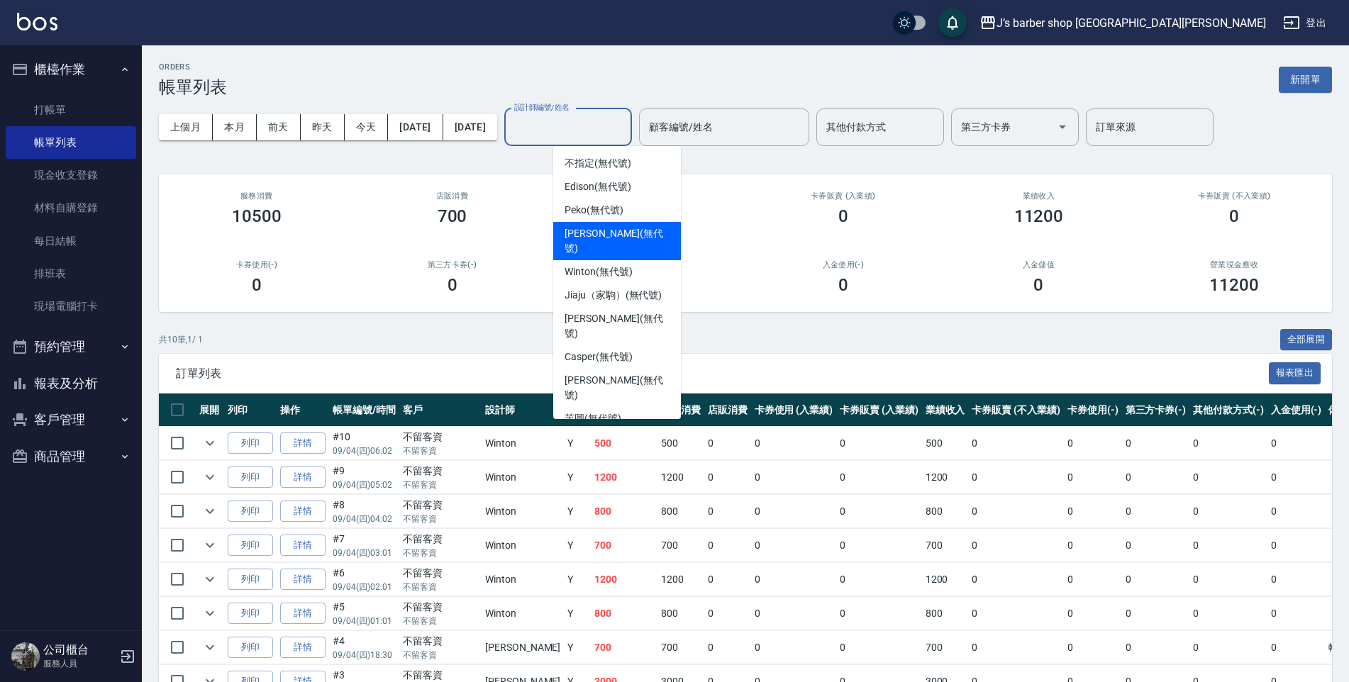
click at [615, 248] on ul "不指定 (無代號) Edison (無代號) Peko (無代號) [PERSON_NAME] (無代號) Winton (無代號) Jiaju（家駒） (無…" at bounding box center [617, 282] width 128 height 273
click at [615, 265] on span "Winton (無代號)" at bounding box center [598, 272] width 67 height 15
type input "Winton(無代號)"
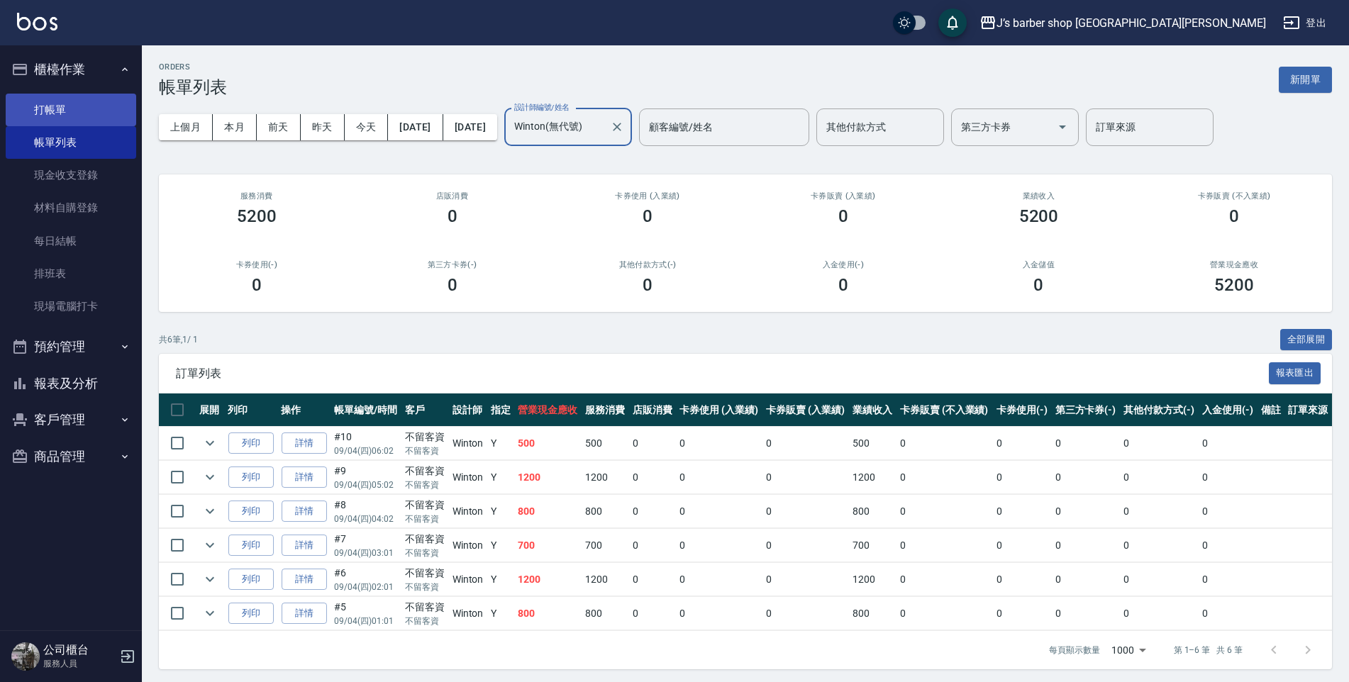
click at [70, 96] on link "打帳單" at bounding box center [71, 110] width 131 height 33
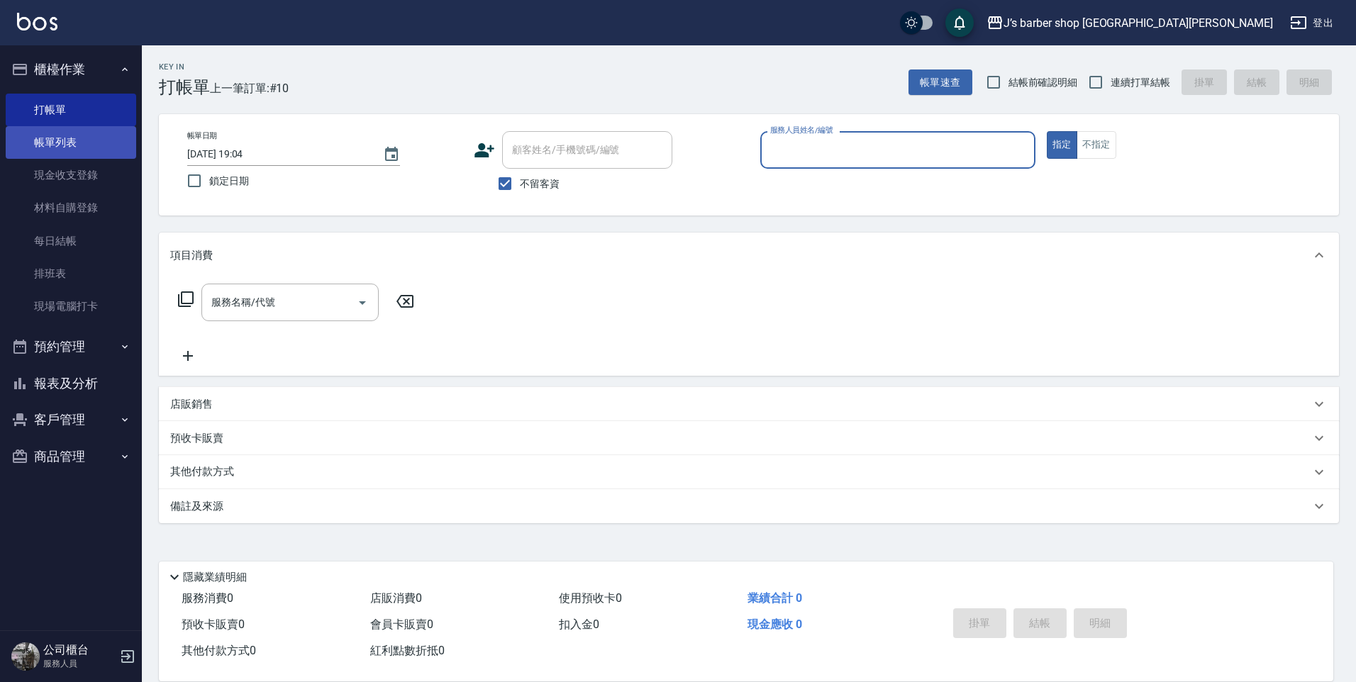
click at [114, 150] on link "帳單列表" at bounding box center [71, 142] width 131 height 33
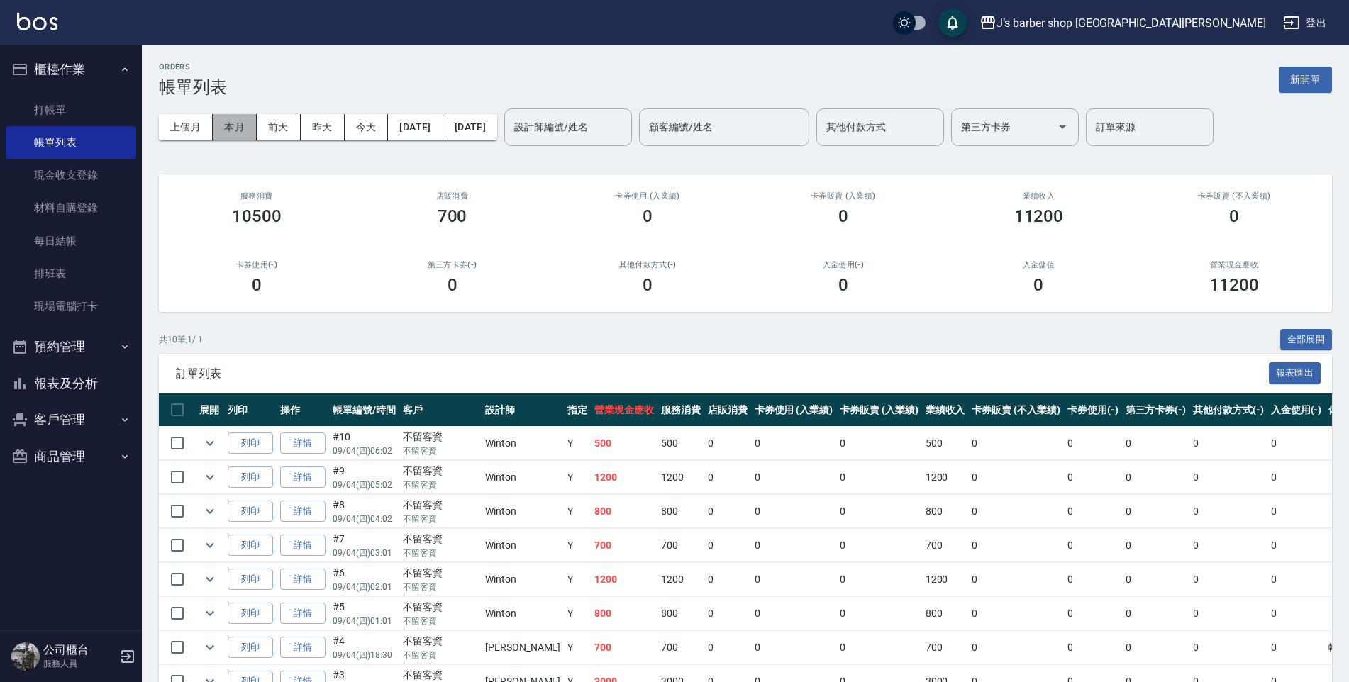
click at [232, 118] on button "本月" at bounding box center [235, 127] width 44 height 26
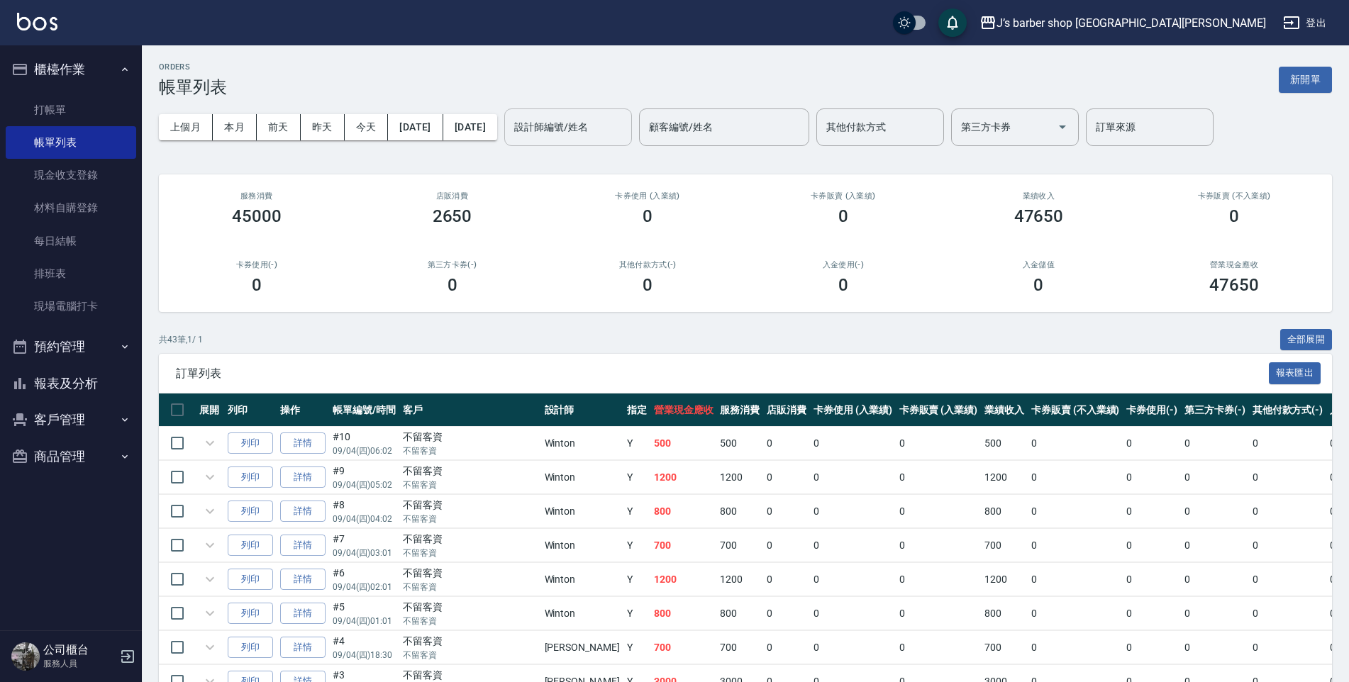
click at [619, 134] on input "設計師編號/姓名" at bounding box center [568, 127] width 115 height 25
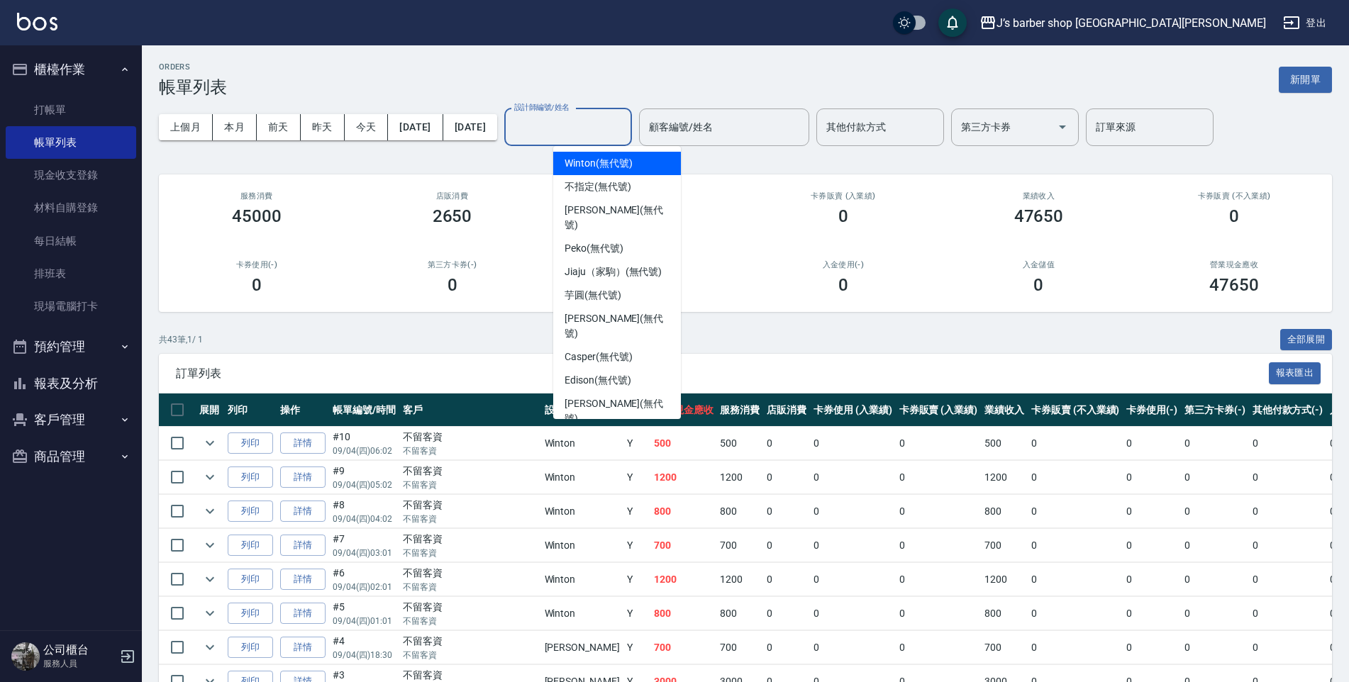
click at [616, 167] on span "Winton (無代號)" at bounding box center [598, 163] width 67 height 15
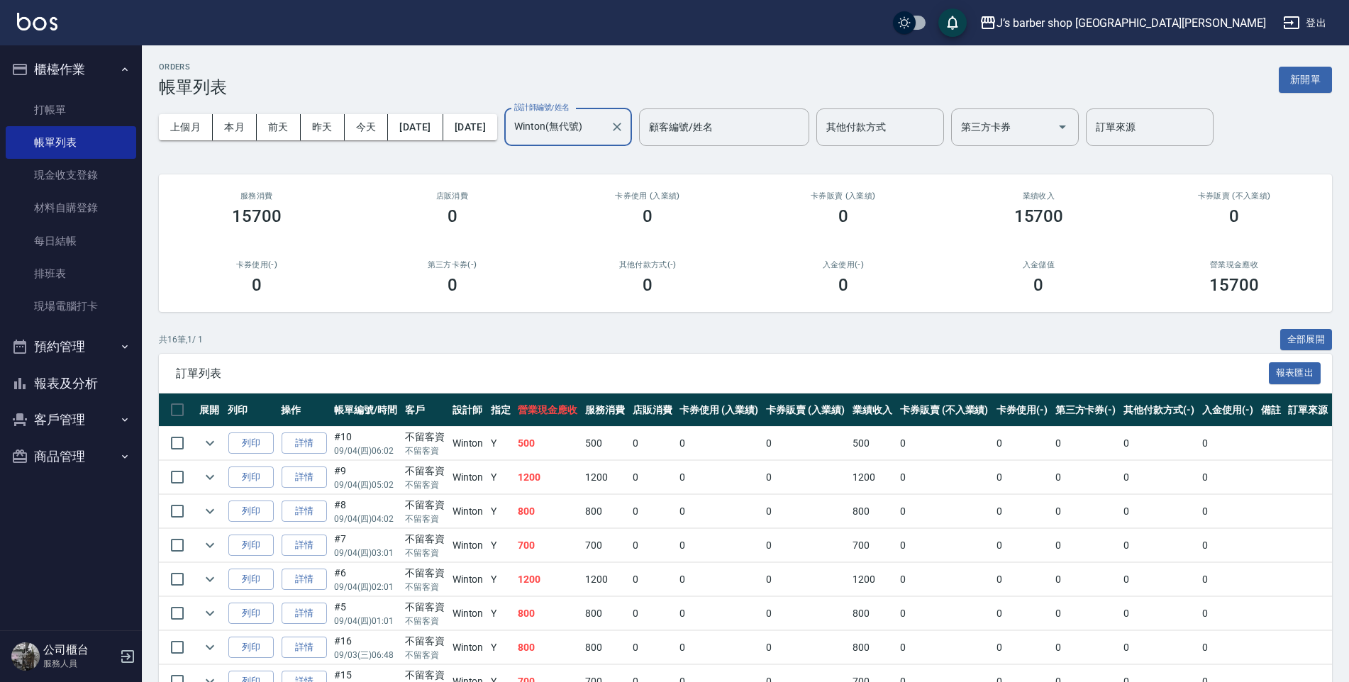
click at [583, 128] on input "Winton(無代號)" at bounding box center [558, 127] width 94 height 25
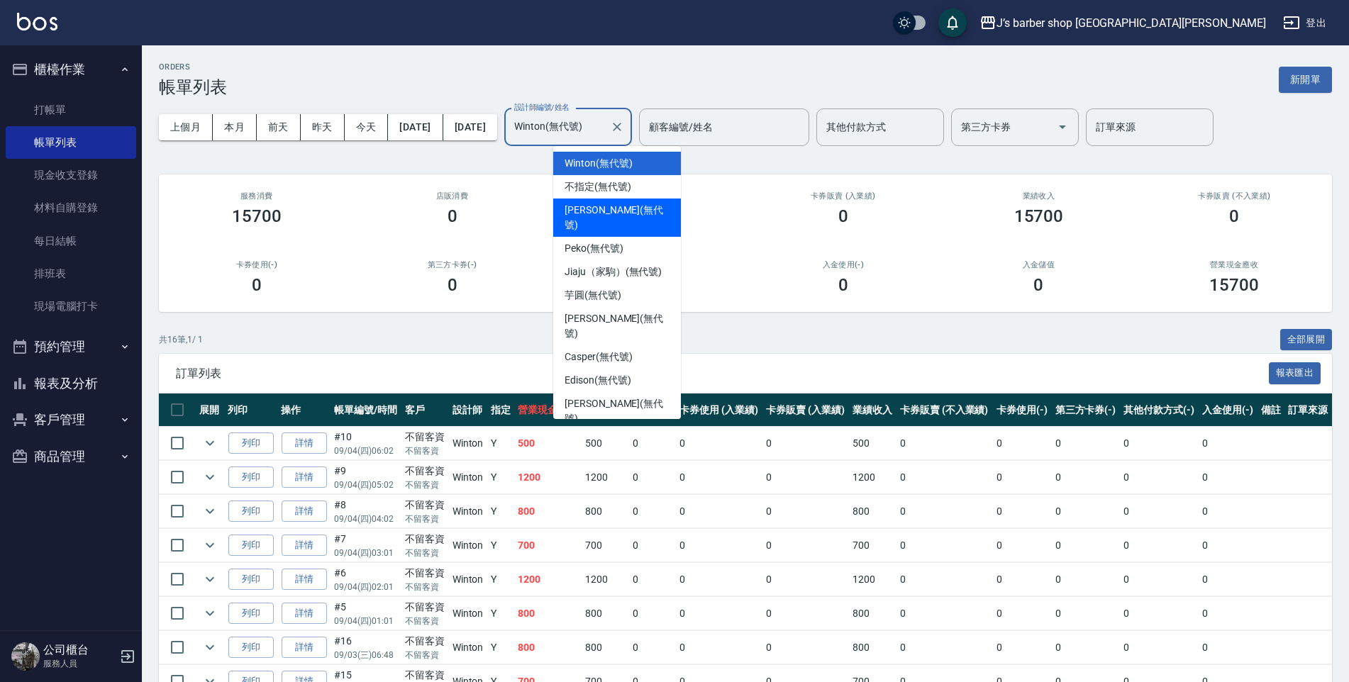
click at [594, 209] on span "[PERSON_NAME] (無代號)" at bounding box center [617, 218] width 105 height 30
type input "[PERSON_NAME](無代號)"
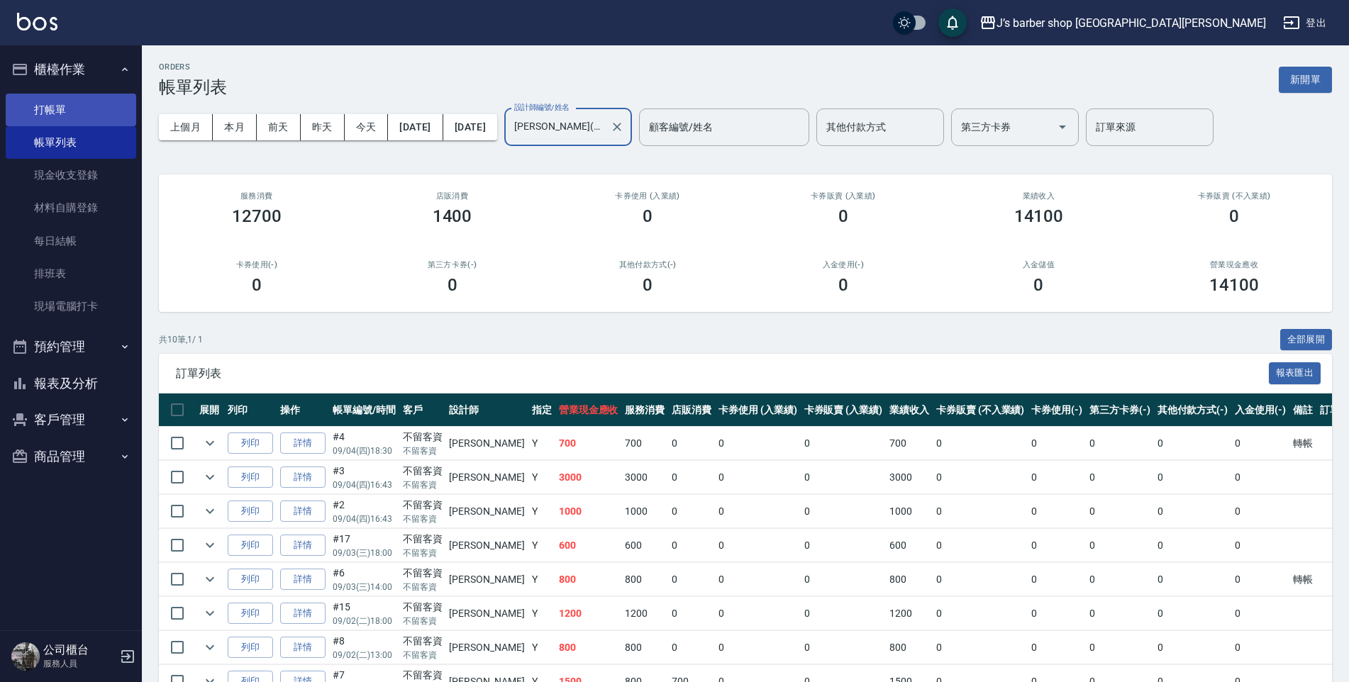
click at [116, 109] on link "打帳單" at bounding box center [71, 110] width 131 height 33
